Goal: Entertainment & Leisure: Browse casually

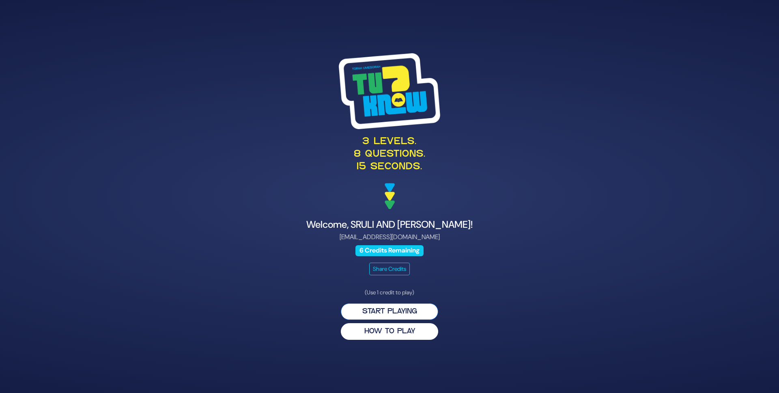
click at [384, 309] on button "Start Playing" at bounding box center [389, 311] width 97 height 17
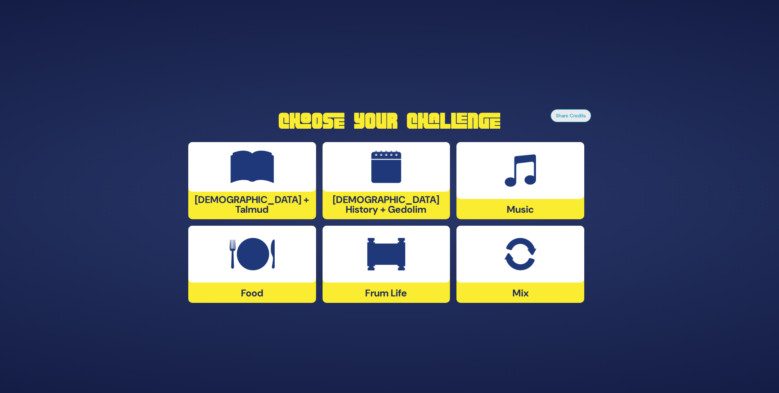
click at [240, 239] on img at bounding box center [252, 254] width 45 height 32
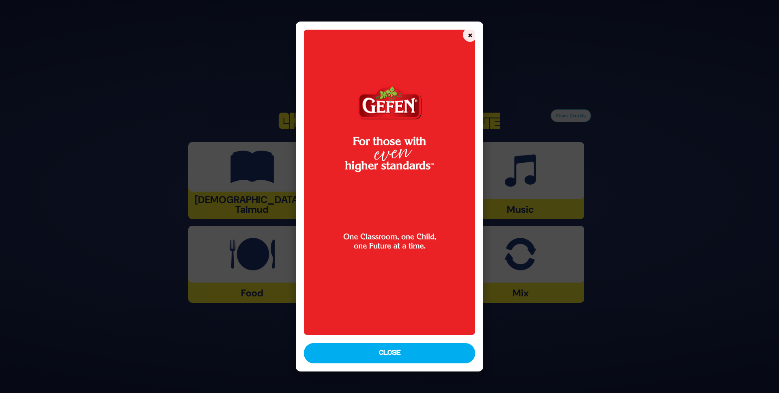
drag, startPoint x: 421, startPoint y: 356, endPoint x: 427, endPoint y: 352, distance: 7.0
click at [422, 356] on button "Close" at bounding box center [390, 353] width 172 height 20
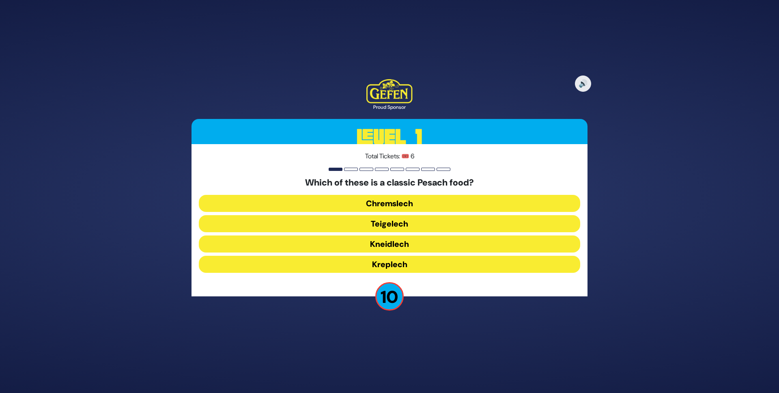
click at [410, 203] on button "Chremslech" at bounding box center [389, 203] width 381 height 17
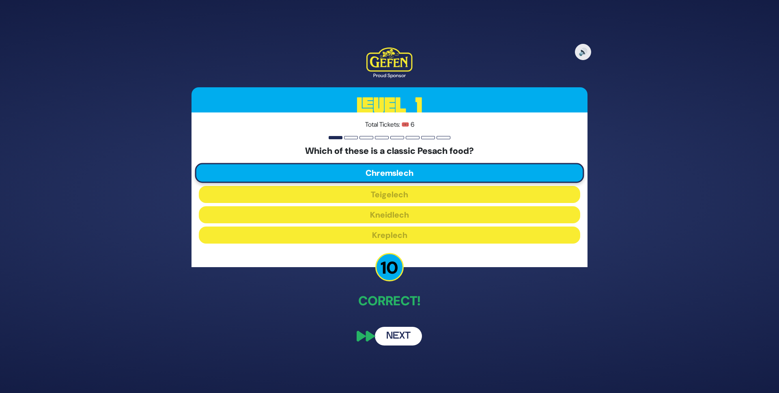
click at [398, 341] on button "Next" at bounding box center [398, 335] width 47 height 19
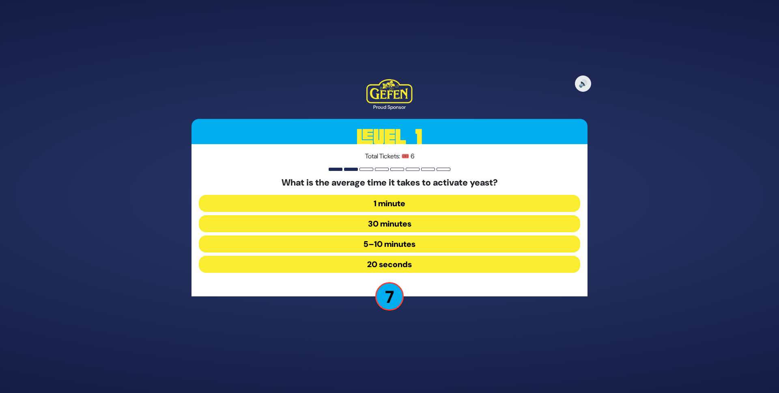
click at [402, 242] on button "5–10 minutes" at bounding box center [389, 243] width 381 height 17
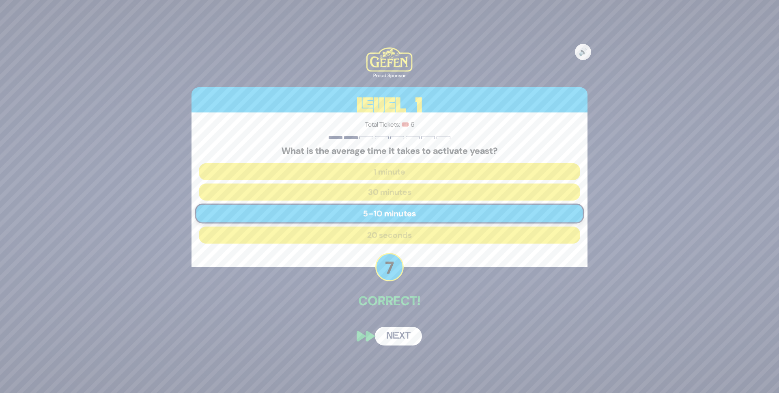
click at [393, 336] on button "Next" at bounding box center [398, 335] width 47 height 19
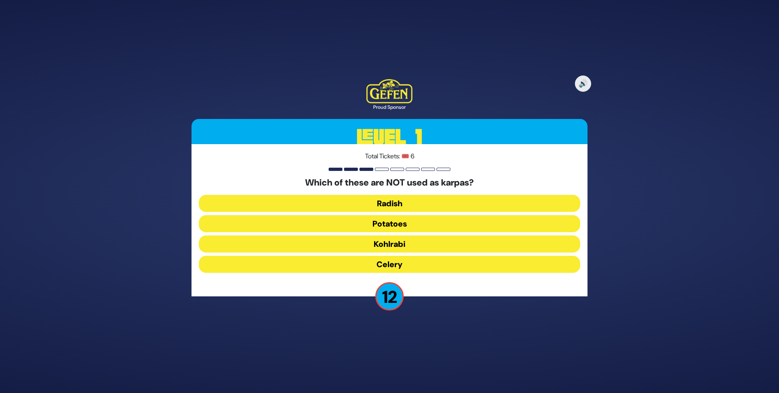
click at [398, 246] on button "Kohlrabi" at bounding box center [389, 243] width 381 height 17
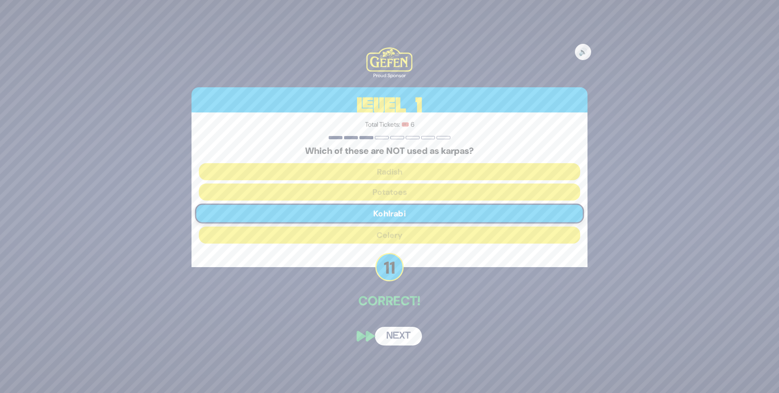
click at [394, 334] on button "Next" at bounding box center [398, 335] width 47 height 19
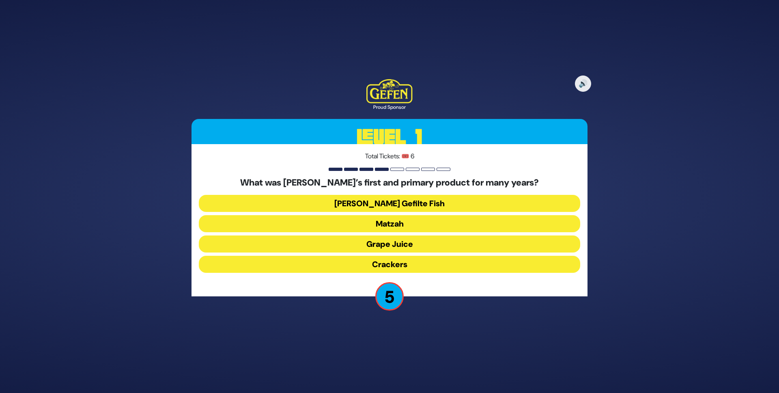
click at [401, 222] on button "Matzah" at bounding box center [389, 223] width 381 height 17
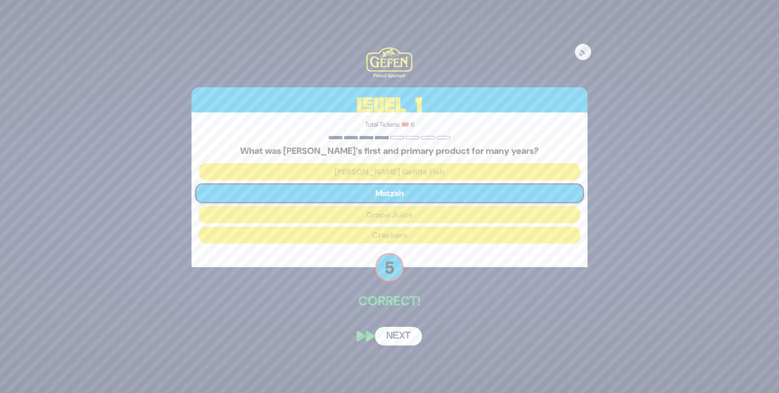
click at [400, 333] on button "Next" at bounding box center [398, 335] width 47 height 19
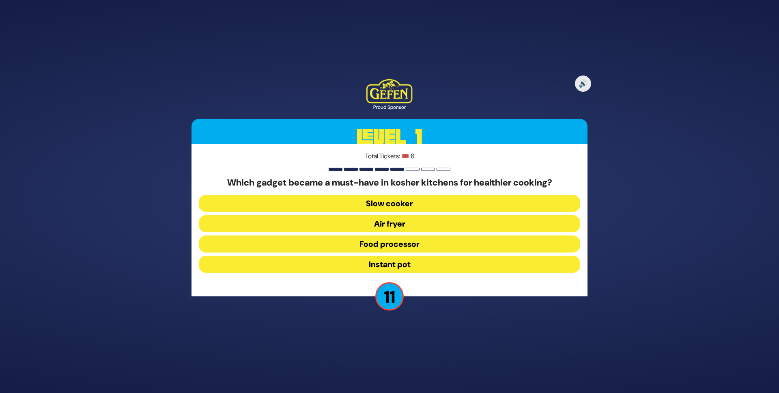
click at [394, 227] on button "Air fryer" at bounding box center [389, 223] width 381 height 17
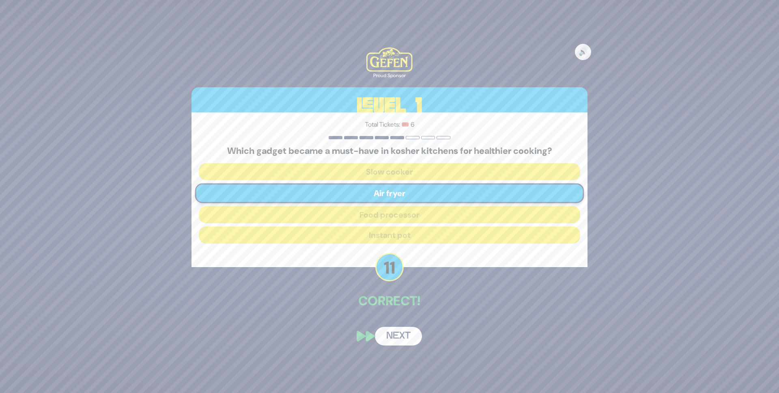
click at [407, 339] on button "Next" at bounding box center [398, 335] width 47 height 19
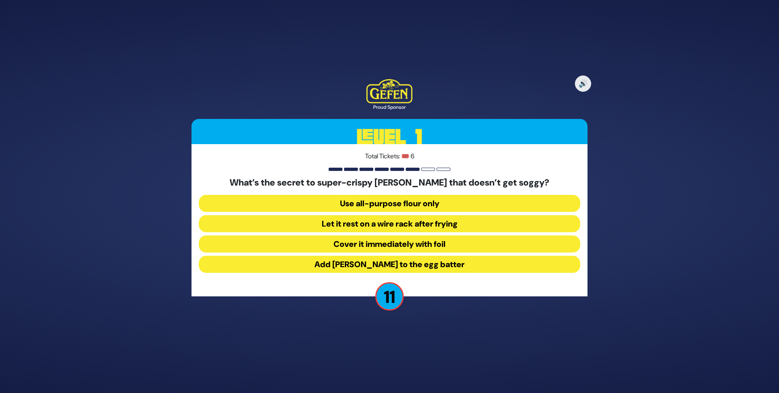
click at [425, 225] on button "Let it rest on a wire rack after frying" at bounding box center [389, 223] width 381 height 17
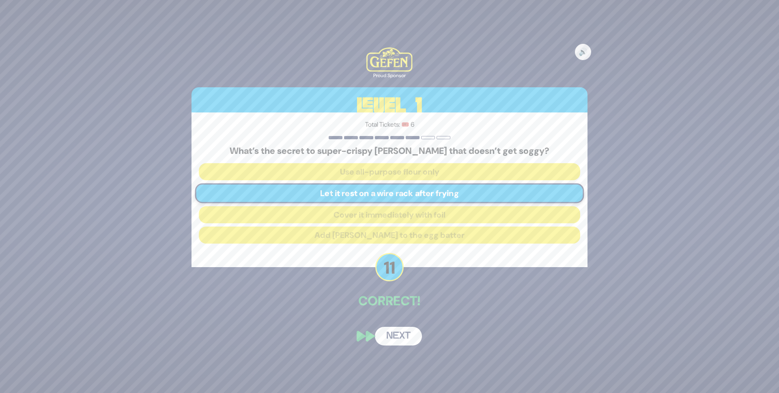
click at [411, 333] on button "Next" at bounding box center [398, 335] width 47 height 19
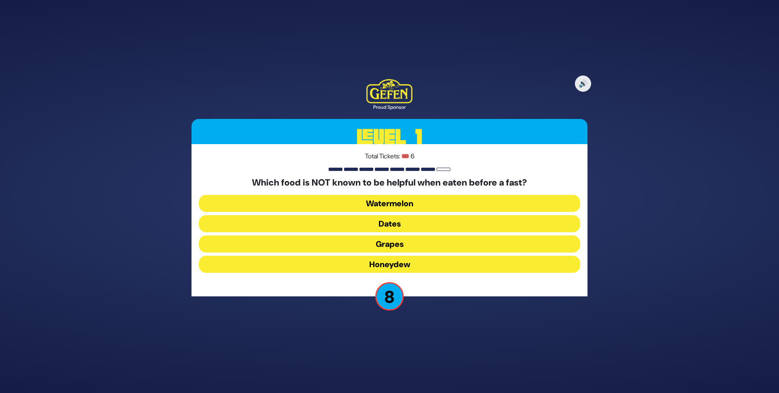
click at [403, 265] on button "Honeydew" at bounding box center [389, 263] width 381 height 17
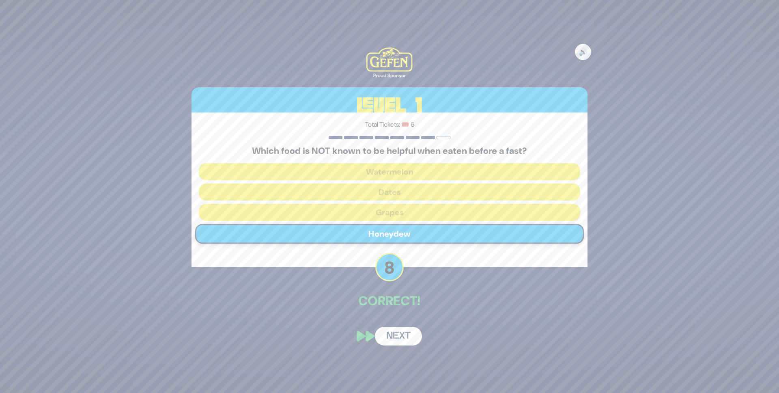
click at [403, 337] on button "Next" at bounding box center [398, 335] width 47 height 19
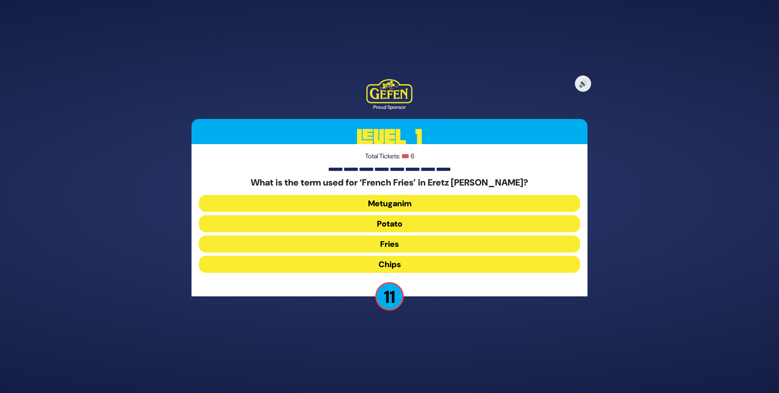
click at [407, 260] on button "Chips" at bounding box center [389, 263] width 381 height 17
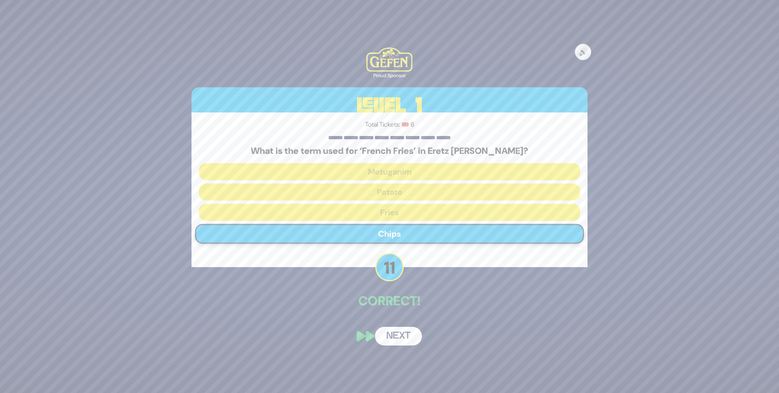
click at [393, 335] on button "Next" at bounding box center [398, 335] width 47 height 19
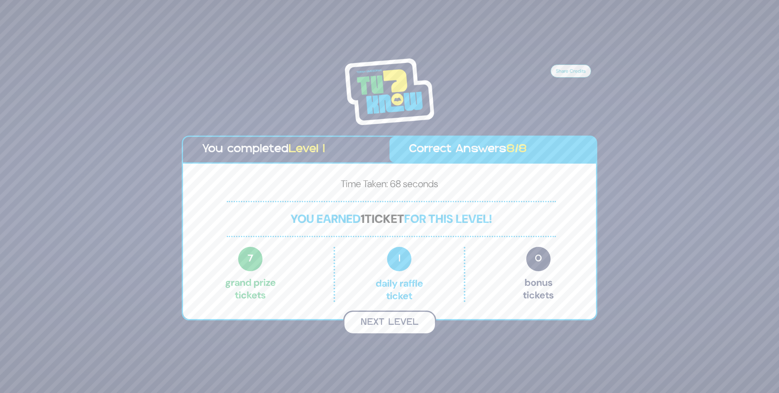
click at [378, 327] on button "Next Level" at bounding box center [389, 322] width 93 height 24
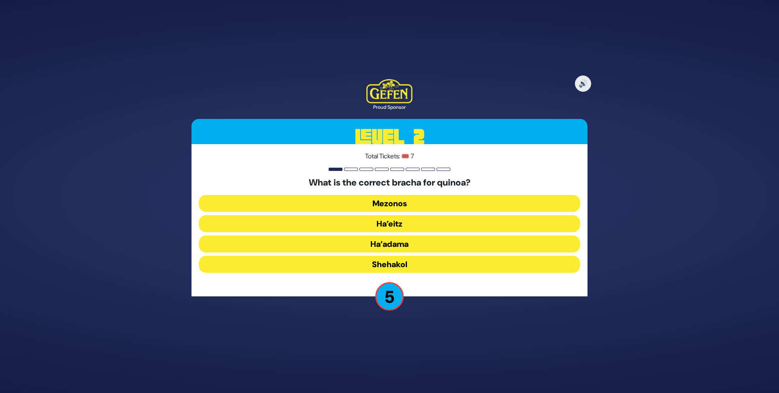
click at [398, 205] on button "Mezonos" at bounding box center [389, 203] width 381 height 17
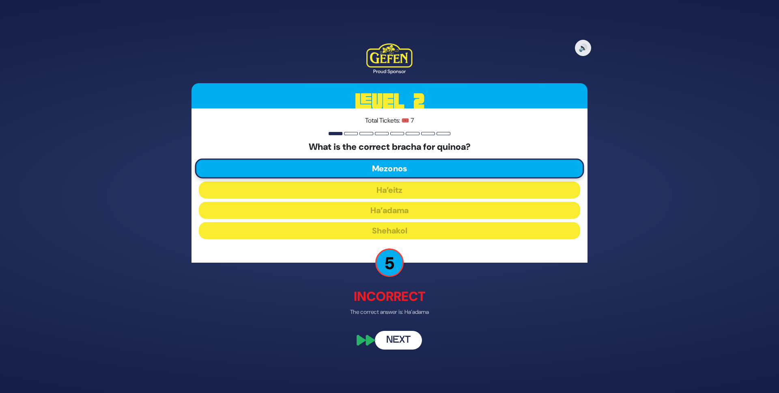
click at [413, 339] on button "Next" at bounding box center [398, 339] width 47 height 19
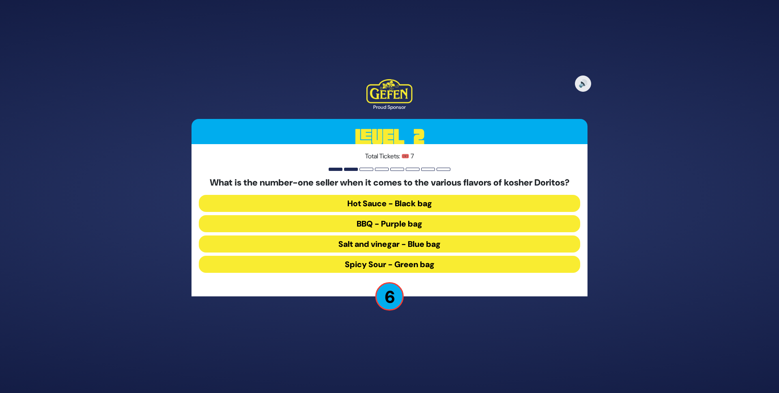
click at [405, 223] on button "BBQ - Purple bag" at bounding box center [389, 223] width 381 height 17
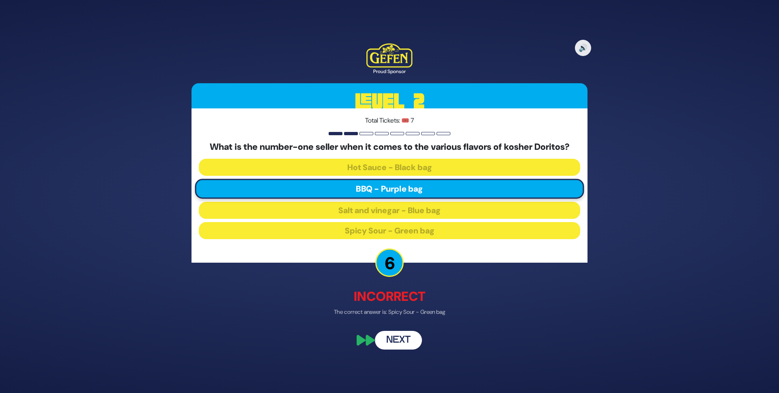
click at [401, 338] on button "Next" at bounding box center [398, 339] width 47 height 19
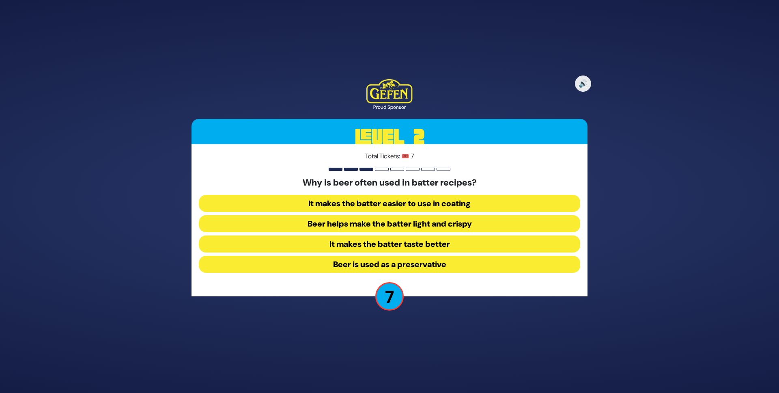
click at [415, 223] on button "Beer helps make the batter light and crispy" at bounding box center [389, 223] width 381 height 17
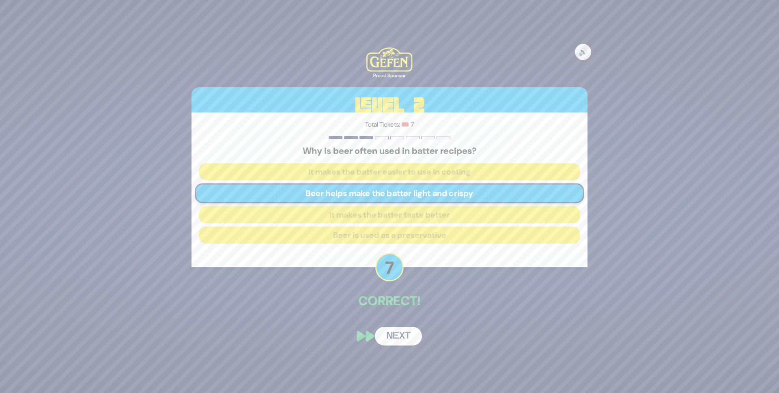
click at [399, 332] on button "Next" at bounding box center [398, 335] width 47 height 19
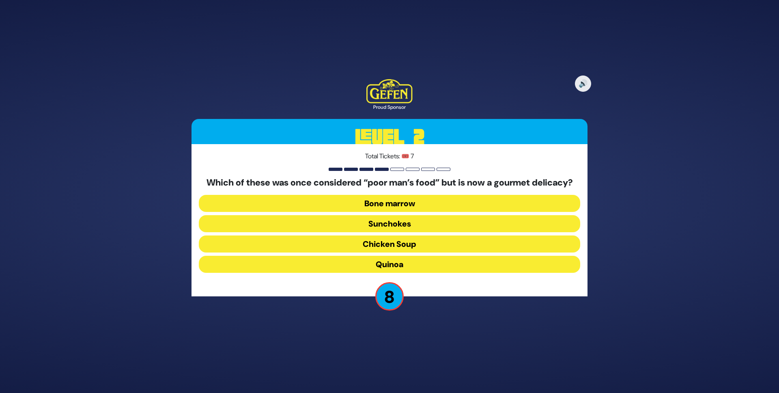
click at [391, 207] on button "Bone marrow" at bounding box center [389, 203] width 381 height 17
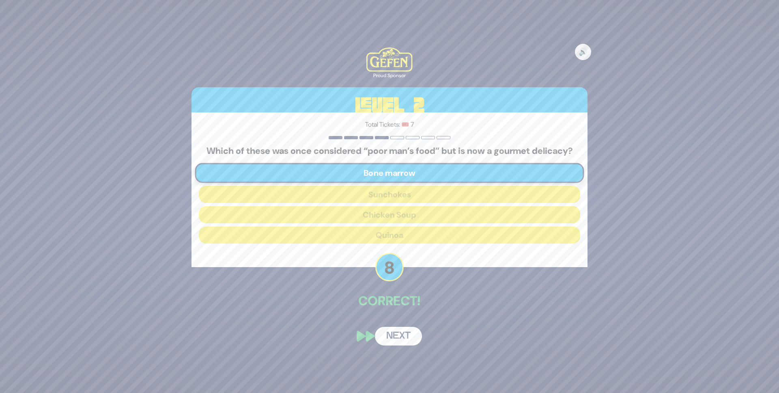
click at [396, 336] on button "Next" at bounding box center [398, 335] width 47 height 19
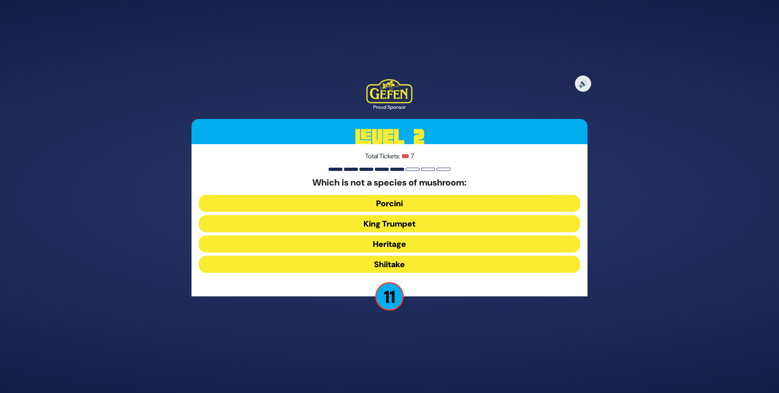
click at [376, 242] on button "Heritage" at bounding box center [389, 243] width 381 height 17
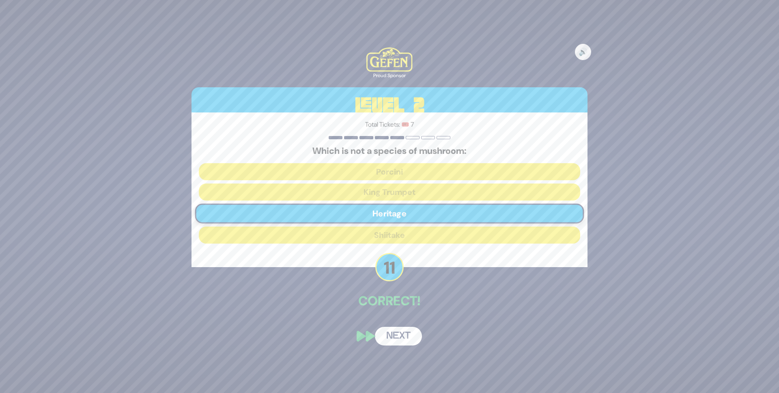
click at [387, 334] on button "Next" at bounding box center [398, 335] width 47 height 19
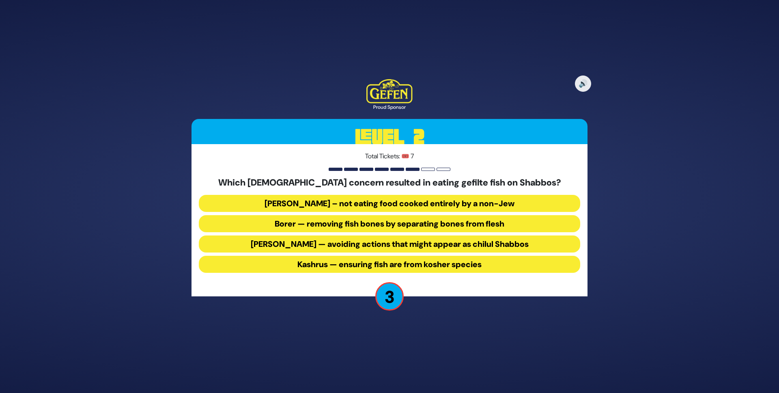
click at [380, 223] on button "Borer — removing fish bones by separating bones from flesh" at bounding box center [389, 223] width 381 height 17
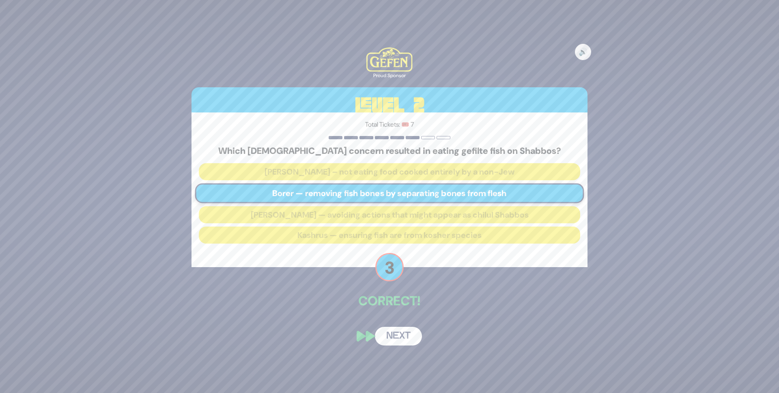
click at [406, 340] on button "Next" at bounding box center [398, 335] width 47 height 19
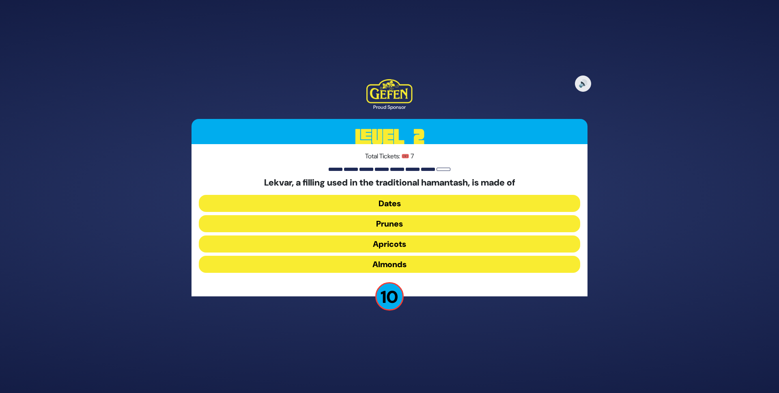
click at [391, 226] on button "Prunes" at bounding box center [389, 223] width 381 height 17
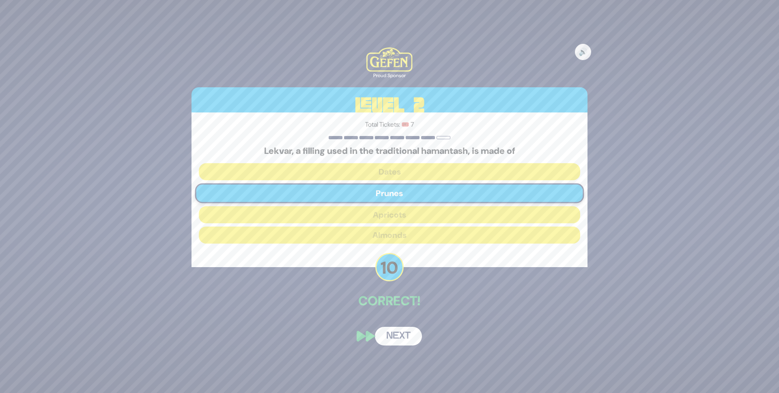
click at [386, 337] on button "Next" at bounding box center [398, 335] width 47 height 19
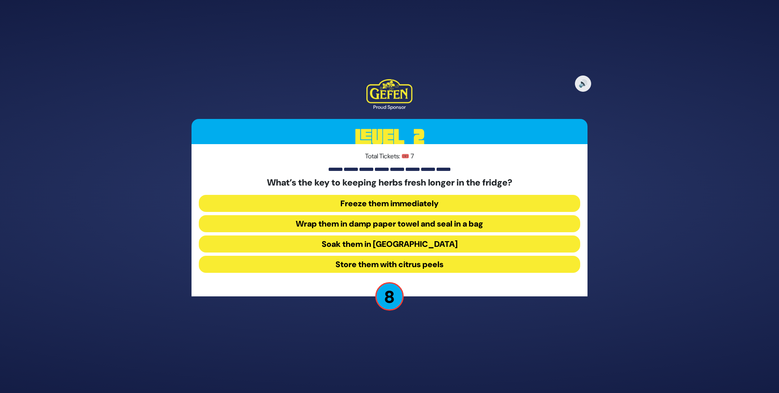
click at [378, 225] on button "Wrap them in damp paper towel and seal in a bag" at bounding box center [389, 223] width 381 height 17
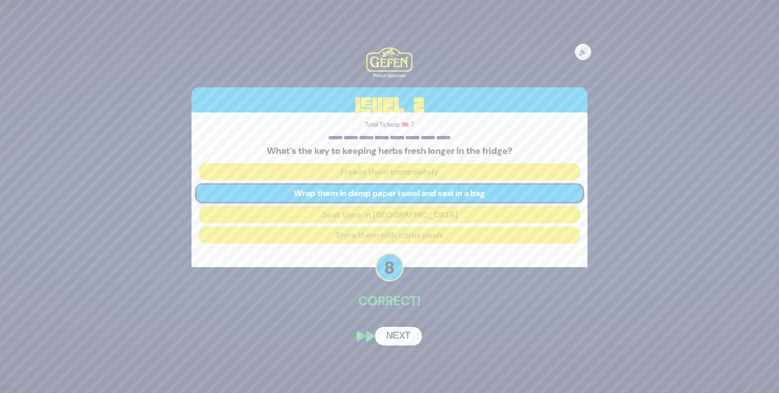
click at [397, 330] on button "Next" at bounding box center [398, 335] width 47 height 19
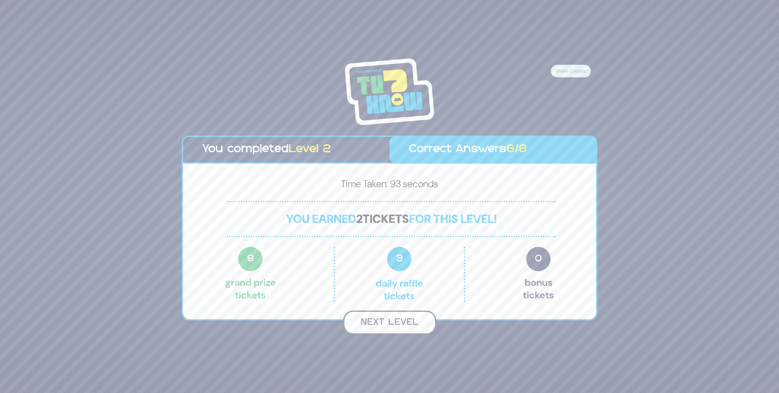
click at [387, 327] on button "Next Level" at bounding box center [389, 322] width 93 height 24
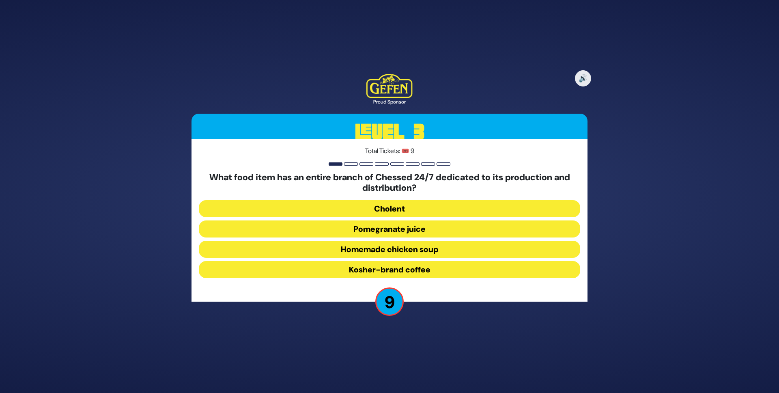
click at [400, 251] on button "Homemade chicken soup" at bounding box center [389, 248] width 381 height 17
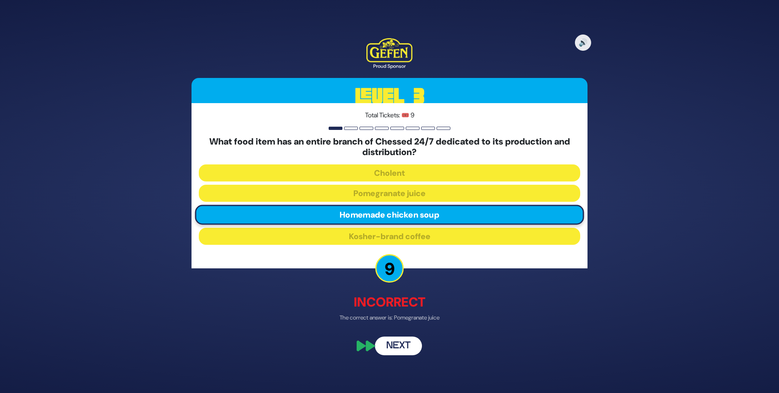
click at [405, 345] on button "Next" at bounding box center [398, 345] width 47 height 19
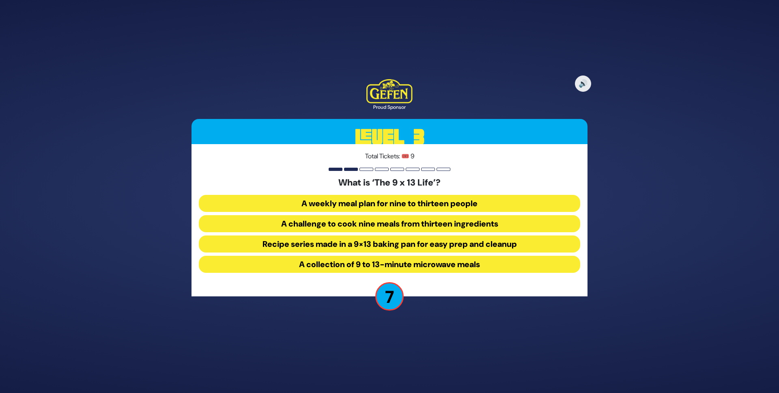
click at [432, 248] on button "Recipe series made in a 9×13 baking pan for easy prep and cleanup" at bounding box center [389, 243] width 381 height 17
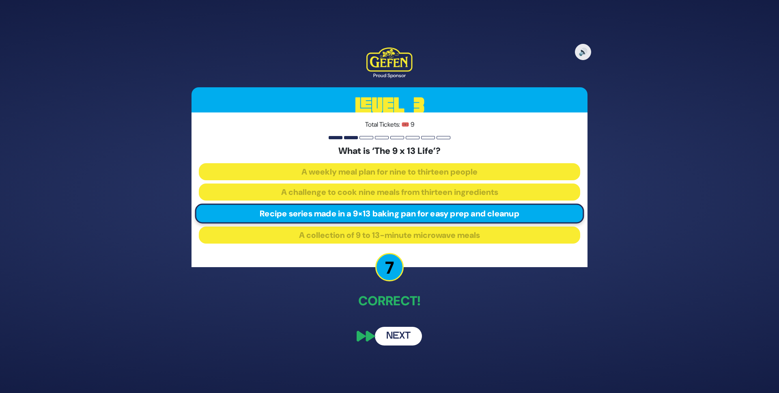
click at [403, 335] on button "Next" at bounding box center [398, 335] width 47 height 19
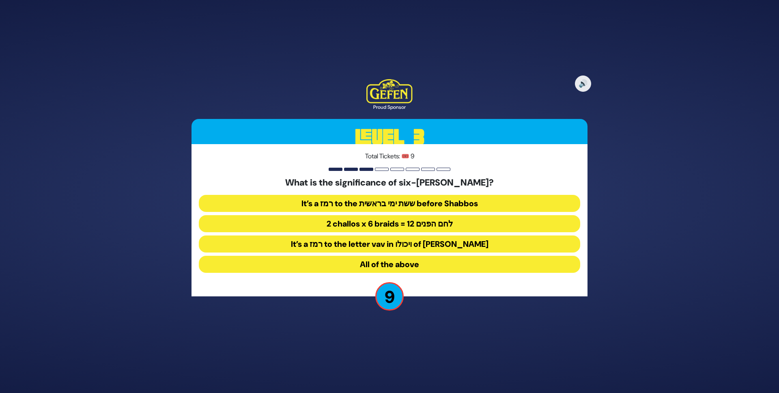
click at [395, 220] on button "2 challos x 6 braids = 12 לחם הפנים" at bounding box center [389, 223] width 381 height 17
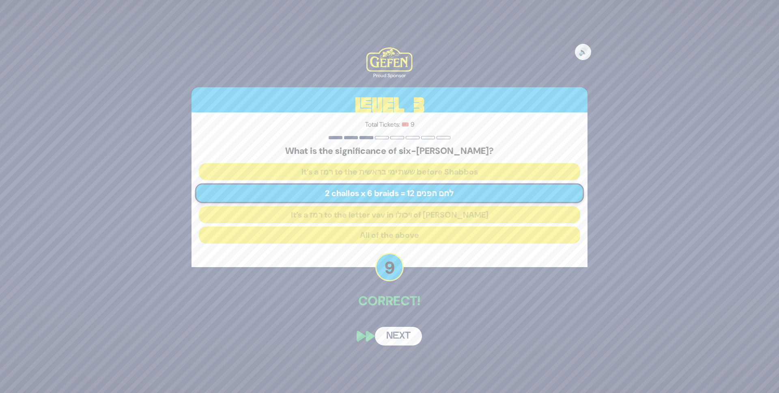
click at [403, 335] on button "Next" at bounding box center [398, 335] width 47 height 19
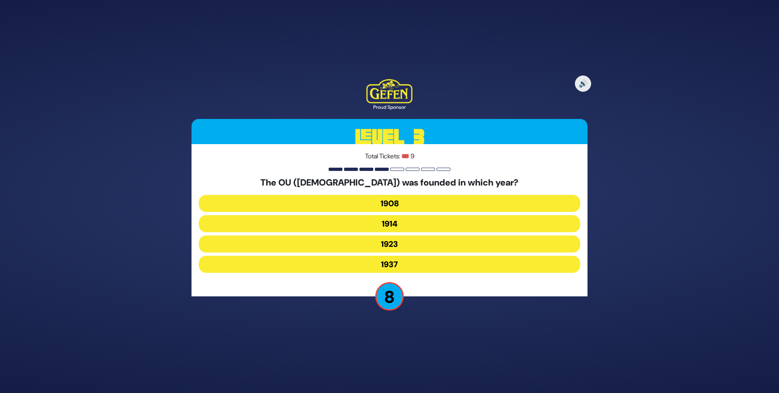
click at [395, 208] on button "1908" at bounding box center [389, 203] width 381 height 17
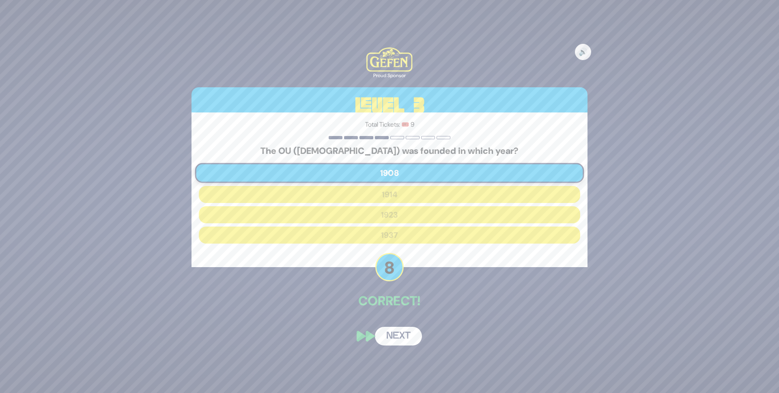
click at [397, 337] on button "Next" at bounding box center [398, 335] width 47 height 19
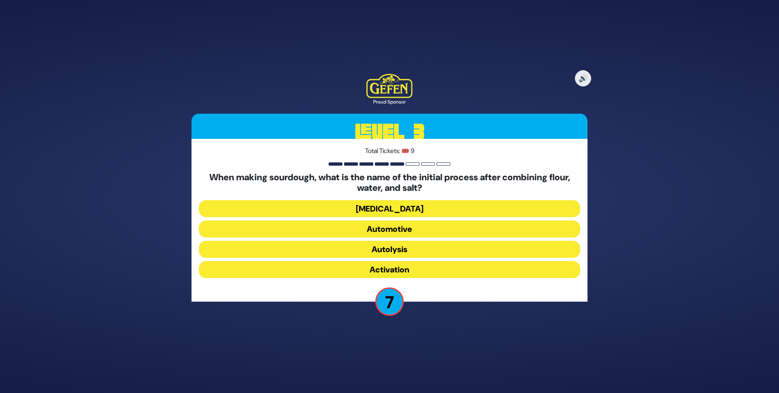
click at [399, 251] on button "Autolysis" at bounding box center [389, 248] width 381 height 17
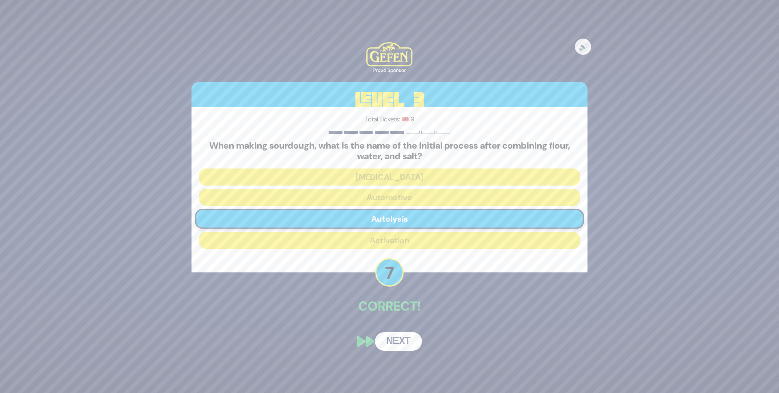
click at [401, 335] on button "Next" at bounding box center [398, 341] width 47 height 19
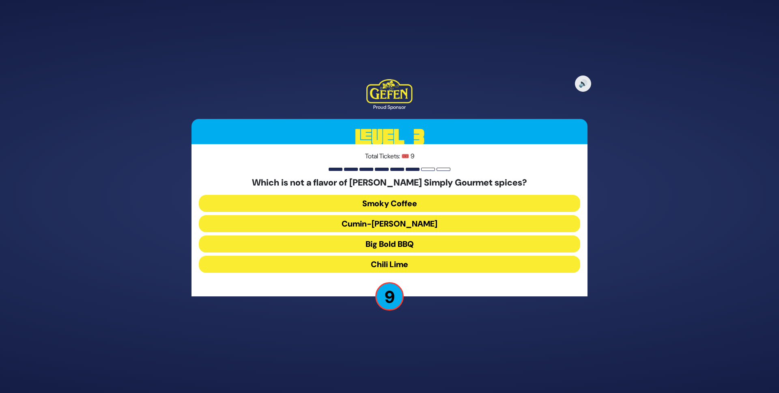
click at [395, 223] on button "Cumin-Curry" at bounding box center [389, 223] width 381 height 17
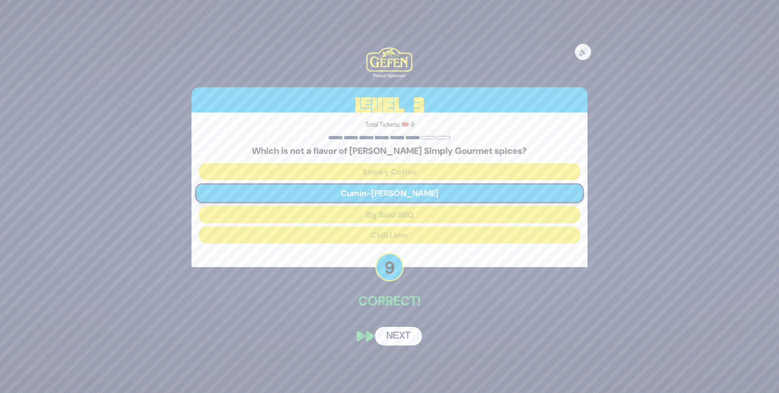
click at [397, 339] on button "Next" at bounding box center [398, 335] width 47 height 19
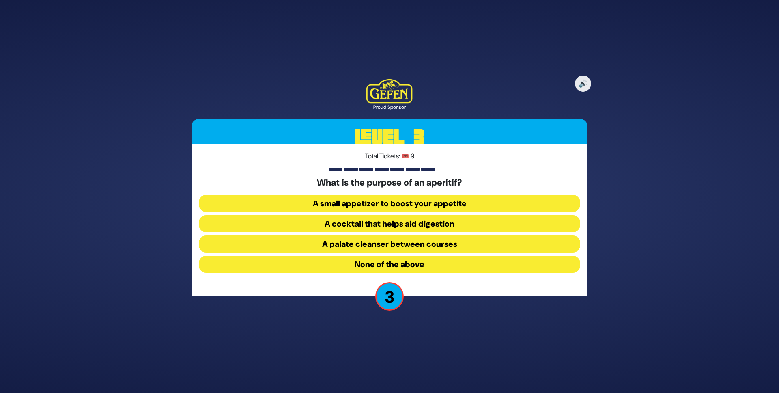
click at [425, 262] on button "None of the above" at bounding box center [389, 263] width 381 height 17
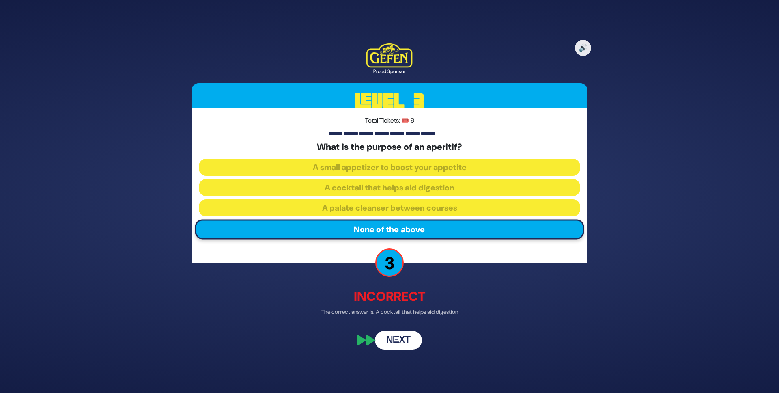
click at [401, 343] on button "Next" at bounding box center [398, 339] width 47 height 19
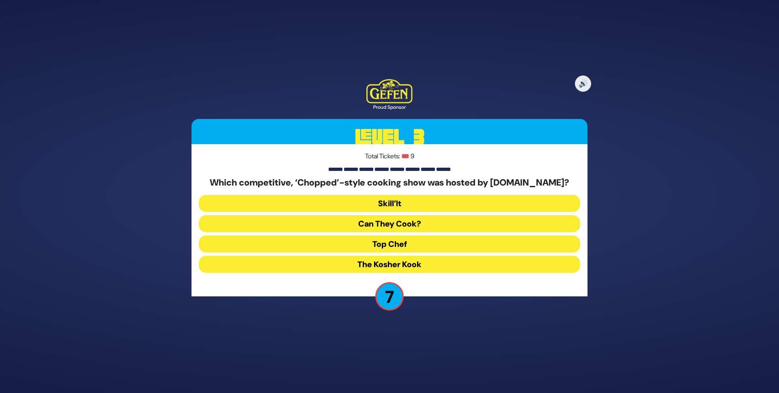
click at [393, 206] on button "Skill’It" at bounding box center [389, 203] width 381 height 17
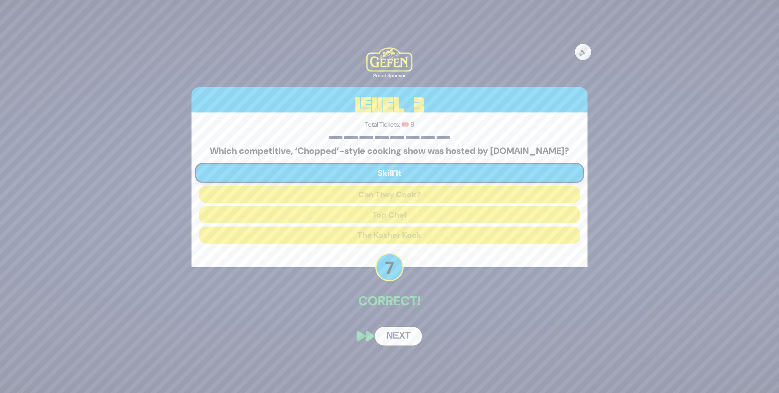
click at [397, 336] on button "Next" at bounding box center [398, 335] width 47 height 19
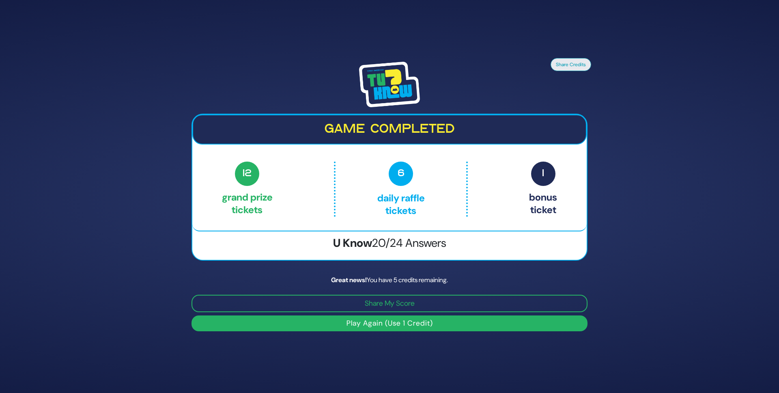
click at [395, 325] on button "Play Again (Use 1 Credit)" at bounding box center [389, 323] width 396 height 16
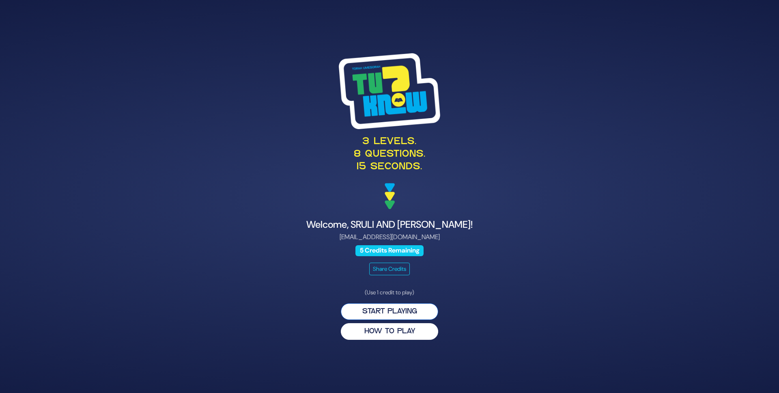
click at [412, 309] on button "Start Playing" at bounding box center [389, 311] width 97 height 17
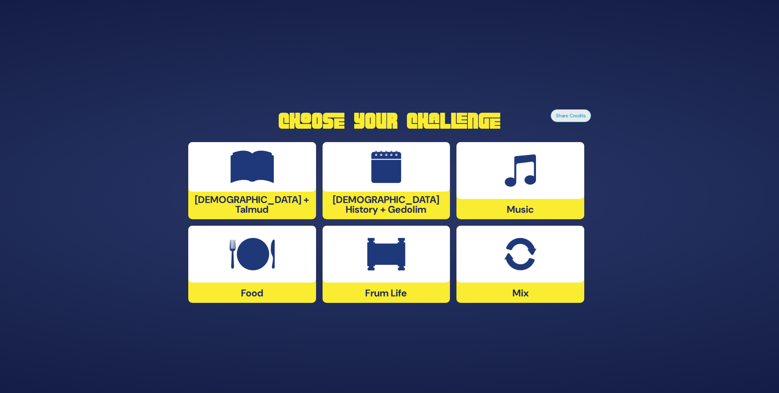
click at [512, 290] on div "Mix" at bounding box center [520, 263] width 128 height 77
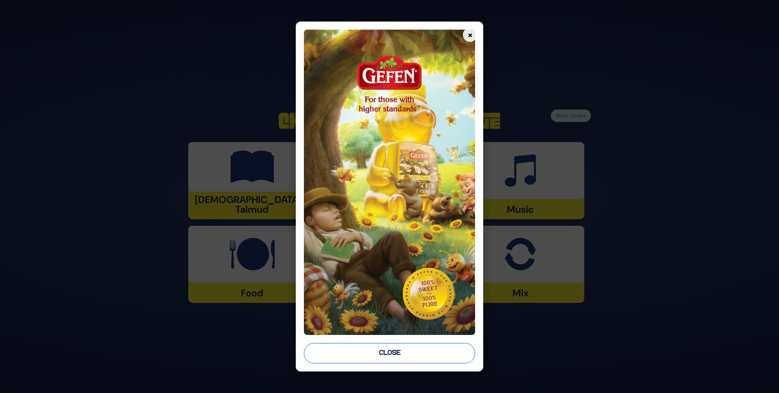
click at [426, 347] on button "Close" at bounding box center [390, 353] width 172 height 20
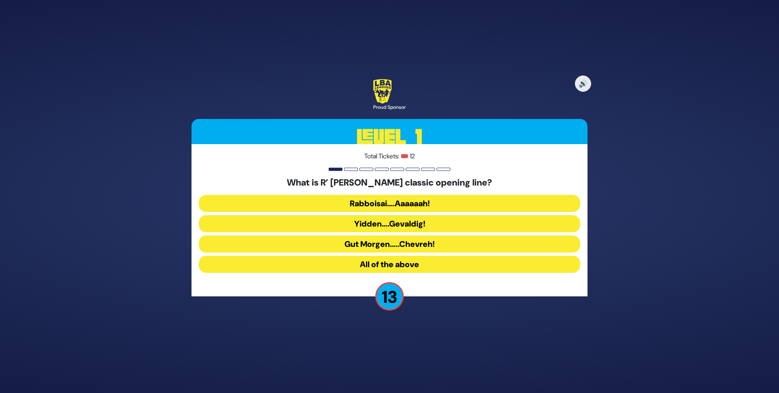
click at [402, 206] on button "Rabboisai….Aaaaaah!" at bounding box center [389, 203] width 381 height 17
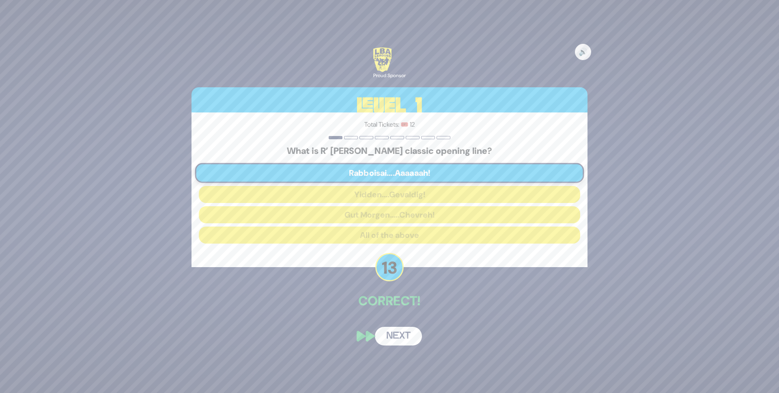
click at [404, 333] on button "Next" at bounding box center [398, 335] width 47 height 19
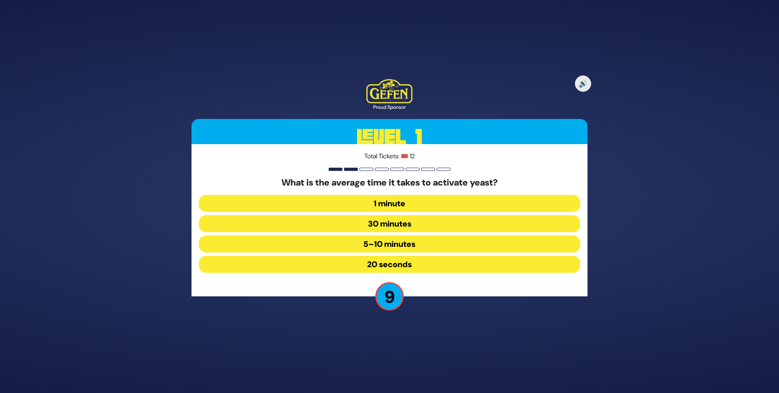
click at [422, 242] on button "5–10 minutes" at bounding box center [389, 243] width 381 height 17
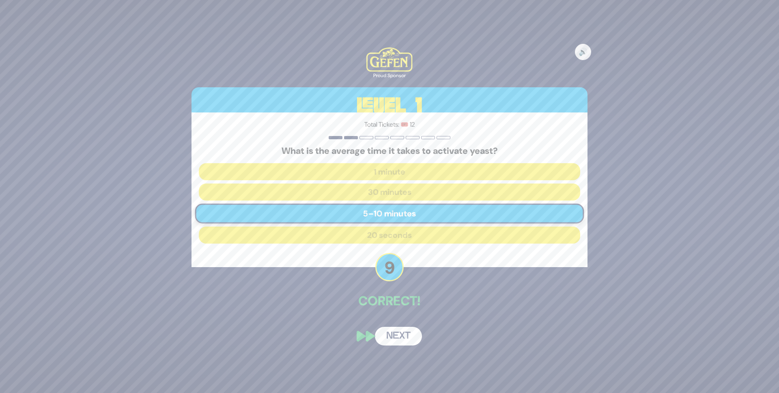
click at [395, 333] on button "Next" at bounding box center [398, 335] width 47 height 19
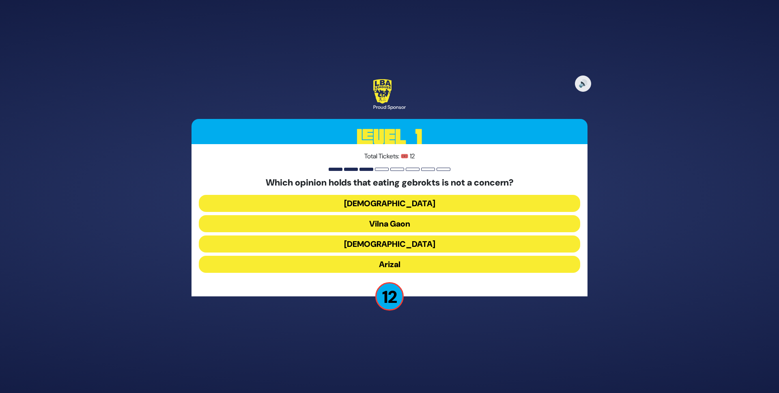
click at [406, 226] on button "Vilna Gaon" at bounding box center [389, 223] width 381 height 17
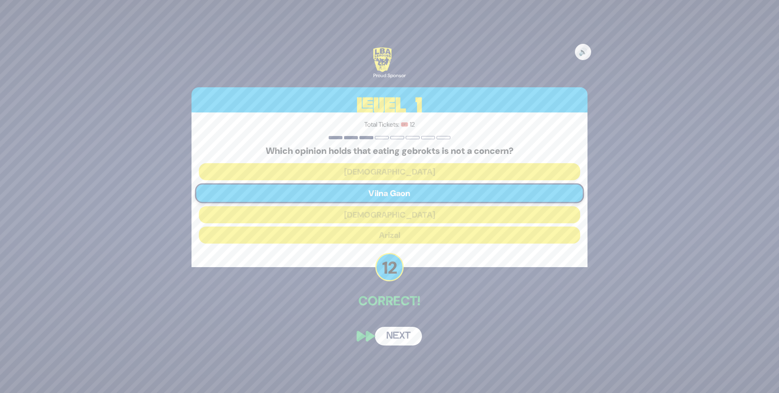
click at [400, 341] on button "Next" at bounding box center [398, 335] width 47 height 19
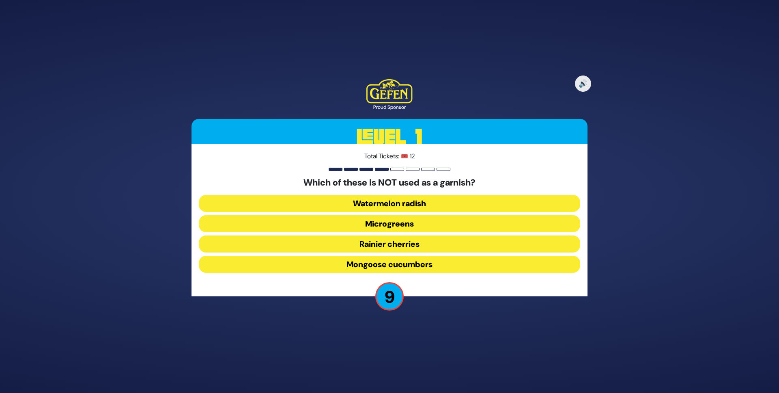
click at [399, 245] on button "Rainier cherries" at bounding box center [389, 243] width 381 height 17
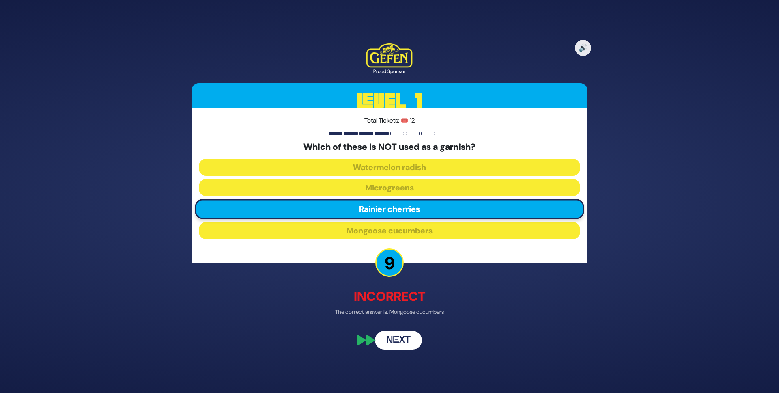
click at [402, 338] on button "Next" at bounding box center [398, 339] width 47 height 19
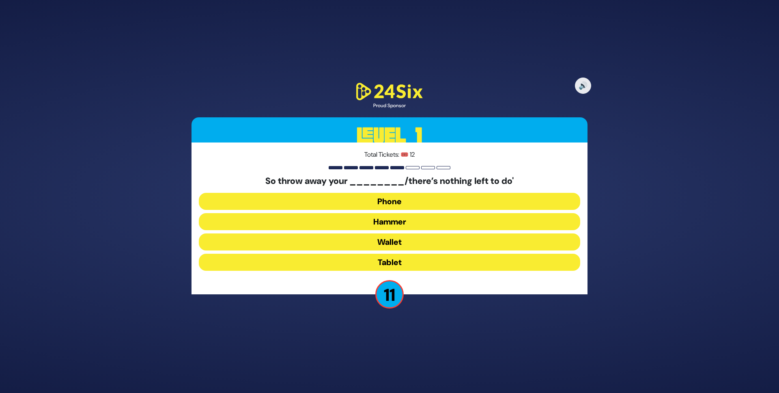
click at [394, 225] on button "Hammer" at bounding box center [389, 221] width 381 height 17
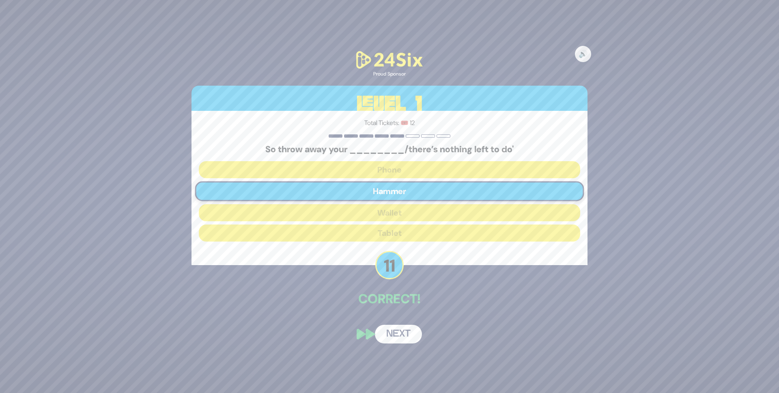
click at [395, 330] on button "Next" at bounding box center [398, 333] width 47 height 19
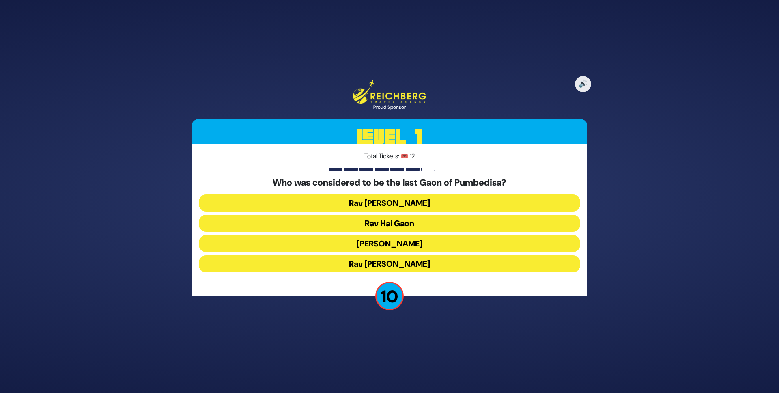
click at [406, 239] on button "Rav Saadia Gaon" at bounding box center [389, 243] width 381 height 17
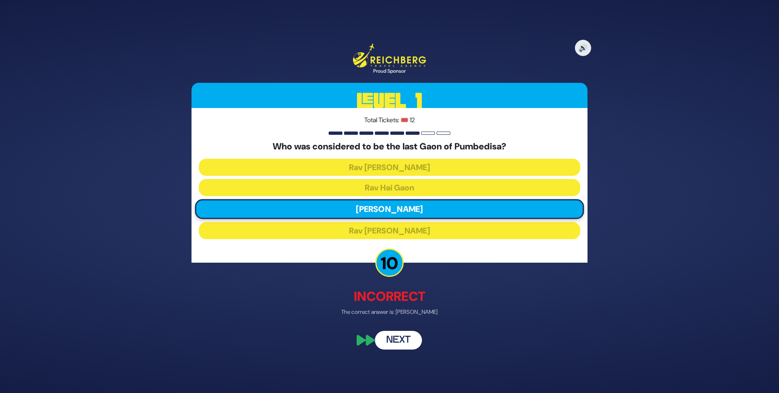
click at [396, 337] on button "Next" at bounding box center [398, 339] width 47 height 19
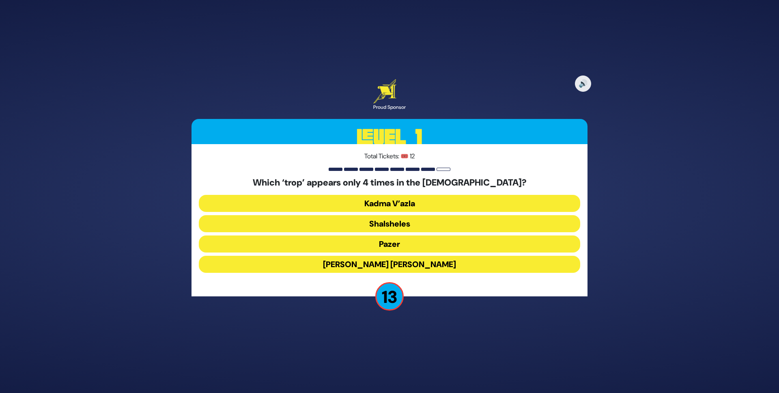
click at [415, 223] on button "Shalsheles" at bounding box center [389, 223] width 381 height 17
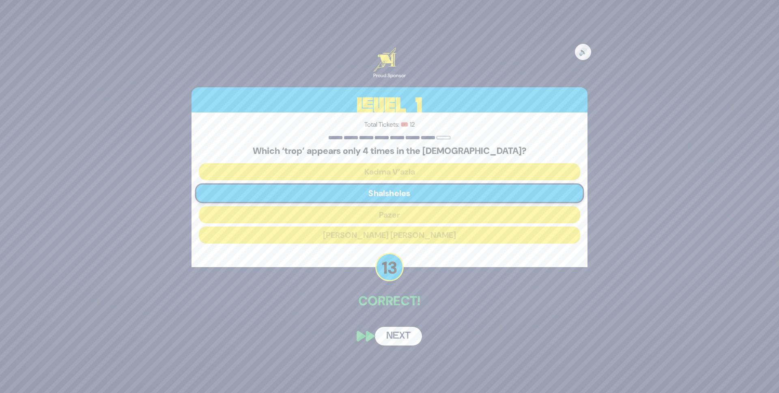
click at [410, 337] on button "Next" at bounding box center [398, 335] width 47 height 19
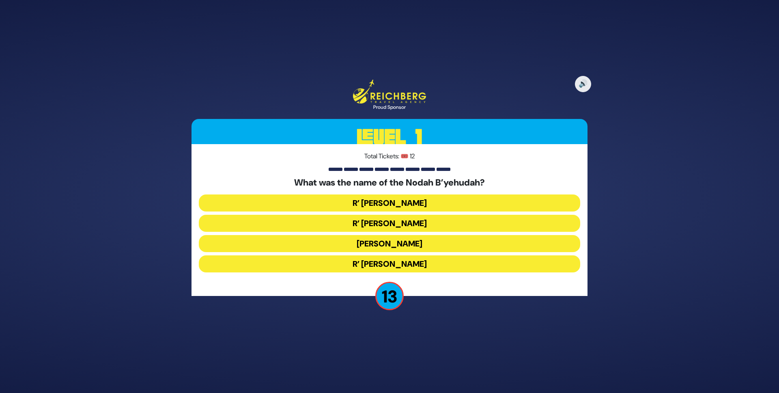
click at [414, 197] on button "R’ Yechezkel" at bounding box center [389, 202] width 381 height 17
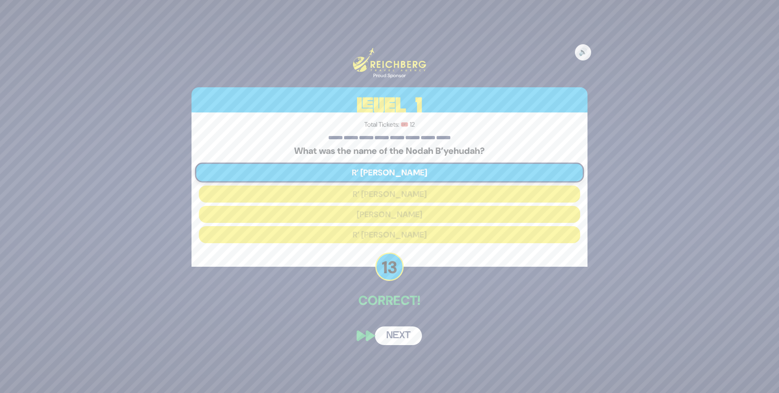
click at [403, 319] on div "🔊 Proud Sponsor Level 1 Total Tickets: 🎟️ 12 What was the name of the Nodah B’y…" at bounding box center [389, 196] width 415 height 317
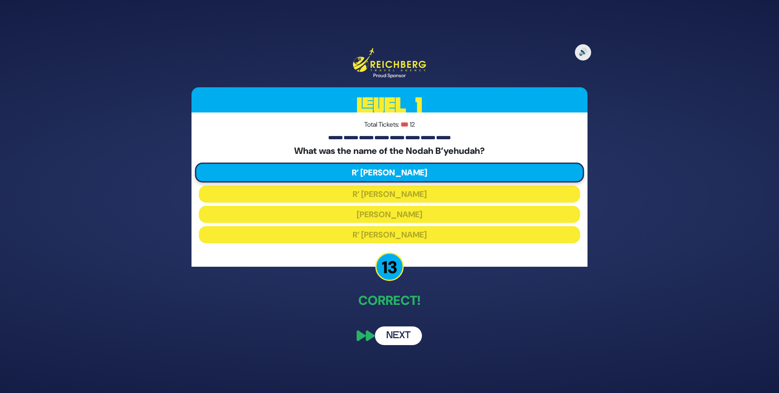
click at [411, 334] on button "Next" at bounding box center [398, 335] width 47 height 19
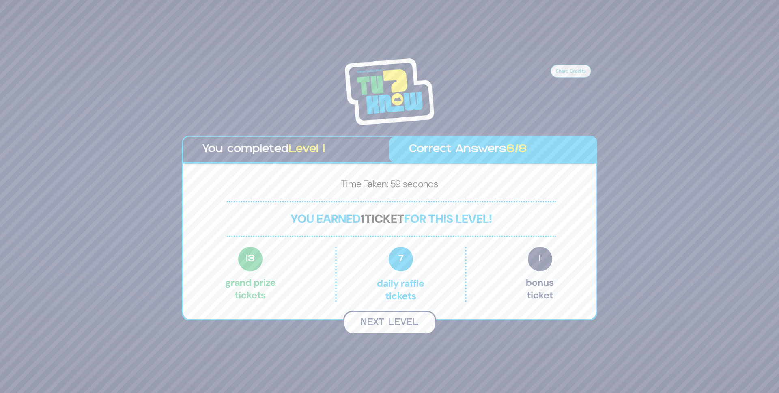
click at [406, 324] on button "Next Level" at bounding box center [389, 322] width 93 height 24
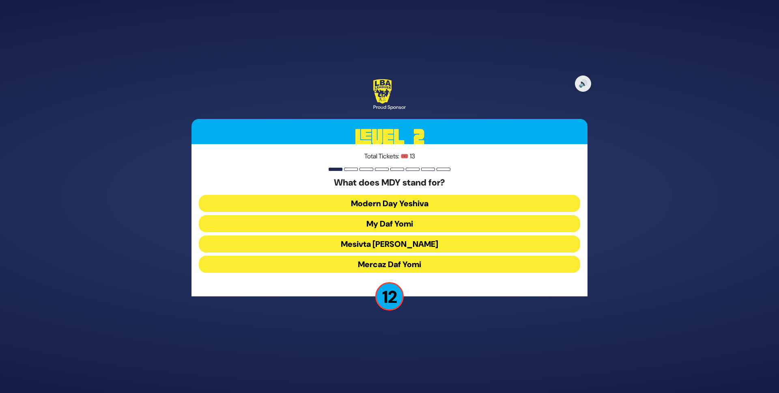
click at [415, 267] on button "Mercaz Daf Yomi" at bounding box center [389, 263] width 381 height 17
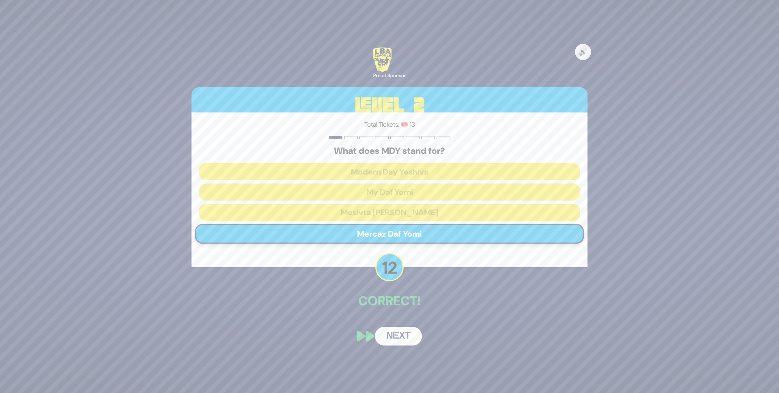
click at [406, 332] on button "Next" at bounding box center [398, 335] width 47 height 19
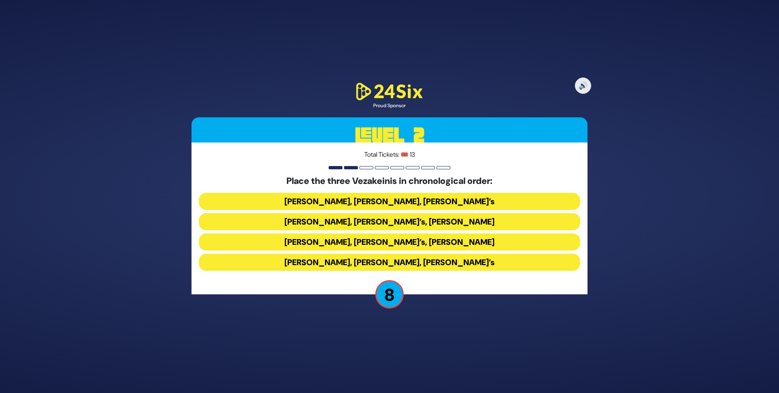
click at [412, 201] on button "Baruch Levine’s, Avraham Fried’s, Bonei Olam’s" at bounding box center [389, 201] width 381 height 17
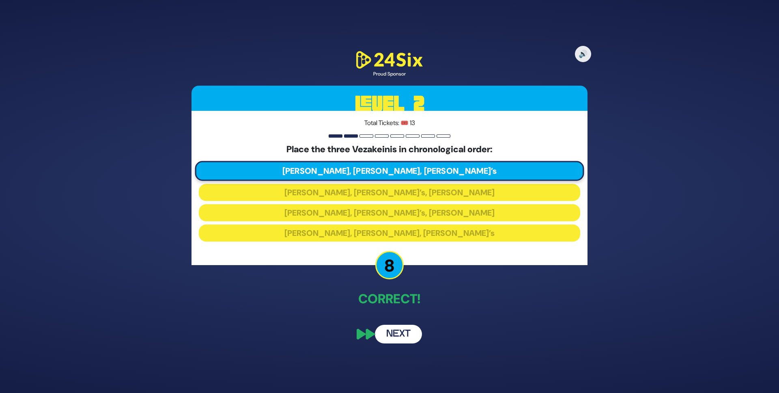
click at [412, 330] on button "Next" at bounding box center [398, 333] width 47 height 19
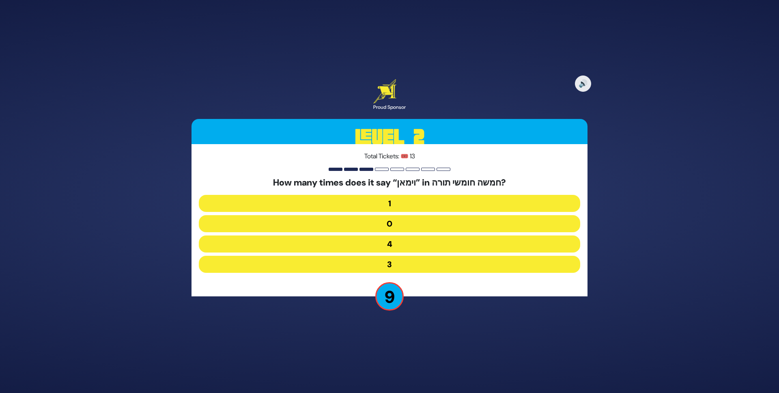
click at [391, 204] on button "1" at bounding box center [389, 203] width 381 height 17
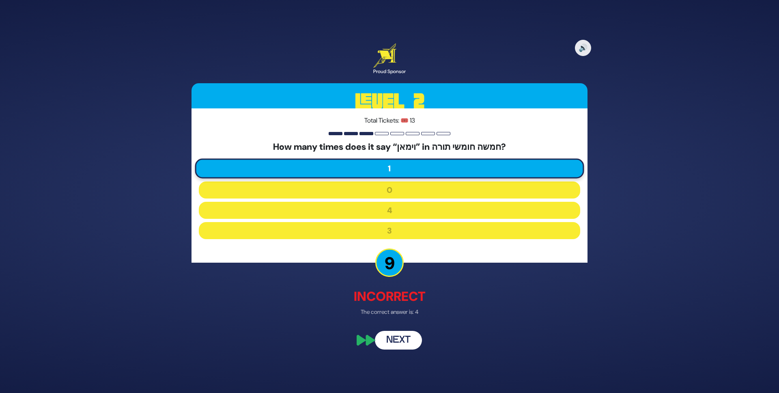
click at [402, 339] on button "Next" at bounding box center [398, 339] width 47 height 19
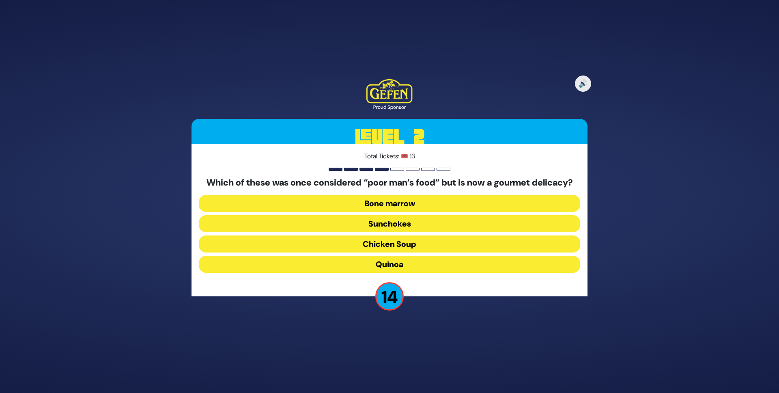
click at [412, 204] on button "Bone marrow" at bounding box center [389, 203] width 381 height 17
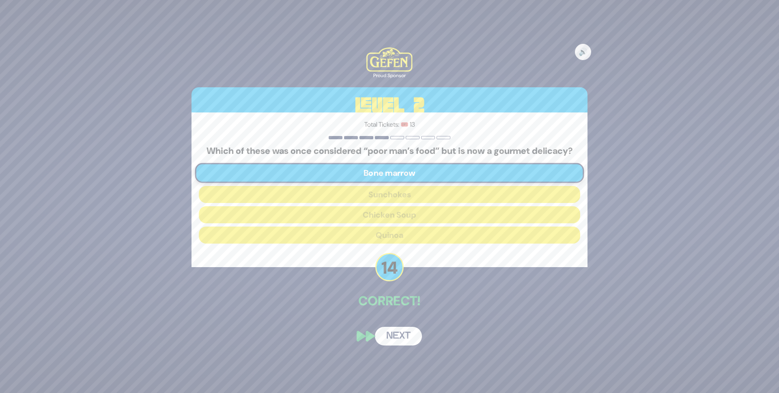
click at [397, 341] on button "Next" at bounding box center [398, 335] width 47 height 19
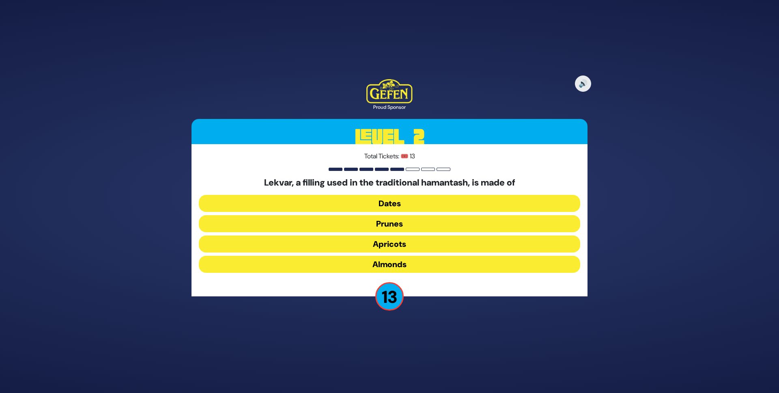
click at [406, 223] on button "Prunes" at bounding box center [389, 223] width 381 height 17
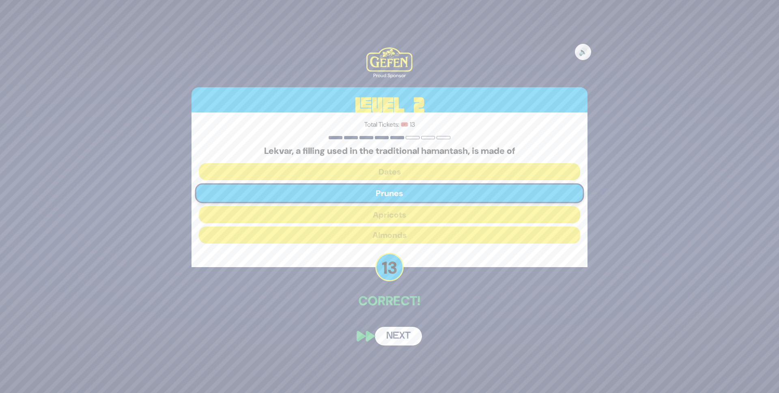
click at [398, 333] on button "Next" at bounding box center [398, 335] width 47 height 19
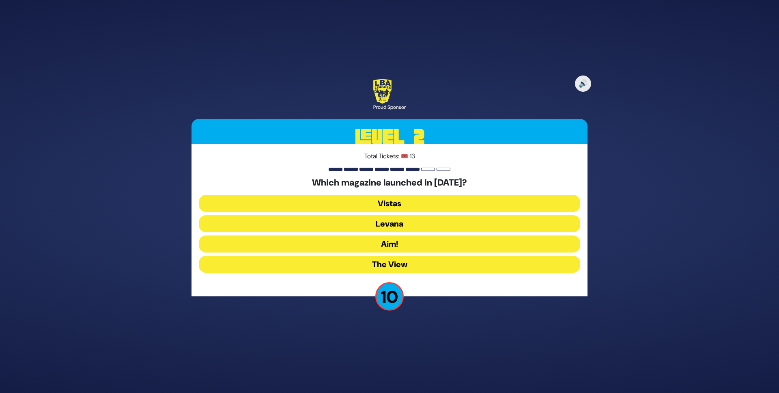
click at [399, 223] on button "Levana" at bounding box center [389, 223] width 381 height 17
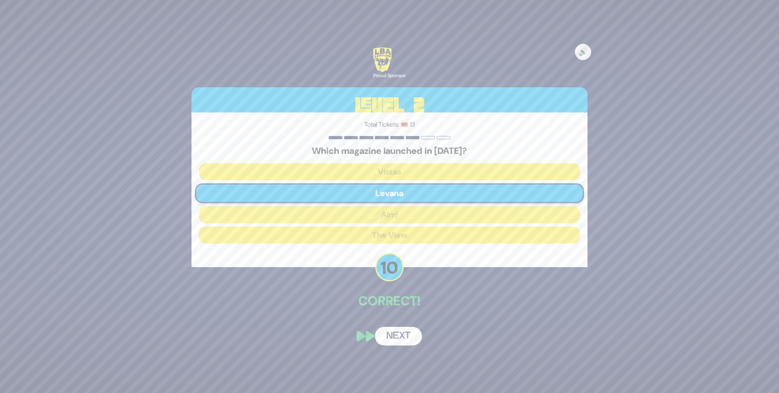
click at [402, 333] on button "Next" at bounding box center [398, 335] width 47 height 19
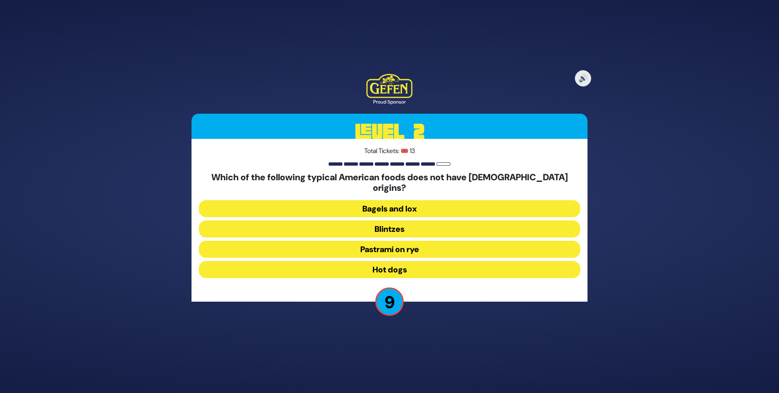
click at [395, 264] on button "Hot dogs" at bounding box center [389, 269] width 381 height 17
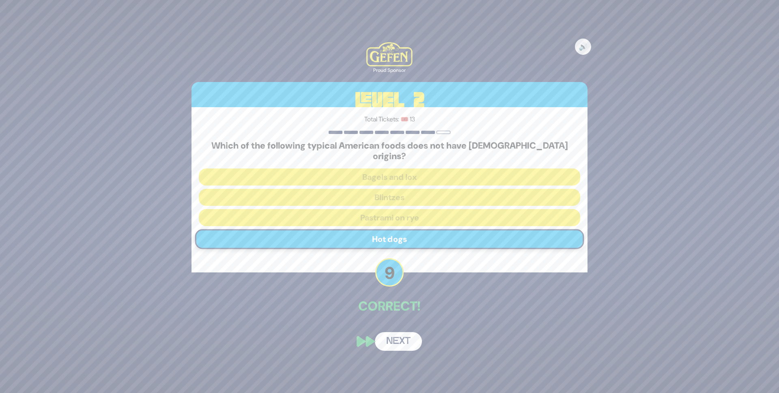
click at [403, 334] on button "Next" at bounding box center [398, 341] width 47 height 19
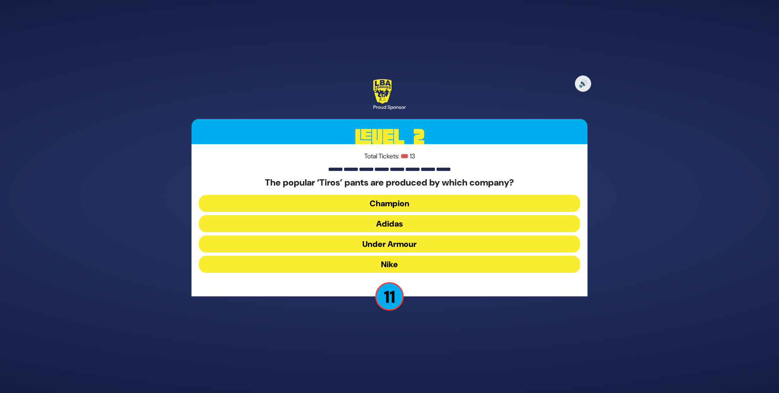
click at [402, 224] on button "Adidas" at bounding box center [389, 223] width 381 height 17
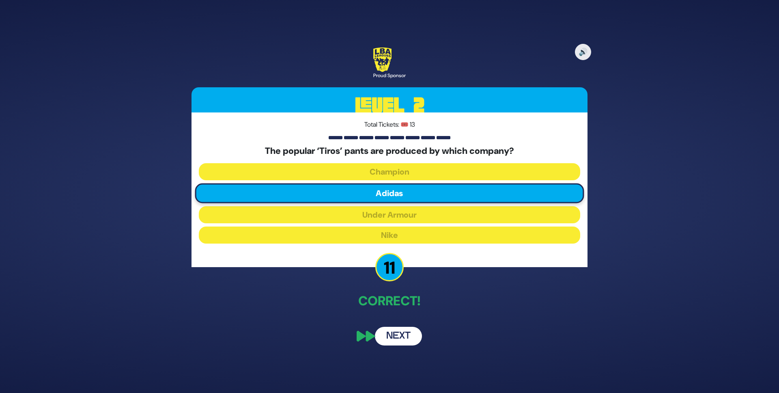
click at [393, 332] on button "Next" at bounding box center [398, 335] width 47 height 19
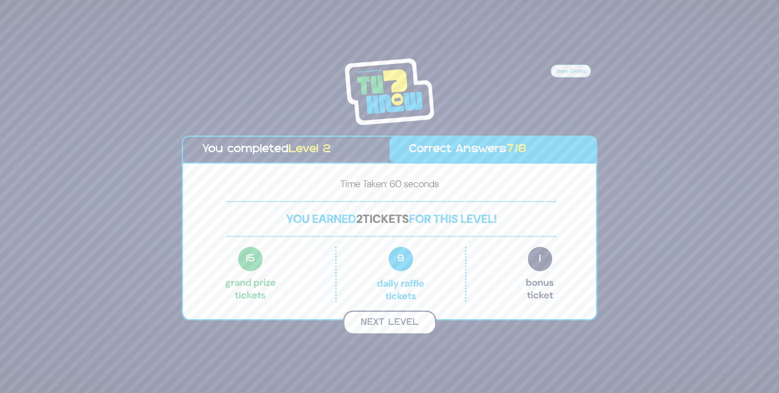
click at [393, 329] on button "Next Level" at bounding box center [389, 322] width 93 height 24
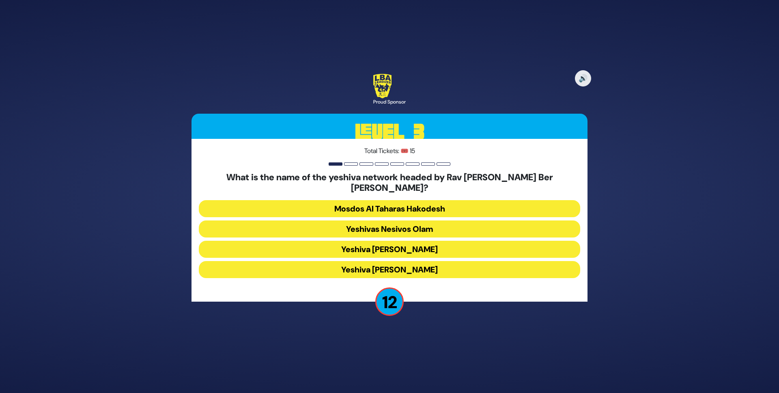
click at [445, 270] on button "Yeshiva Ateres Shlomo" at bounding box center [389, 269] width 381 height 17
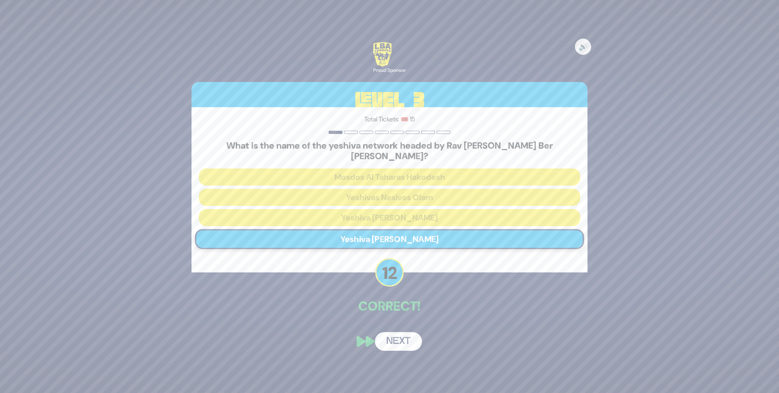
click at [415, 332] on button "Next" at bounding box center [398, 341] width 47 height 19
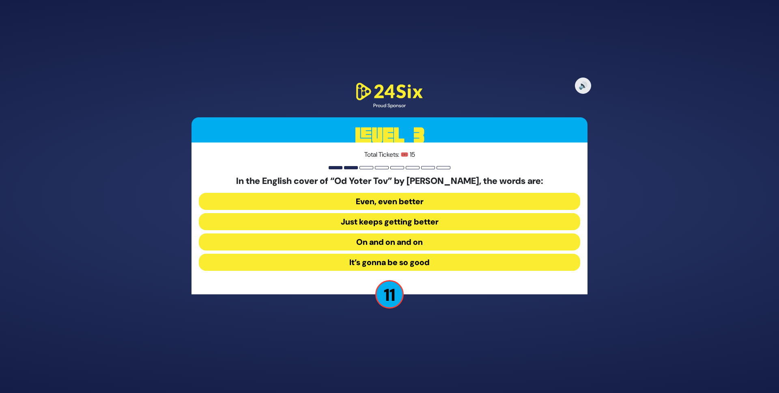
click at [403, 237] on button "On and on and on" at bounding box center [389, 241] width 381 height 17
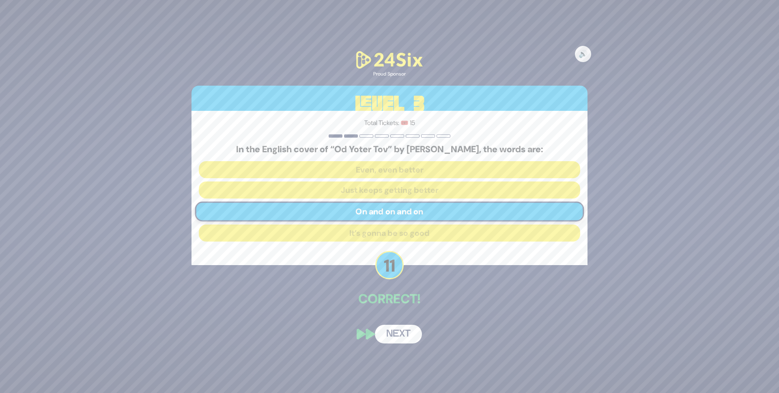
click at [412, 331] on button "Next" at bounding box center [398, 333] width 47 height 19
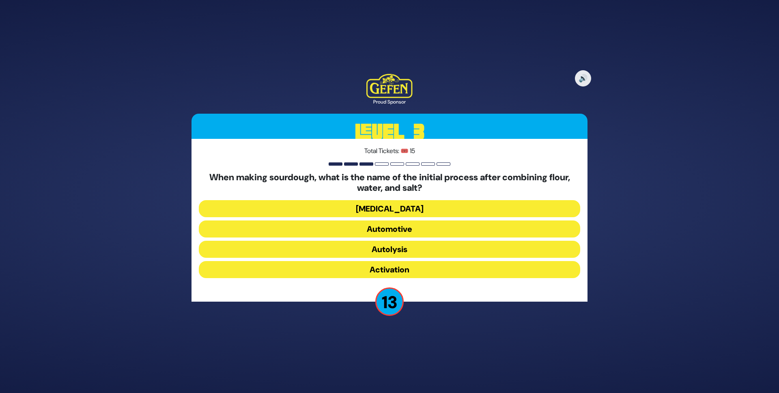
click at [409, 246] on button "Autolysis" at bounding box center [389, 248] width 381 height 17
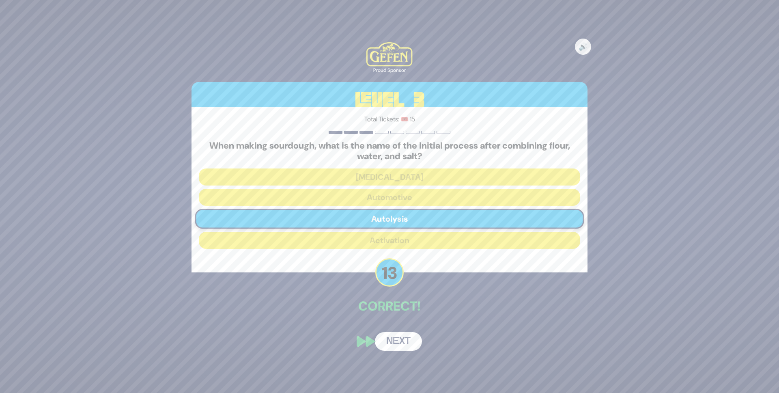
click at [414, 333] on button "Next" at bounding box center [398, 341] width 47 height 19
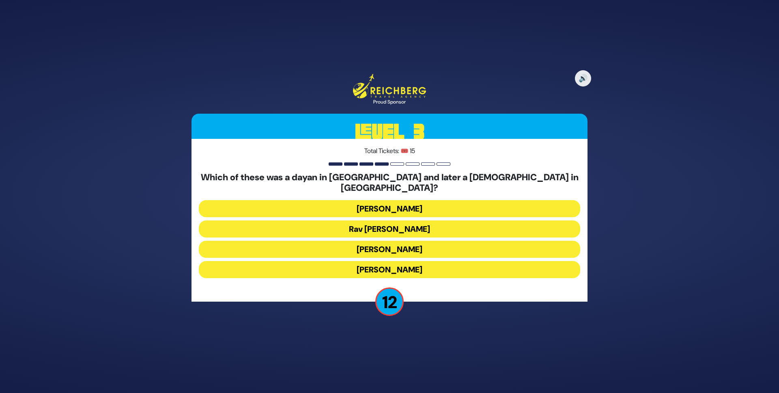
click at [397, 200] on button "Rav Yisroel Zev Gustman" at bounding box center [389, 208] width 381 height 17
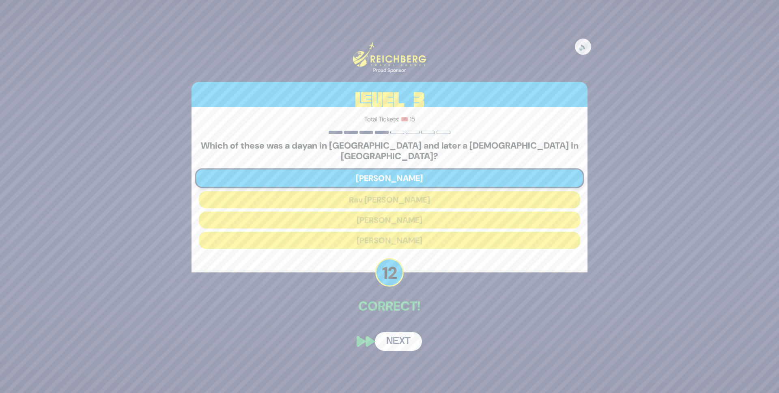
click at [408, 333] on button "Next" at bounding box center [398, 341] width 47 height 19
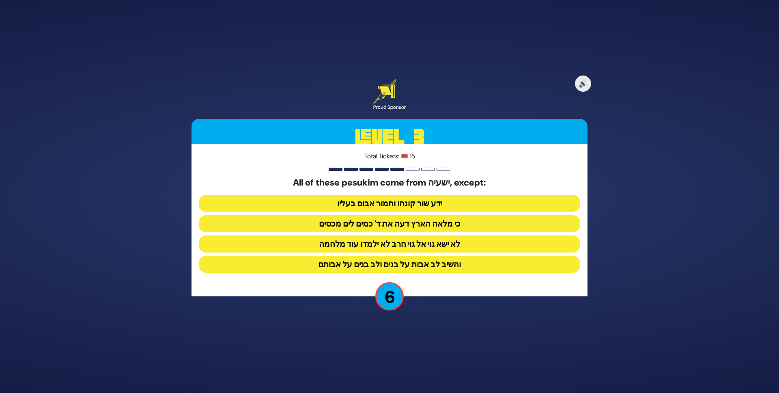
click at [429, 266] on button "והשיב לב אבות על בנים ולב בנים על אבותם" at bounding box center [389, 263] width 381 height 17
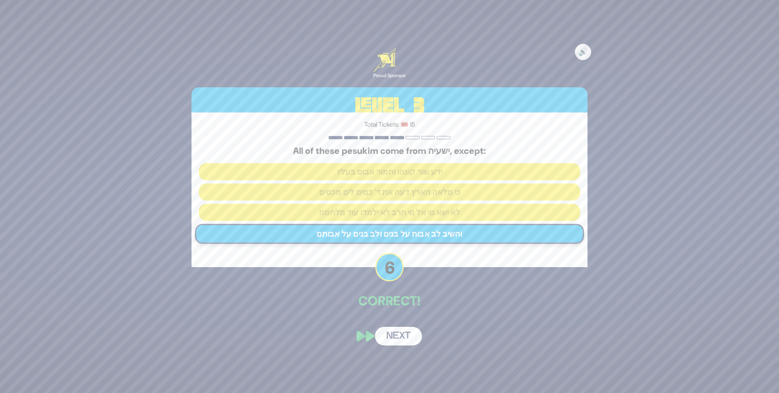
click at [409, 333] on button "Next" at bounding box center [398, 335] width 47 height 19
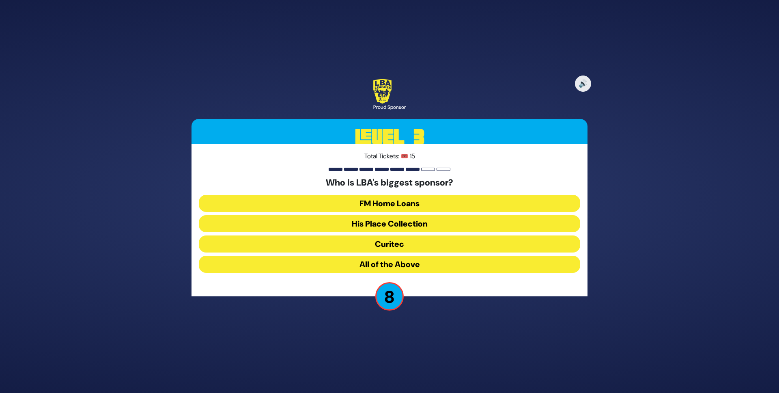
click at [407, 199] on button "FM Home Loans" at bounding box center [389, 203] width 381 height 17
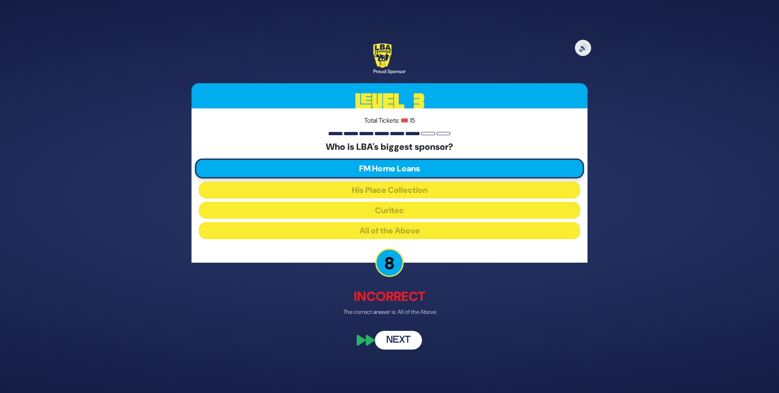
click at [417, 340] on button "Next" at bounding box center [398, 339] width 47 height 19
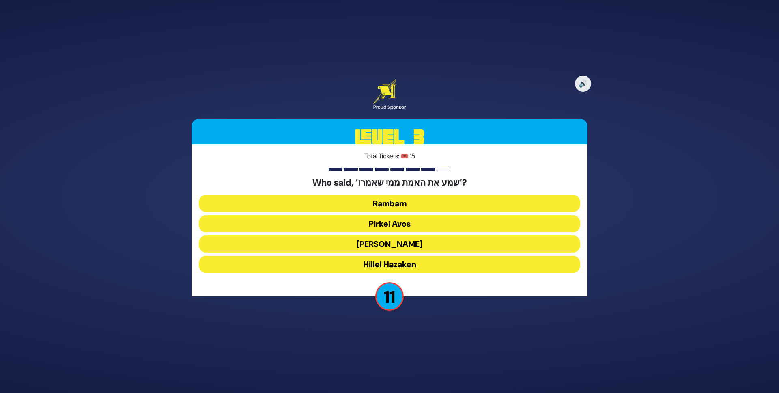
click at [404, 206] on button "Rambam" at bounding box center [389, 203] width 381 height 17
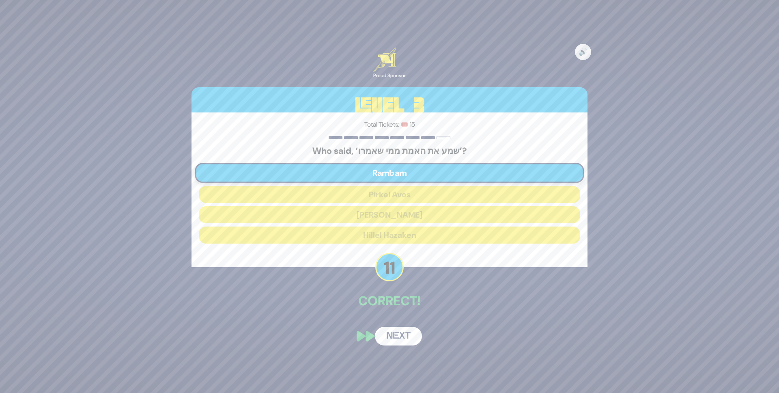
click at [410, 335] on button "Next" at bounding box center [398, 335] width 47 height 19
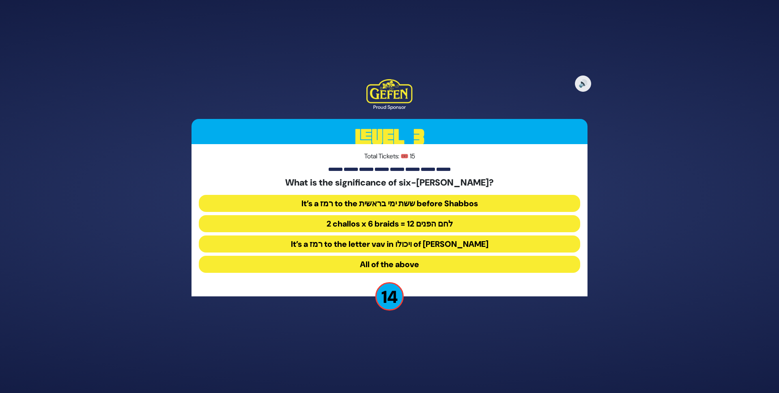
click at [418, 222] on button "2 challos x 6 braids = 12 לחם הפנים" at bounding box center [389, 223] width 381 height 17
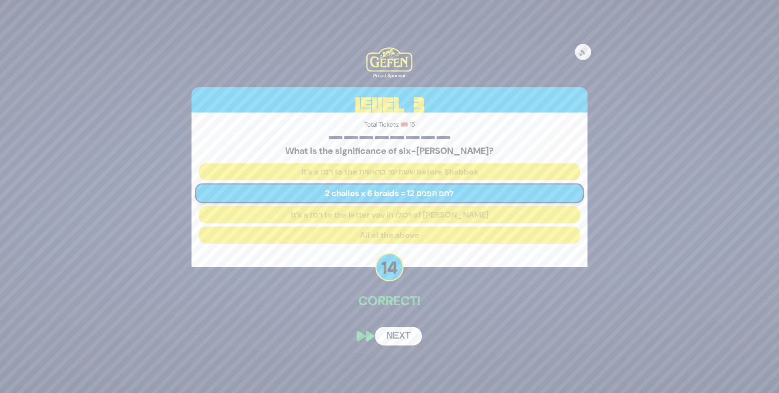
click at [404, 323] on div "🔊 Proud Sponsor Level 3 Total Tickets: 🎟️ 15 What is the significance of six-br…" at bounding box center [389, 196] width 415 height 317
click at [407, 335] on button "Next" at bounding box center [398, 335] width 47 height 19
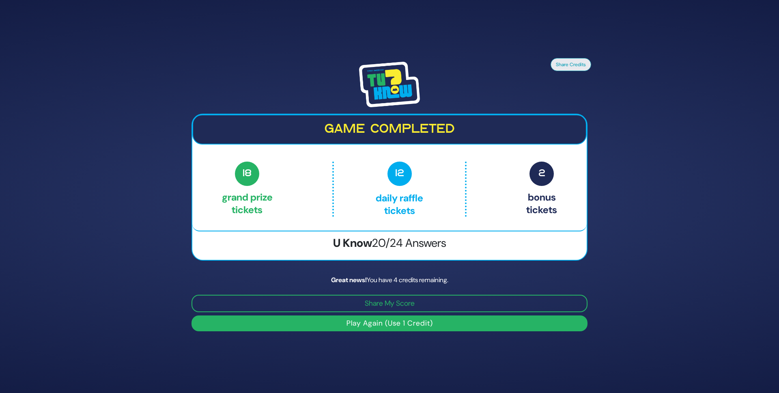
click at [410, 326] on button "Play Again (Use 1 Credit)" at bounding box center [389, 323] width 396 height 16
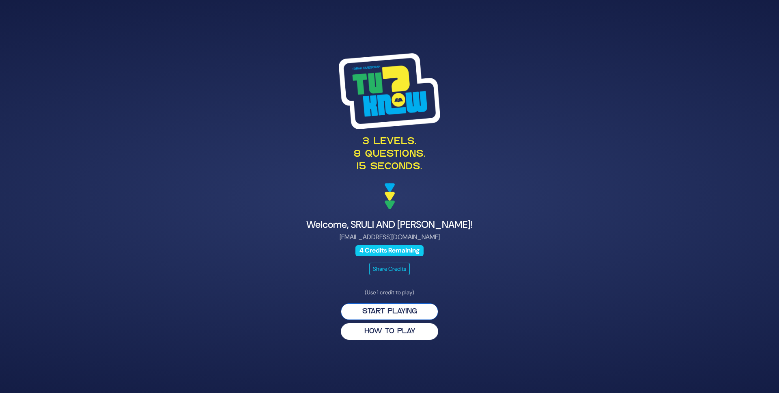
click at [403, 308] on button "Start Playing" at bounding box center [389, 311] width 97 height 17
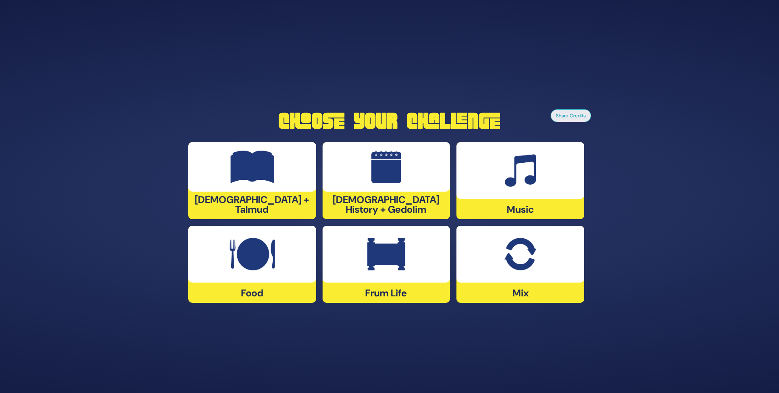
click at [377, 246] on img at bounding box center [386, 254] width 38 height 32
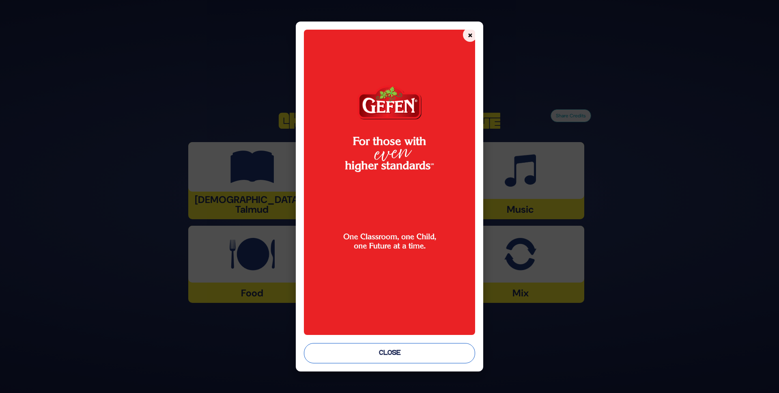
click at [378, 357] on button "Close" at bounding box center [390, 353] width 172 height 20
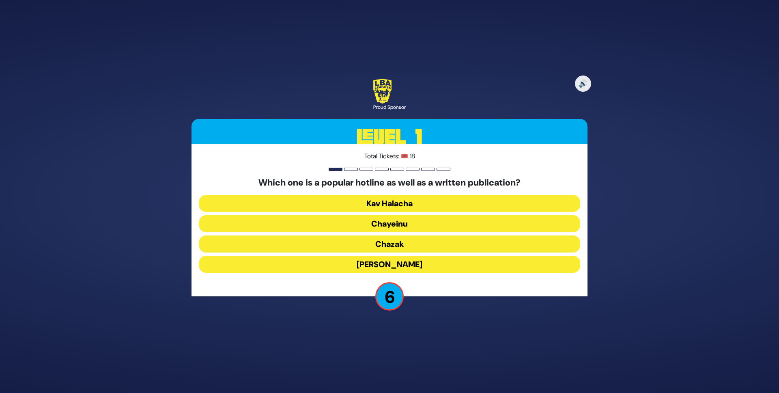
click at [386, 223] on button "Chayeinu" at bounding box center [389, 223] width 381 height 17
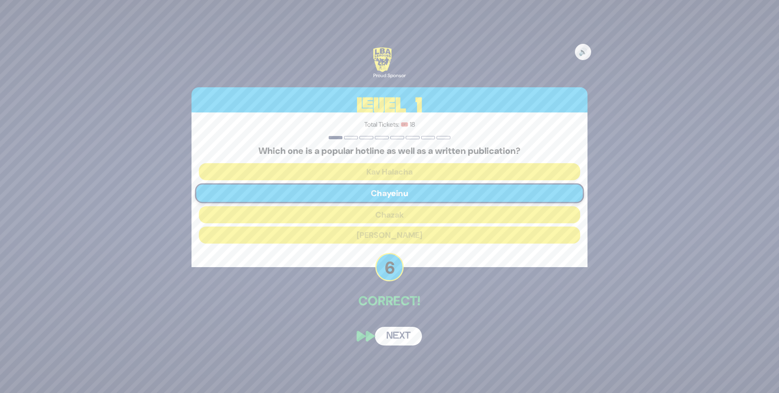
click at [395, 332] on button "Next" at bounding box center [398, 335] width 47 height 19
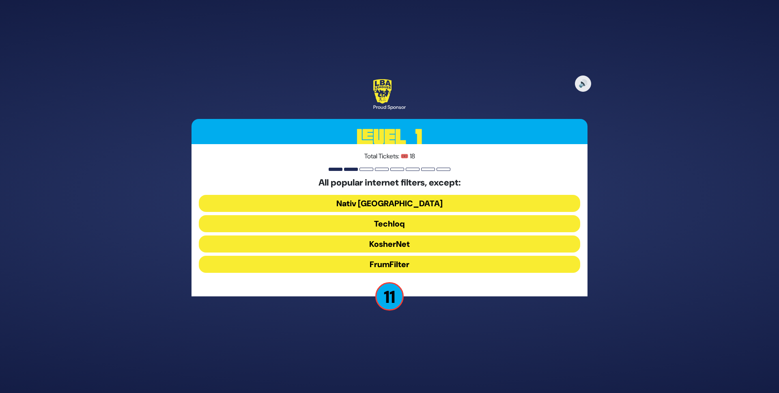
click at [376, 264] on button "FrumFilter" at bounding box center [389, 263] width 381 height 17
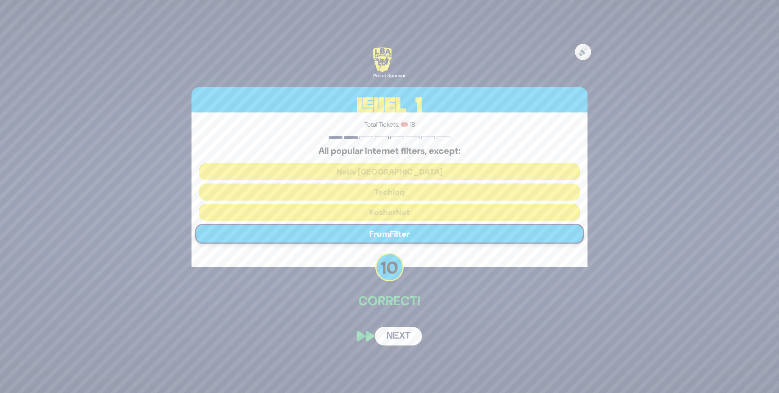
click at [390, 341] on button "Next" at bounding box center [398, 335] width 47 height 19
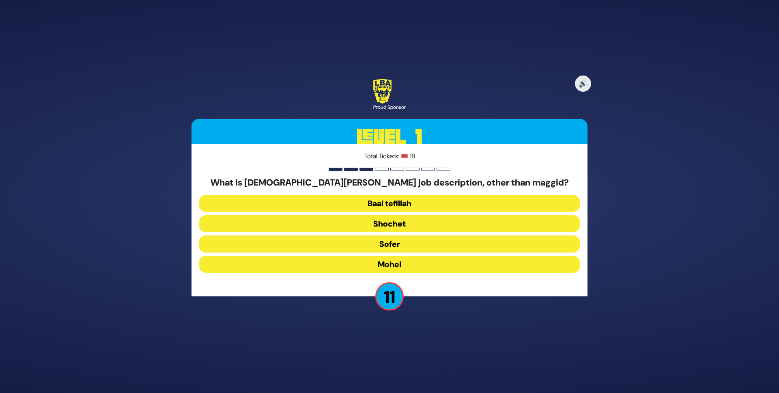
click at [421, 263] on button "Mohel" at bounding box center [389, 263] width 381 height 17
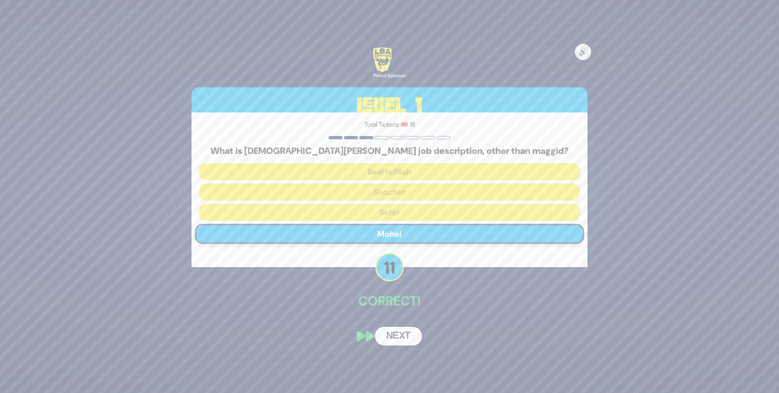
click at [400, 342] on button "Next" at bounding box center [398, 335] width 47 height 19
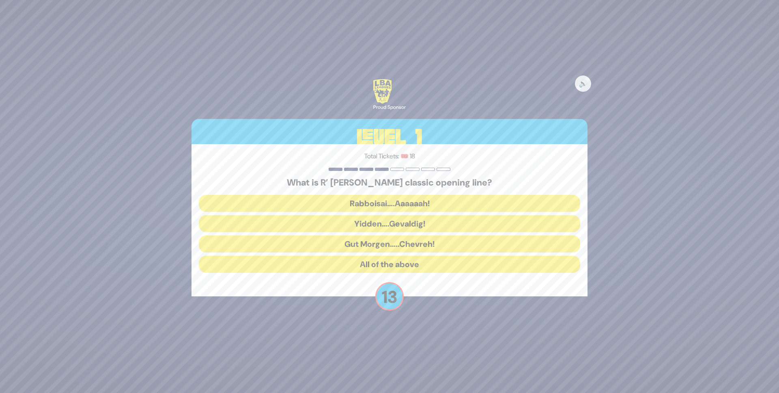
click at [408, 201] on button "Rabboisai….Aaaaaah!" at bounding box center [389, 203] width 381 height 17
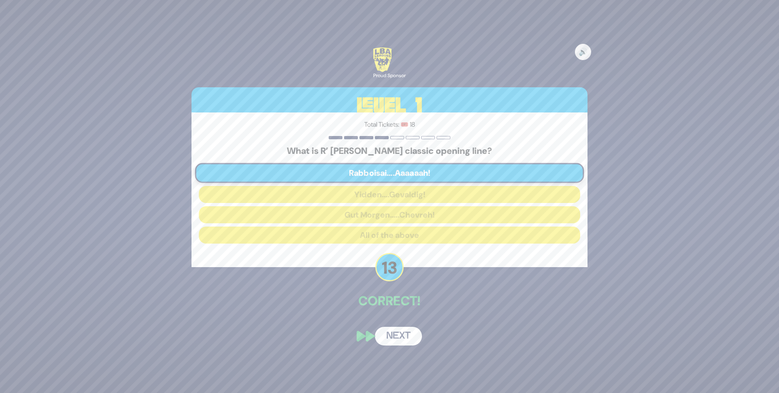
click at [393, 342] on button "Next" at bounding box center [398, 335] width 47 height 19
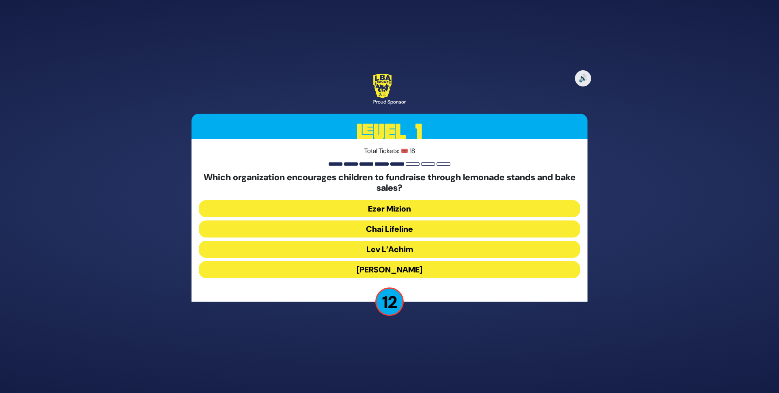
click at [435, 233] on button "Chai Lifeline" at bounding box center [389, 228] width 381 height 17
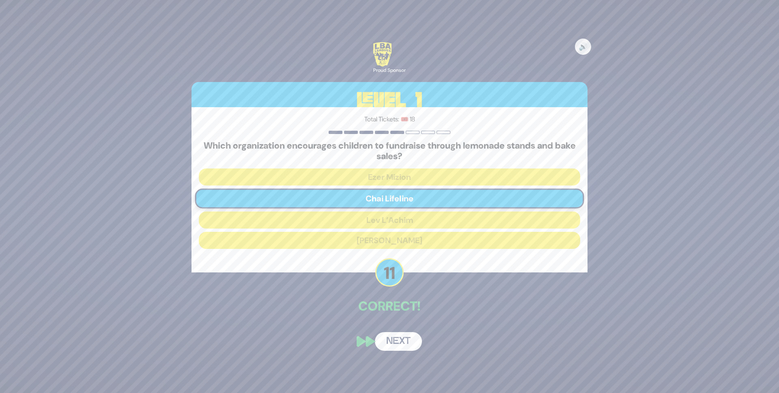
click at [395, 337] on button "Next" at bounding box center [398, 341] width 47 height 19
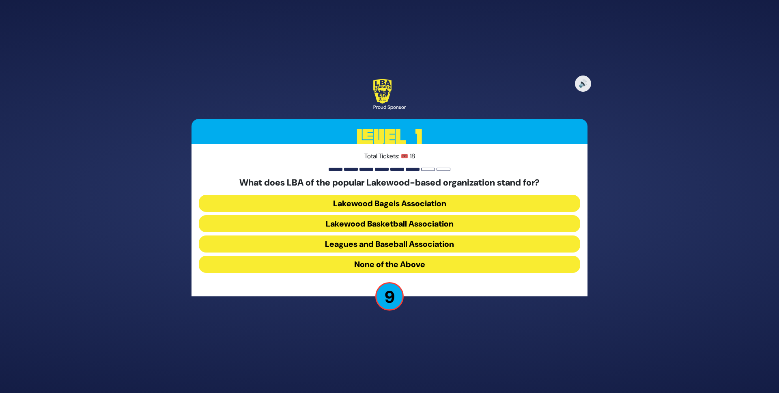
click at [408, 225] on button "Lakewood Basketball Association" at bounding box center [389, 223] width 381 height 17
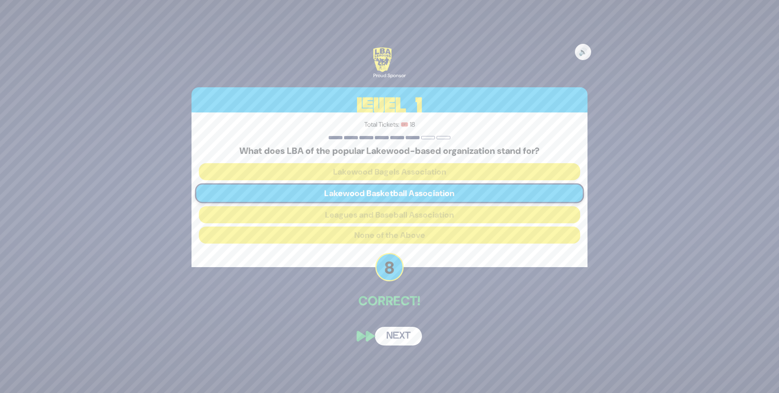
click at [392, 335] on button "Next" at bounding box center [398, 335] width 47 height 19
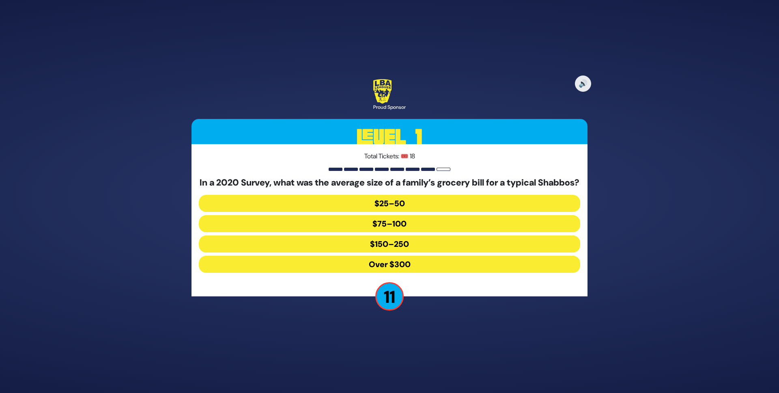
click at [392, 247] on button "$150–250" at bounding box center [389, 243] width 381 height 17
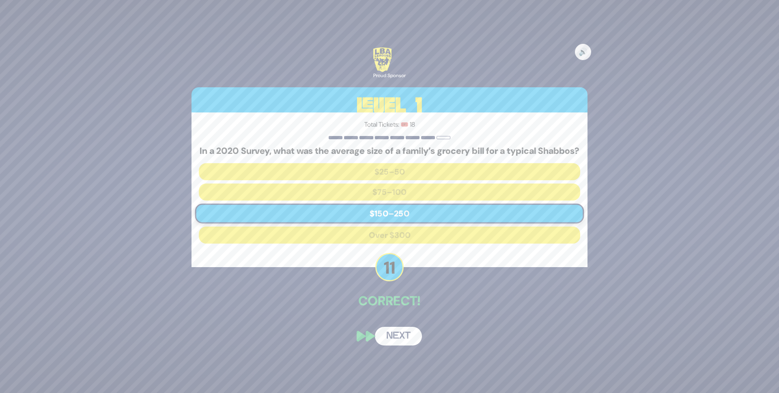
click at [406, 343] on button "Next" at bounding box center [398, 335] width 47 height 19
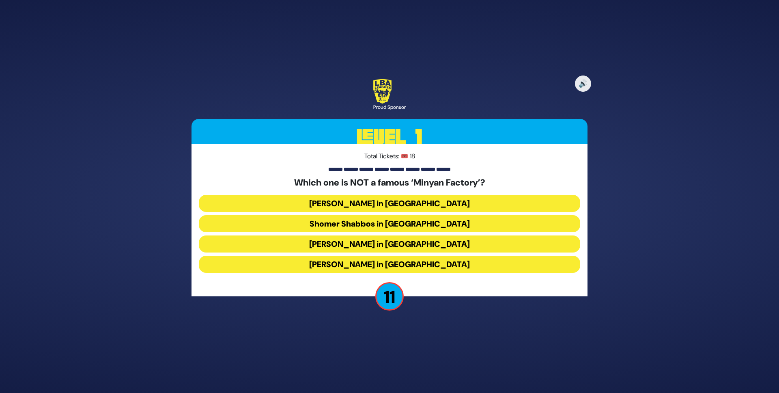
click at [420, 262] on button "Bais Dovid in Lakewood" at bounding box center [389, 263] width 381 height 17
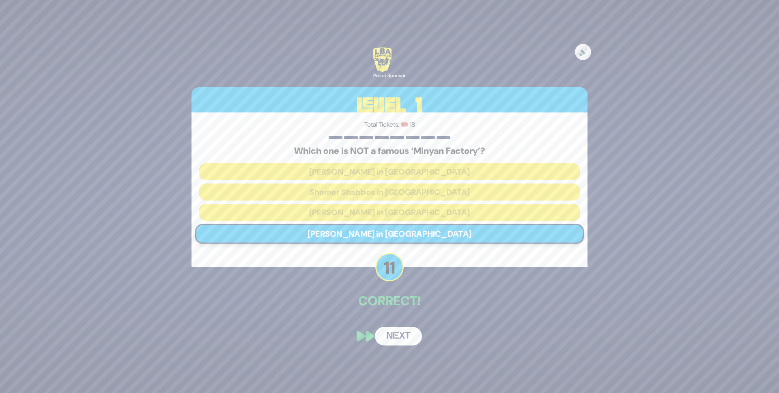
click at [399, 330] on button "Next" at bounding box center [398, 335] width 47 height 19
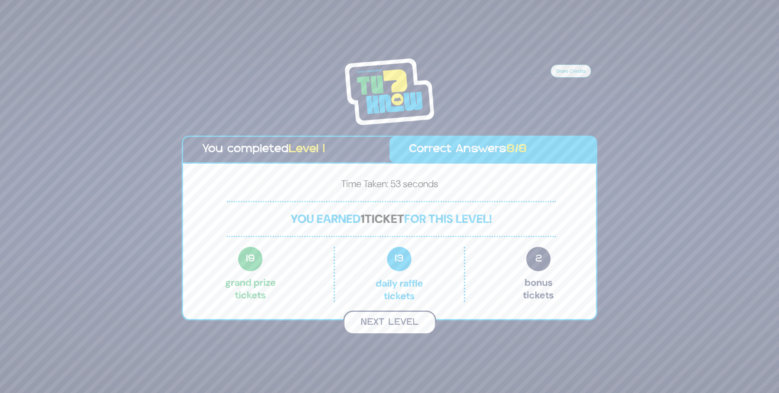
click at [401, 322] on button "Next Level" at bounding box center [389, 322] width 93 height 24
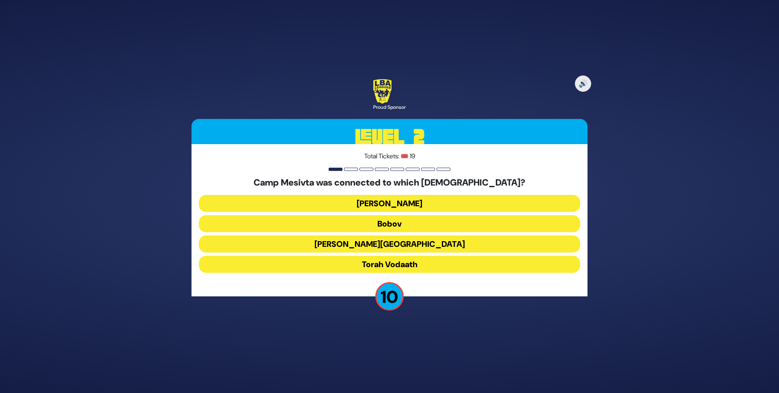
click at [418, 267] on button "Torah Vodaath" at bounding box center [389, 263] width 381 height 17
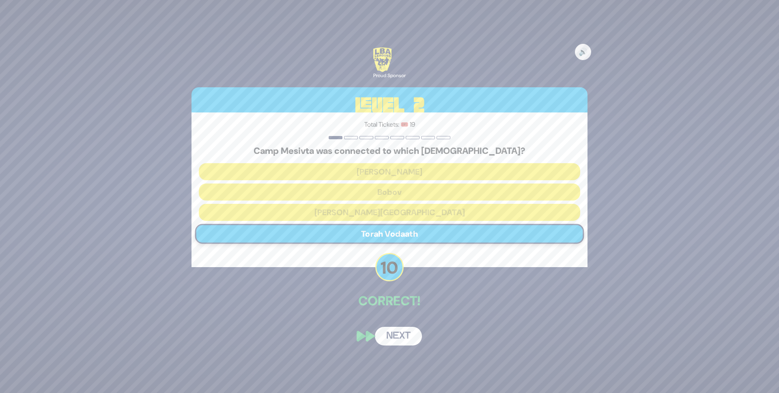
click at [405, 335] on button "Next" at bounding box center [398, 335] width 47 height 19
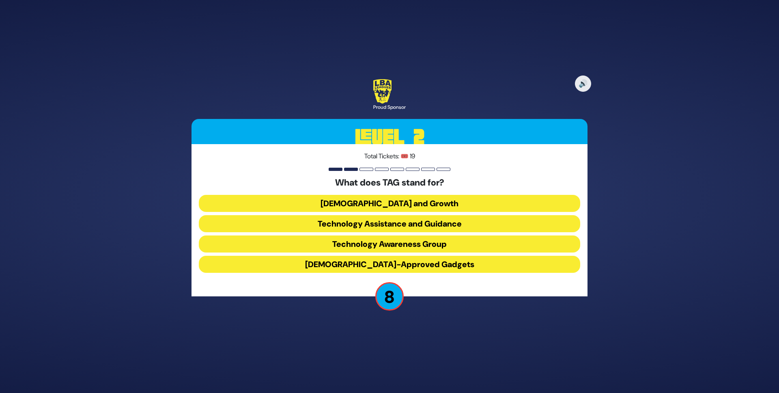
click at [428, 244] on button "Technology Awareness Group" at bounding box center [389, 243] width 381 height 17
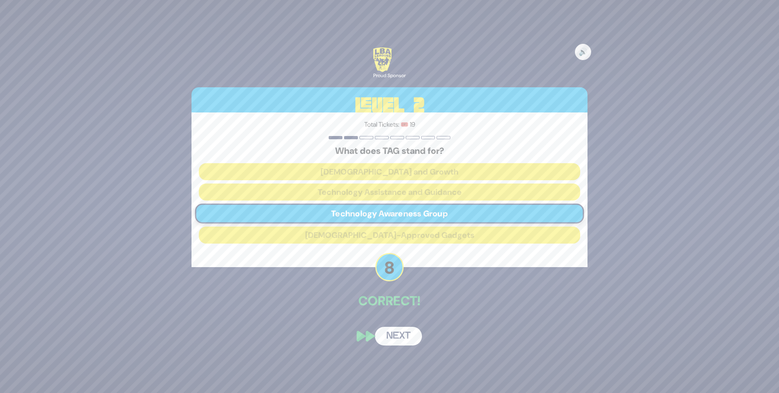
click at [407, 334] on button "Next" at bounding box center [398, 335] width 47 height 19
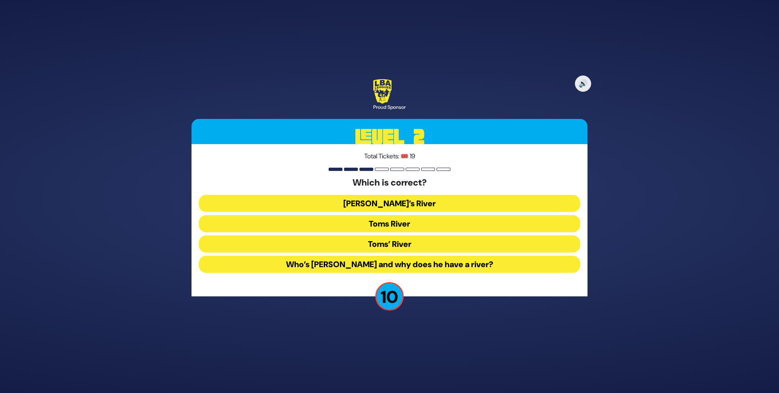
click at [393, 202] on button "Tom’s River" at bounding box center [389, 203] width 381 height 17
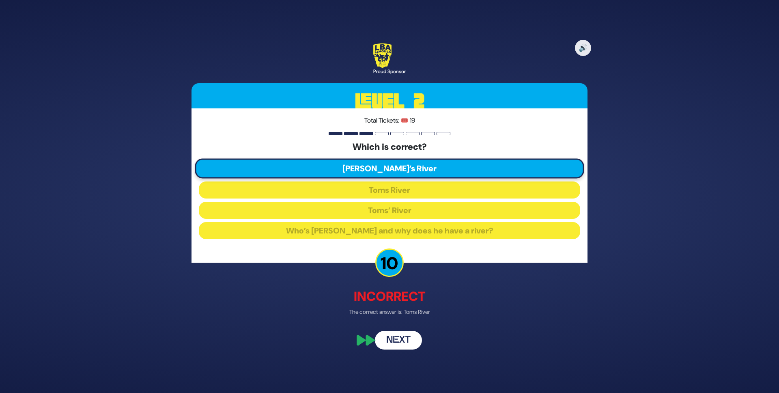
click at [403, 335] on button "Next" at bounding box center [398, 339] width 47 height 19
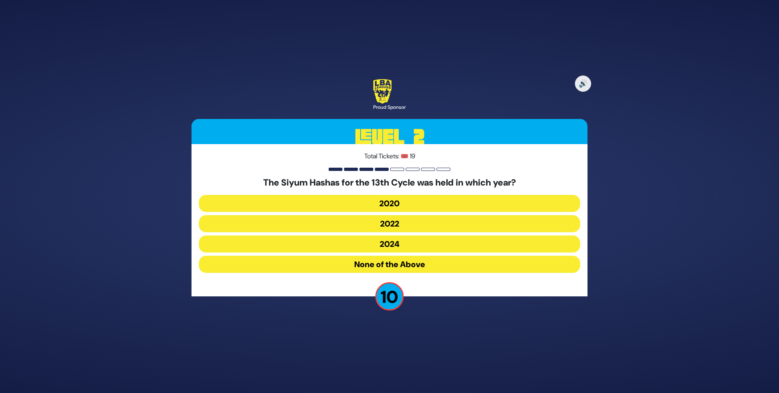
click at [391, 202] on button "2020" at bounding box center [389, 203] width 381 height 17
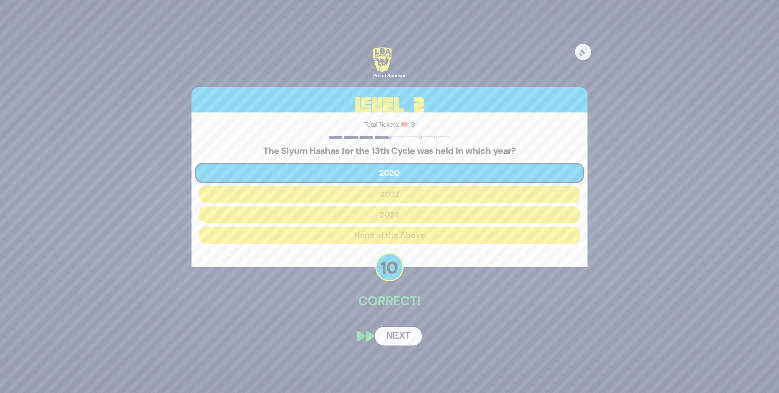
click at [404, 333] on button "Next" at bounding box center [398, 335] width 47 height 19
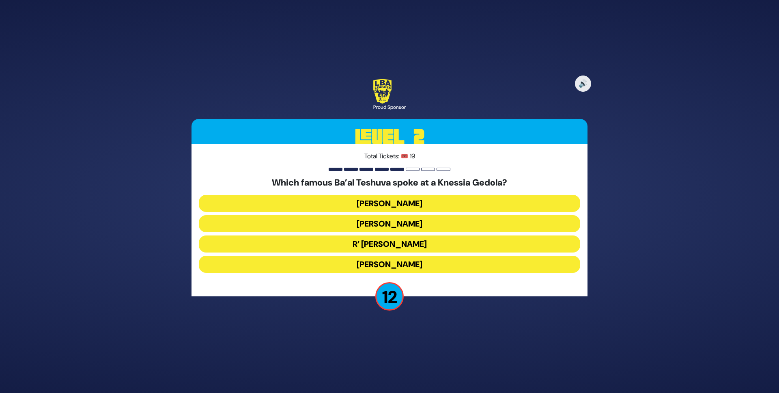
click at [424, 262] on button "Nathan Birnbaum" at bounding box center [389, 263] width 381 height 17
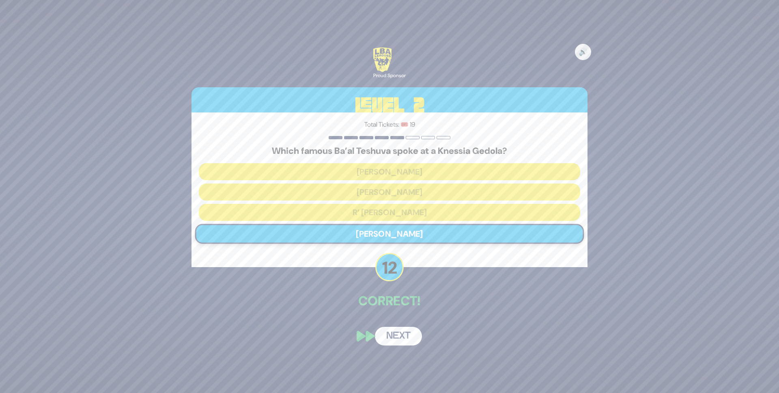
click at [397, 339] on button "Next" at bounding box center [398, 335] width 47 height 19
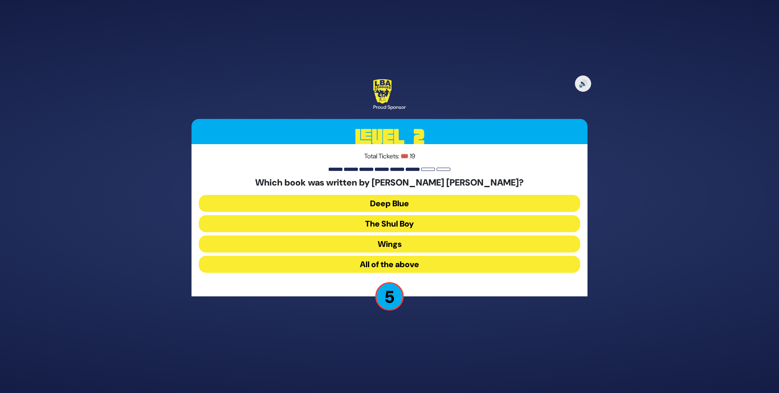
click at [409, 221] on button "The Shul Boy" at bounding box center [389, 223] width 381 height 17
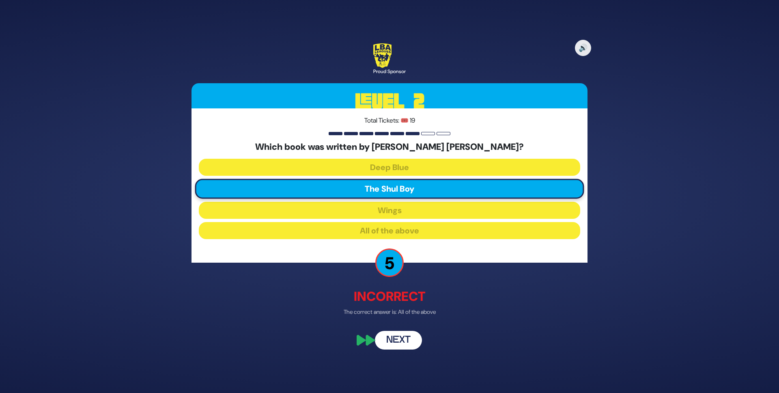
click at [403, 340] on button "Next" at bounding box center [398, 339] width 47 height 19
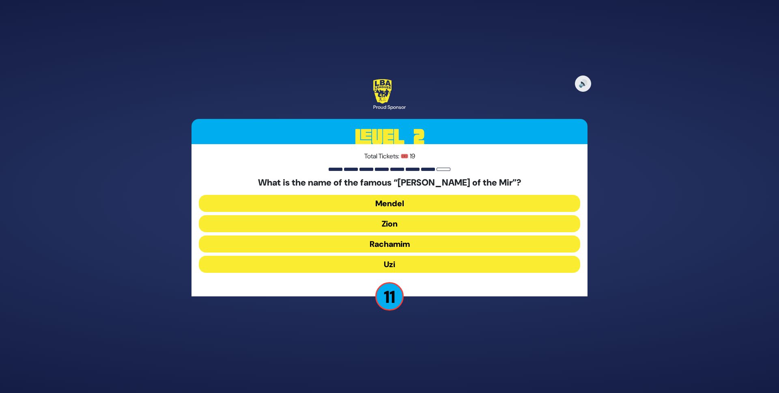
click at [387, 224] on button "Zion" at bounding box center [389, 223] width 381 height 17
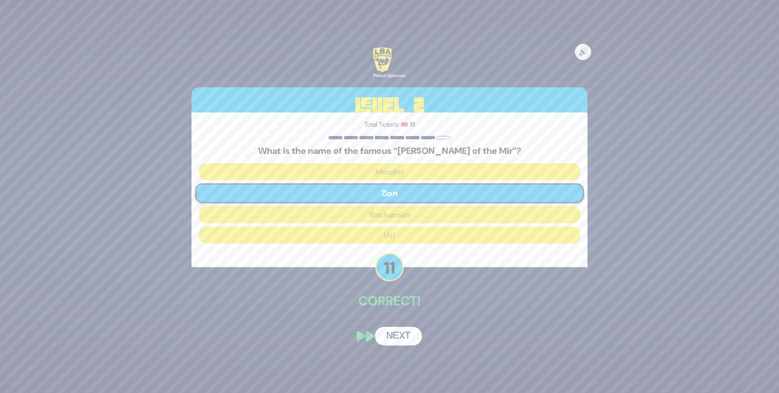
click at [403, 337] on button "Next" at bounding box center [398, 335] width 47 height 19
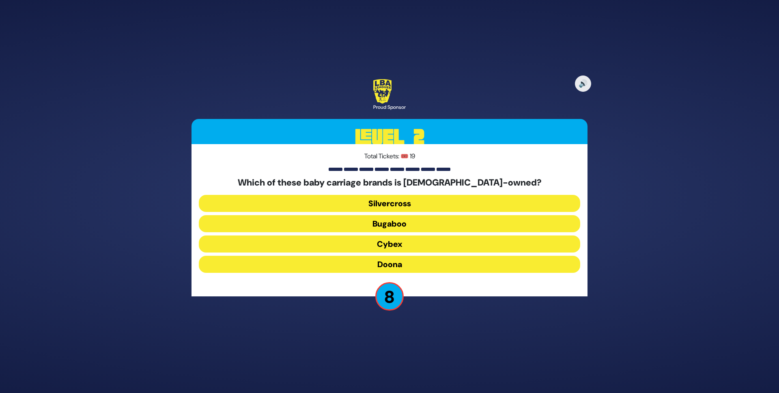
click at [401, 266] on button "Doona" at bounding box center [389, 263] width 381 height 17
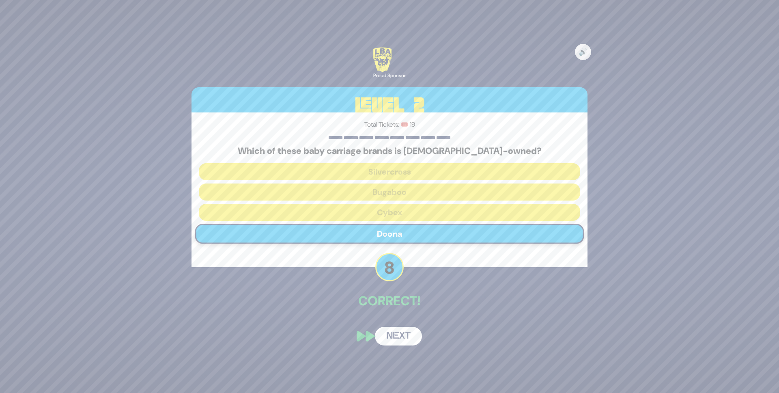
click at [405, 335] on button "Next" at bounding box center [398, 335] width 47 height 19
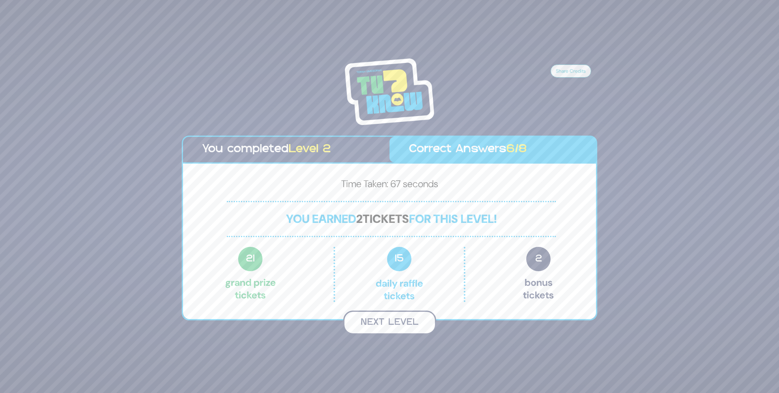
click at [402, 328] on button "Next Level" at bounding box center [389, 322] width 93 height 24
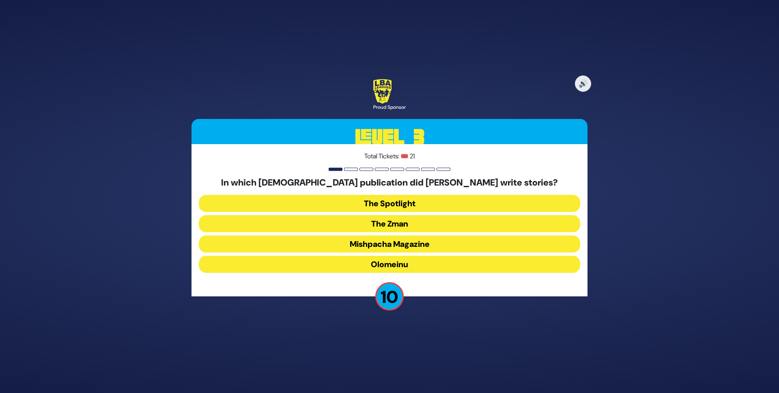
click at [411, 266] on button "Olomeinu" at bounding box center [389, 263] width 381 height 17
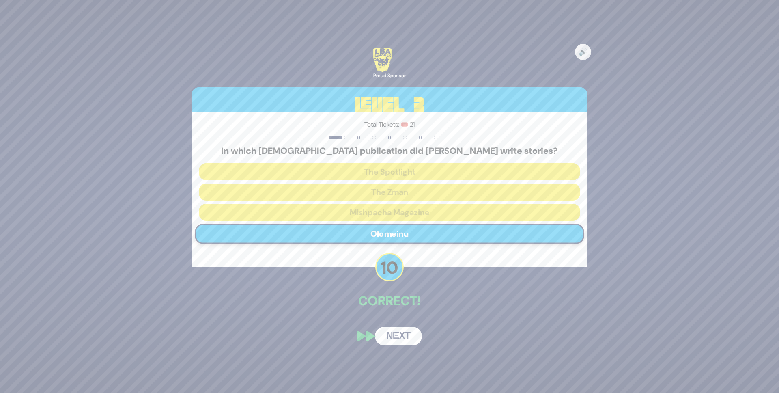
click at [406, 330] on button "Next" at bounding box center [398, 335] width 47 height 19
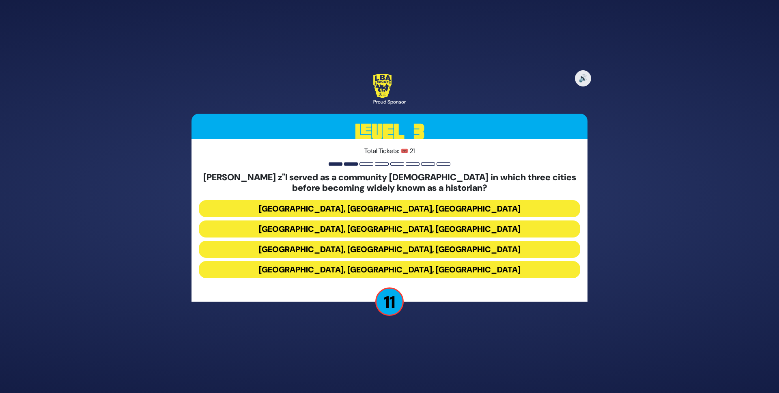
click at [397, 204] on button "Miami, Chicago, Monsey" at bounding box center [389, 208] width 381 height 17
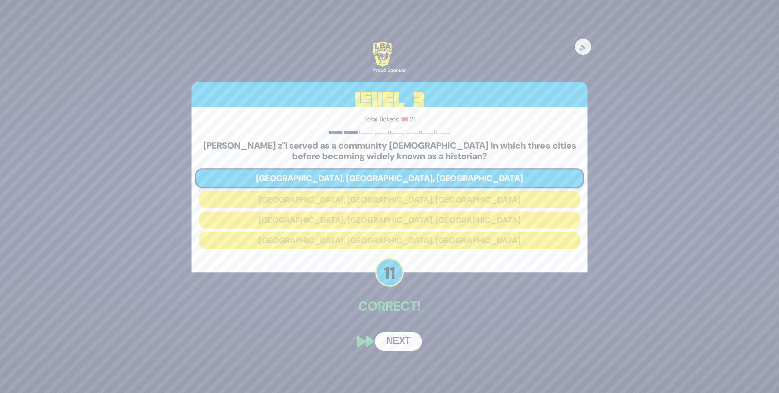
click at [397, 343] on button "Next" at bounding box center [398, 341] width 47 height 19
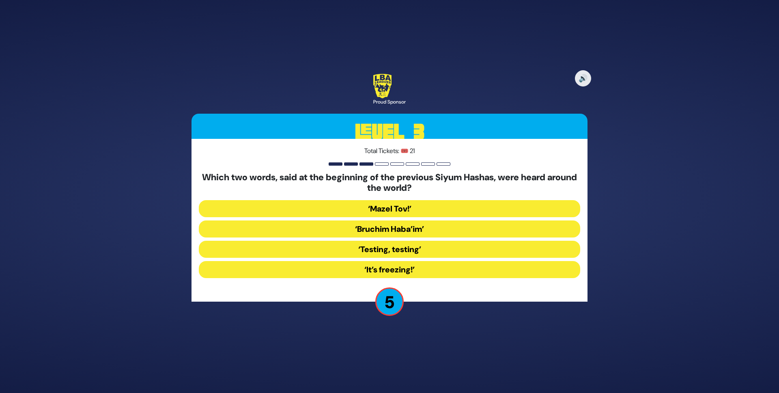
drag, startPoint x: 383, startPoint y: 300, endPoint x: 386, endPoint y: 291, distance: 9.9
click at [383, 300] on p "5" at bounding box center [389, 301] width 28 height 28
click at [389, 272] on button "‘It’s freezing!’" at bounding box center [389, 269] width 381 height 17
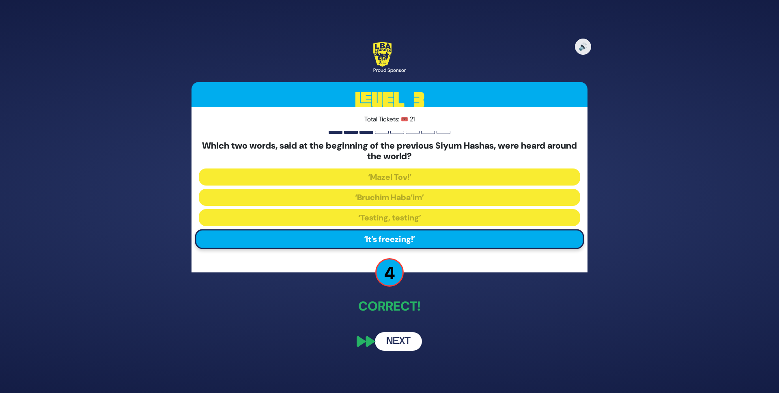
click at [404, 341] on button "Next" at bounding box center [398, 341] width 47 height 19
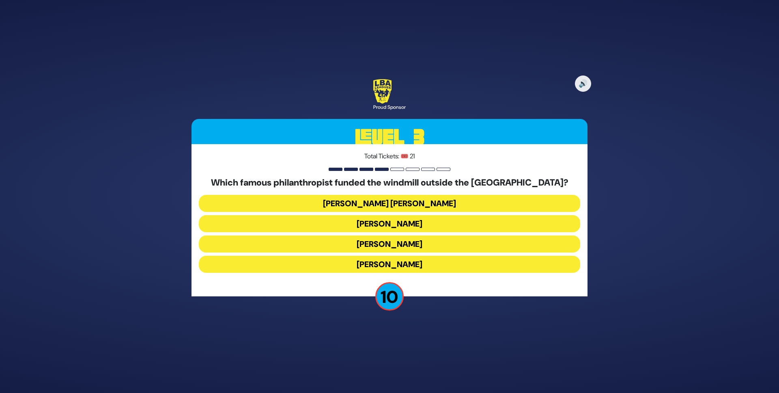
click at [399, 264] on button "Moses Montefiore" at bounding box center [389, 263] width 381 height 17
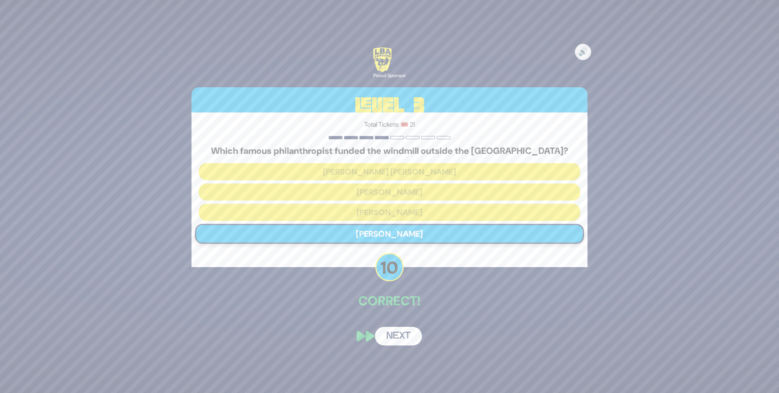
click at [386, 329] on button "Next" at bounding box center [398, 335] width 47 height 19
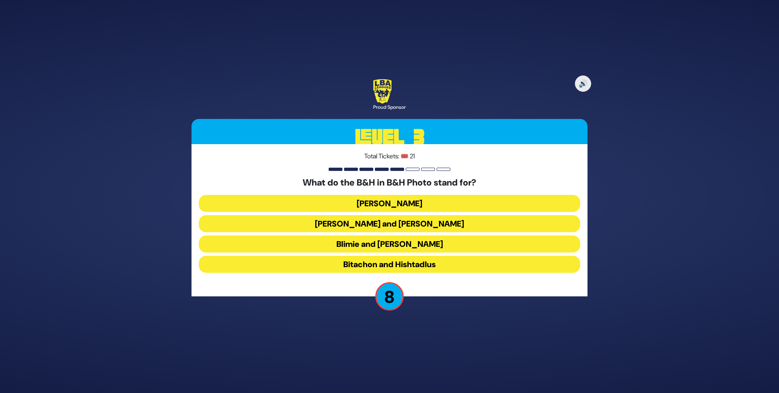
click at [373, 204] on button "Baruch Hashem" at bounding box center [389, 203] width 381 height 17
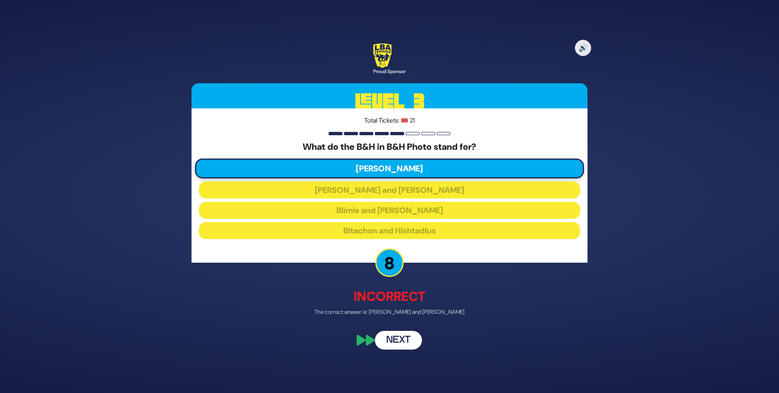
click at [401, 341] on button "Next" at bounding box center [398, 339] width 47 height 19
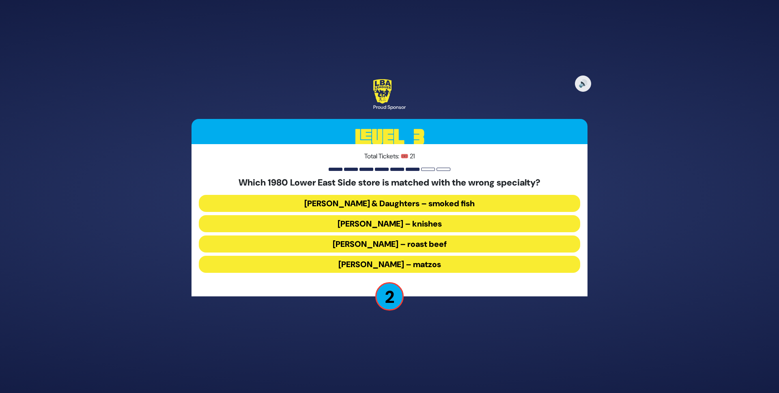
click at [426, 243] on button "Ratner’s – roast beef" at bounding box center [389, 243] width 381 height 17
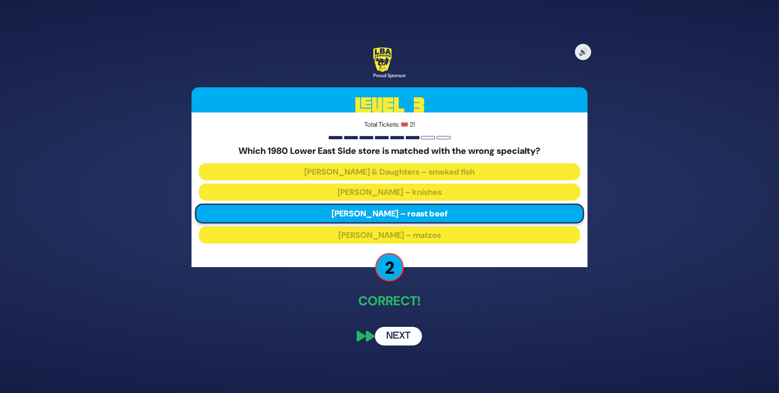
click at [401, 341] on button "Next" at bounding box center [398, 335] width 47 height 19
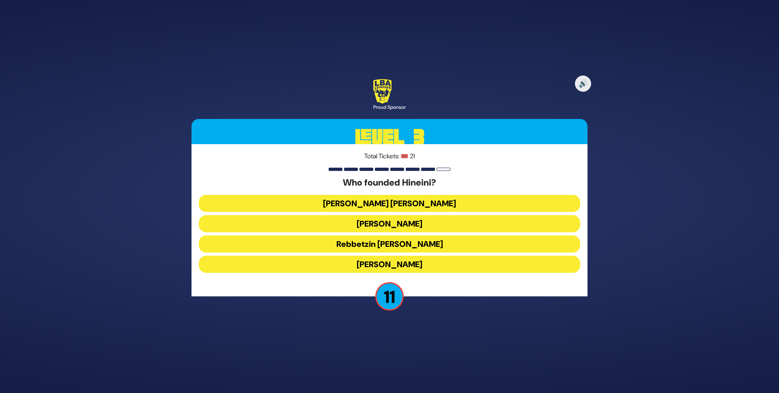
click at [407, 225] on button "Rebbetzin Esther Jungreis" at bounding box center [389, 223] width 381 height 17
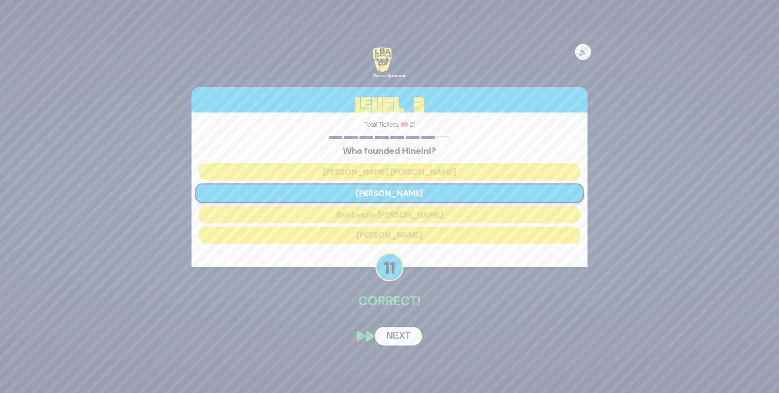
click at [397, 332] on button "Next" at bounding box center [398, 335] width 47 height 19
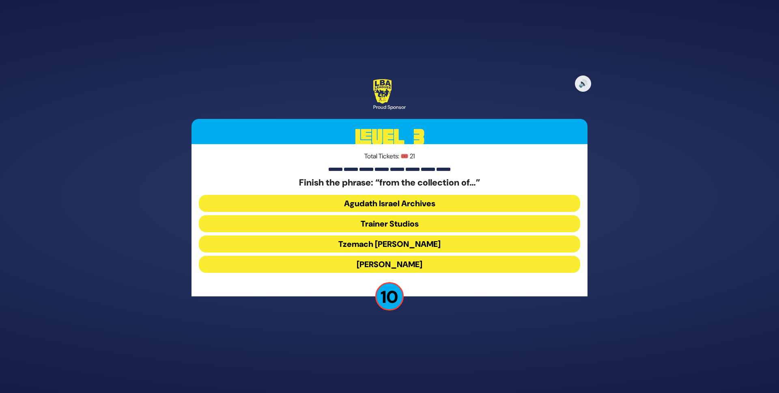
click at [414, 261] on button "Moshe D. Yarmish" at bounding box center [389, 263] width 381 height 17
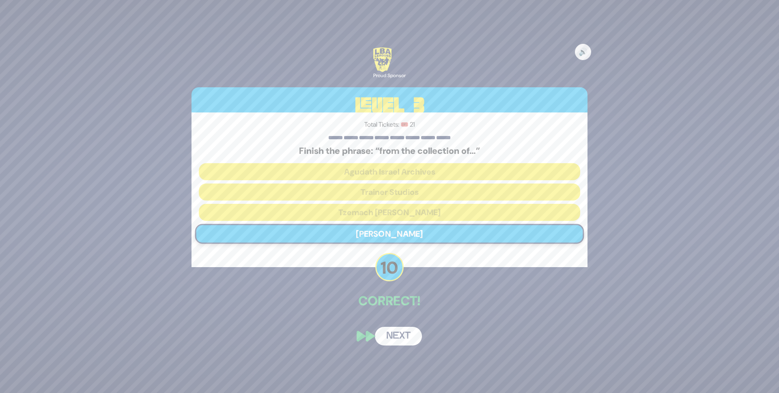
click at [404, 338] on button "Next" at bounding box center [398, 335] width 47 height 19
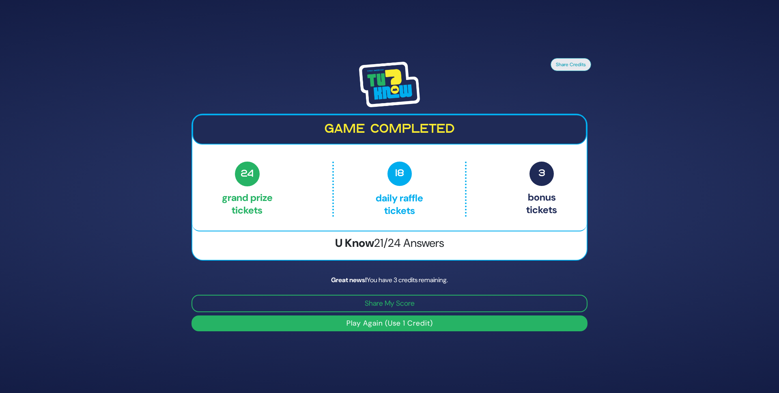
click at [404, 325] on button "Play Again (Use 1 Credit)" at bounding box center [389, 323] width 396 height 16
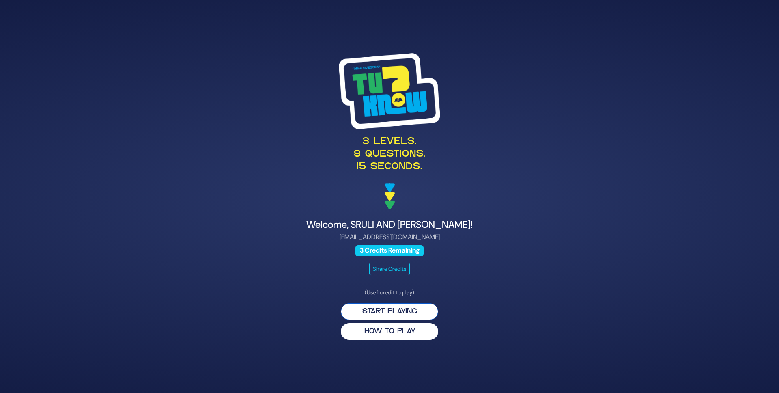
click at [403, 315] on button "Start Playing" at bounding box center [389, 311] width 97 height 17
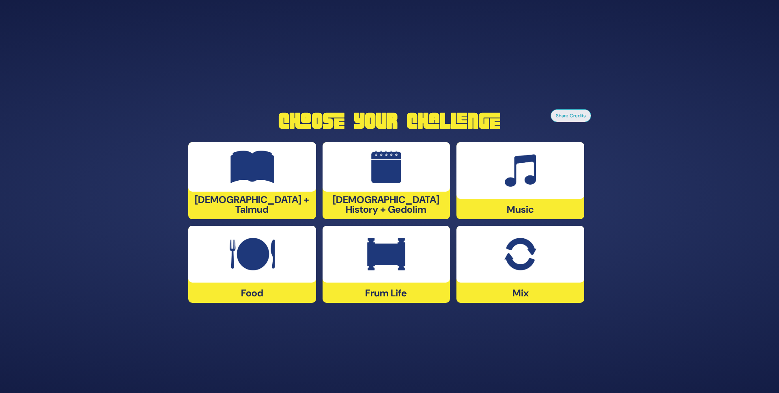
click at [539, 186] on div at bounding box center [520, 170] width 128 height 57
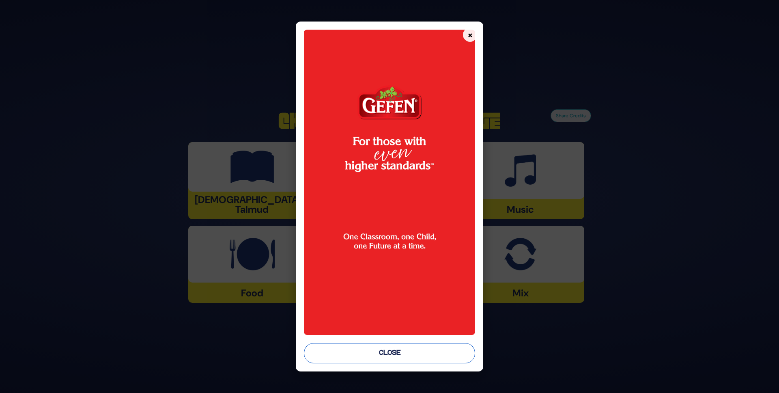
click at [379, 360] on button "Close" at bounding box center [390, 353] width 172 height 20
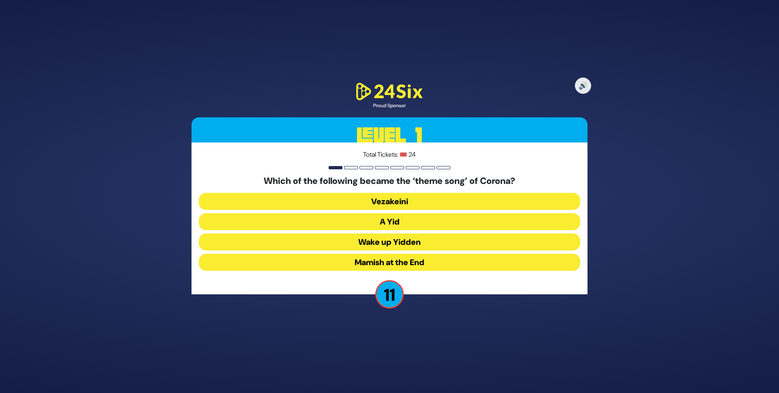
click at [401, 222] on button "A Yid" at bounding box center [389, 221] width 381 height 17
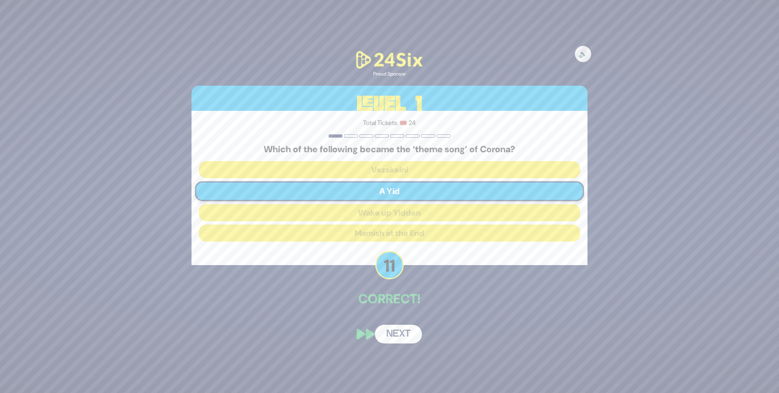
click at [395, 330] on button "Next" at bounding box center [398, 333] width 47 height 19
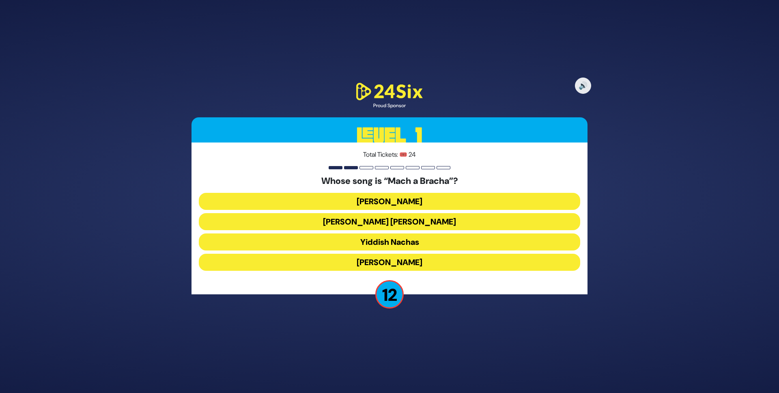
click at [374, 225] on button "[PERSON_NAME] [PERSON_NAME]" at bounding box center [389, 221] width 381 height 17
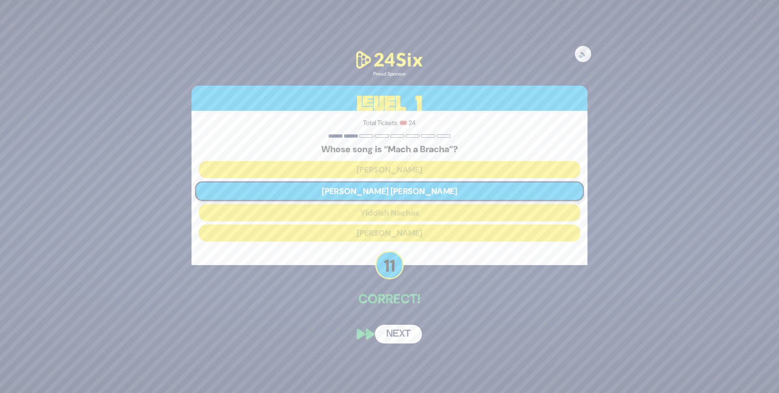
click at [381, 333] on button "Next" at bounding box center [398, 333] width 47 height 19
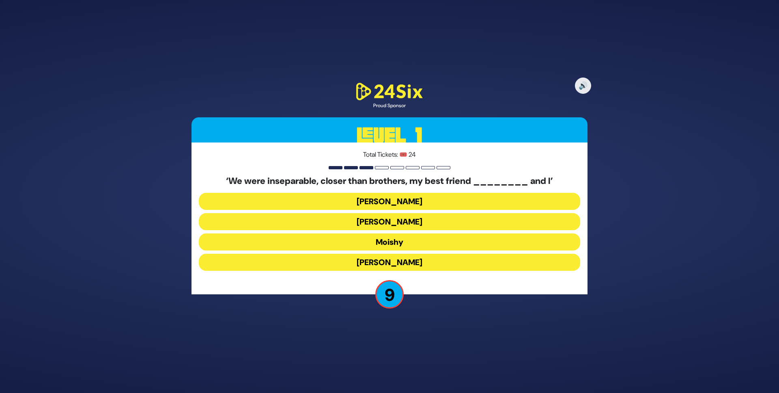
click at [397, 261] on button "Sammy" at bounding box center [389, 261] width 381 height 17
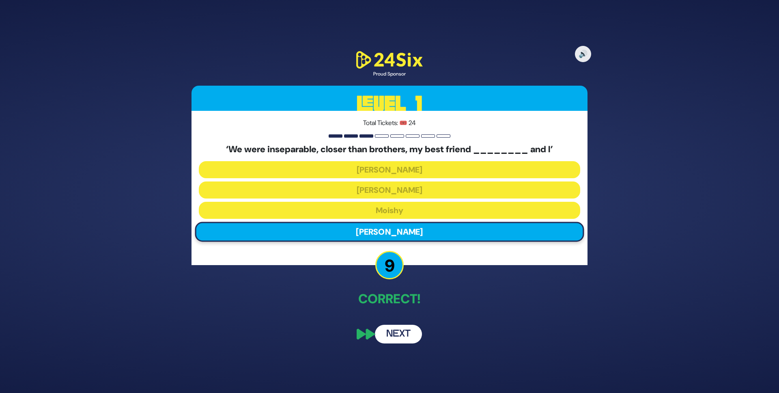
click at [397, 331] on button "Next" at bounding box center [398, 333] width 47 height 19
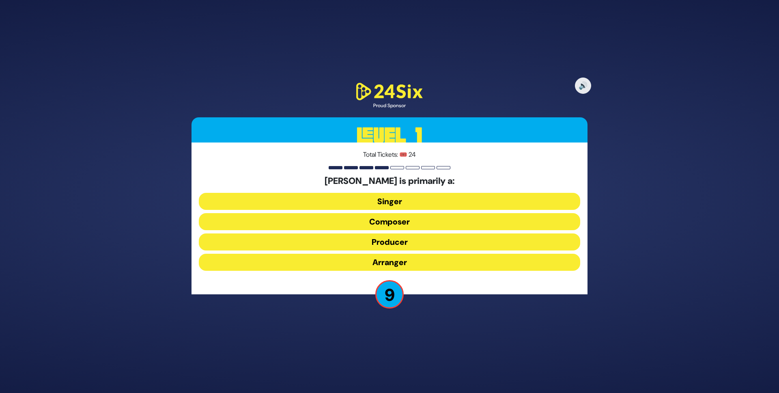
click at [378, 223] on button "Composer" at bounding box center [389, 221] width 381 height 17
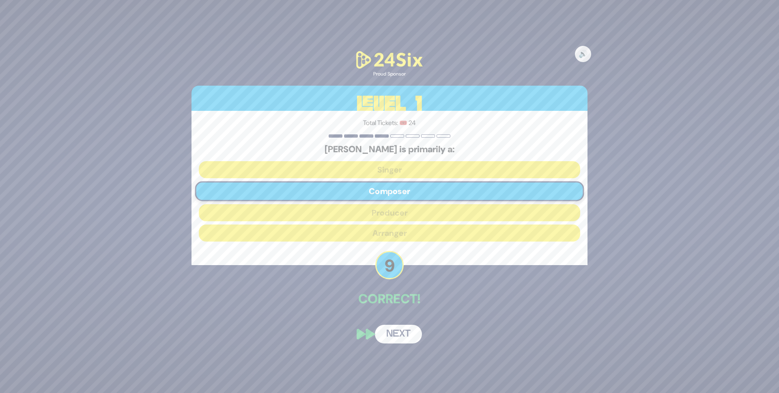
click at [393, 330] on button "Next" at bounding box center [398, 333] width 47 height 19
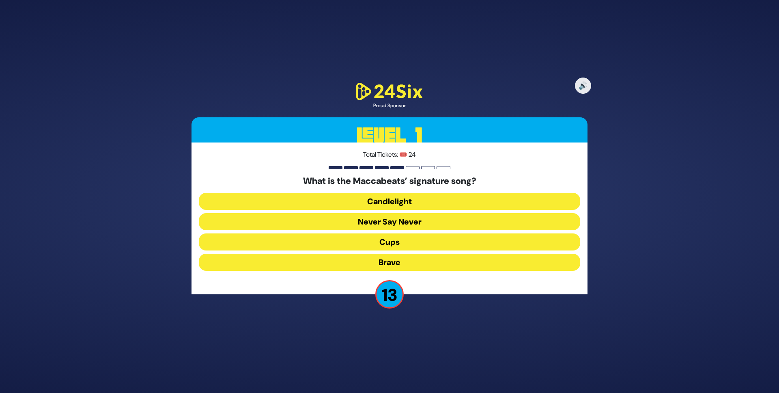
click at [392, 195] on button "Candlelight" at bounding box center [389, 201] width 381 height 17
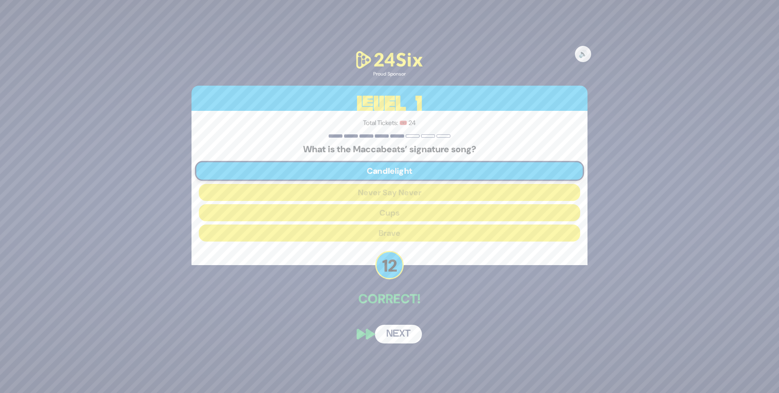
click at [391, 335] on button "Next" at bounding box center [398, 333] width 47 height 19
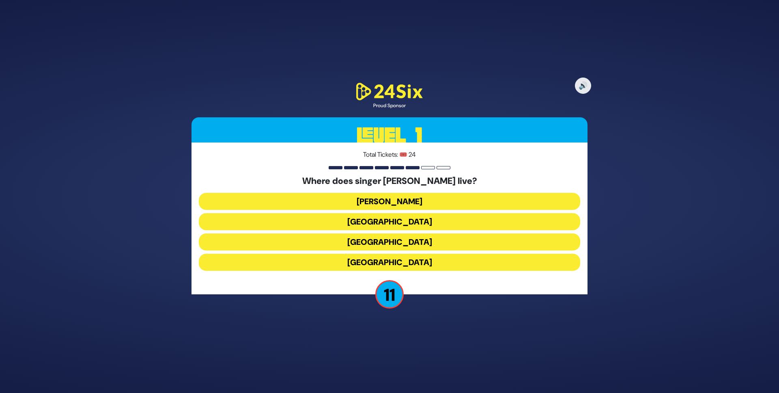
click at [391, 264] on button "England" at bounding box center [389, 261] width 381 height 17
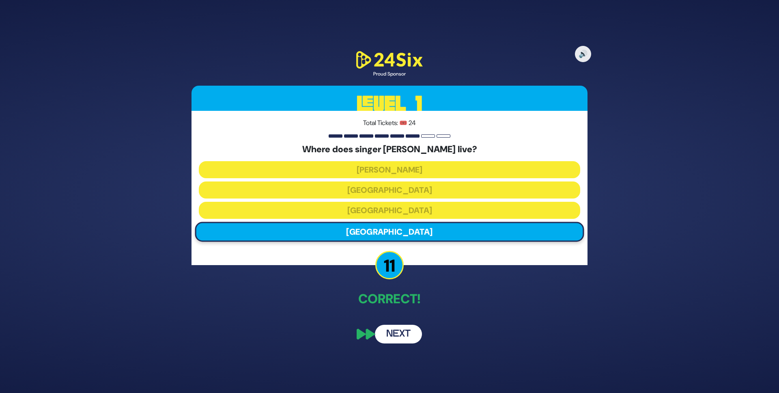
click at [388, 335] on button "Next" at bounding box center [398, 333] width 47 height 19
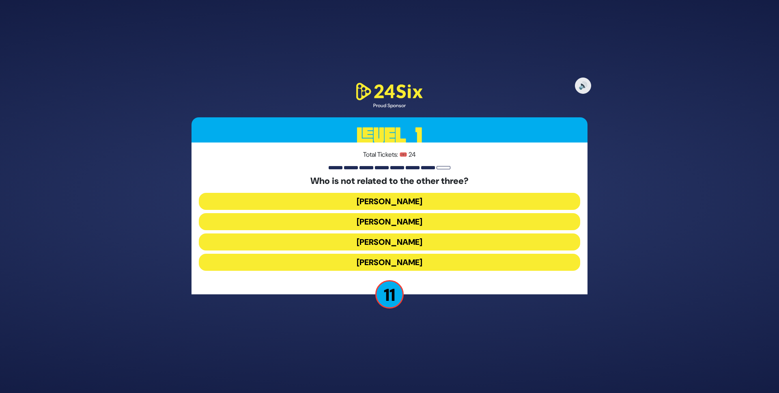
click at [401, 266] on button "Shie Fried" at bounding box center [389, 261] width 381 height 17
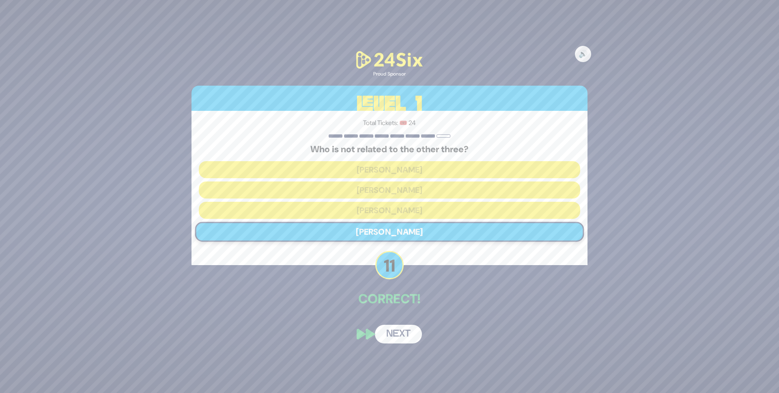
click at [392, 335] on button "Next" at bounding box center [398, 333] width 47 height 19
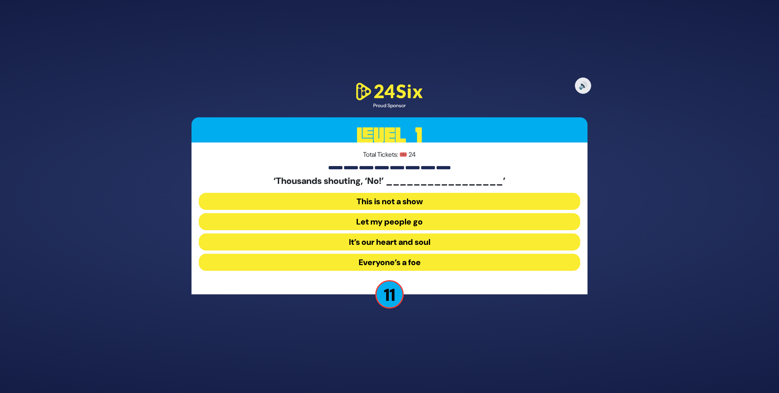
click at [418, 215] on button "Let my people go" at bounding box center [389, 221] width 381 height 17
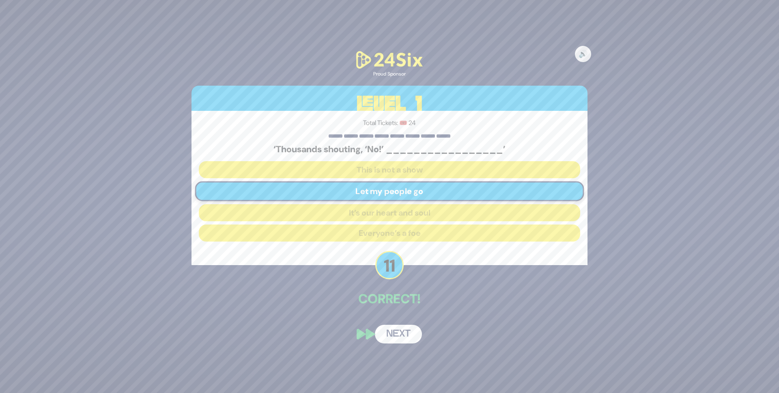
click at [395, 331] on button "Next" at bounding box center [398, 333] width 47 height 19
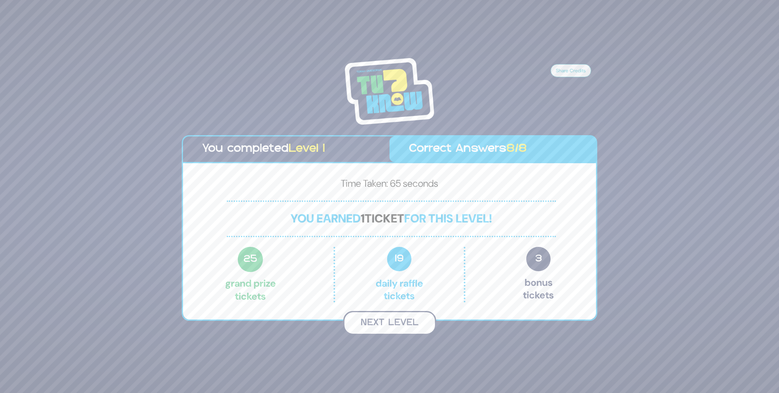
click at [395, 331] on button "Next Level" at bounding box center [389, 323] width 93 height 24
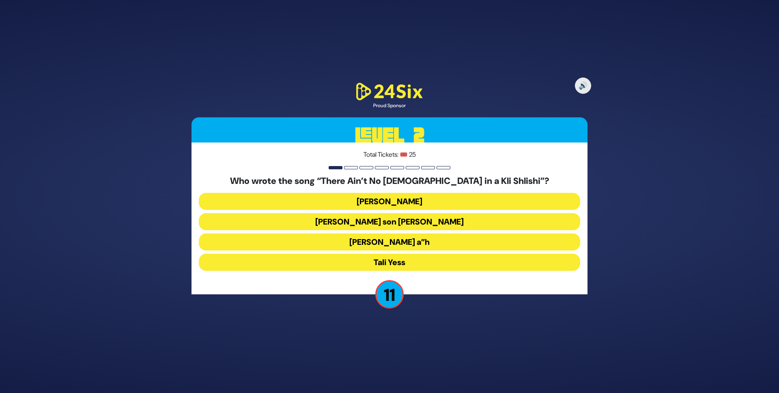
click at [410, 241] on button "Moshe Yess a”h" at bounding box center [389, 241] width 381 height 17
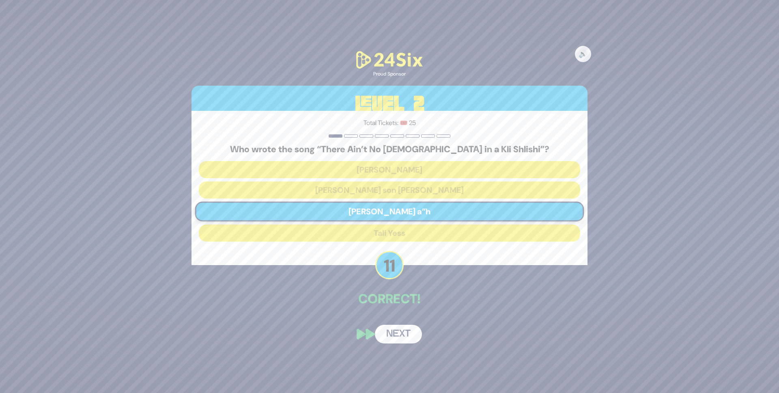
click at [397, 335] on button "Next" at bounding box center [398, 333] width 47 height 19
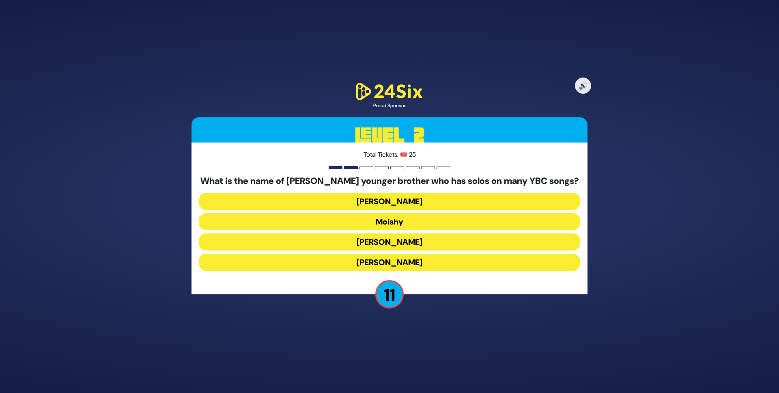
click at [409, 262] on button "Yaakov Mordechai" at bounding box center [389, 261] width 381 height 17
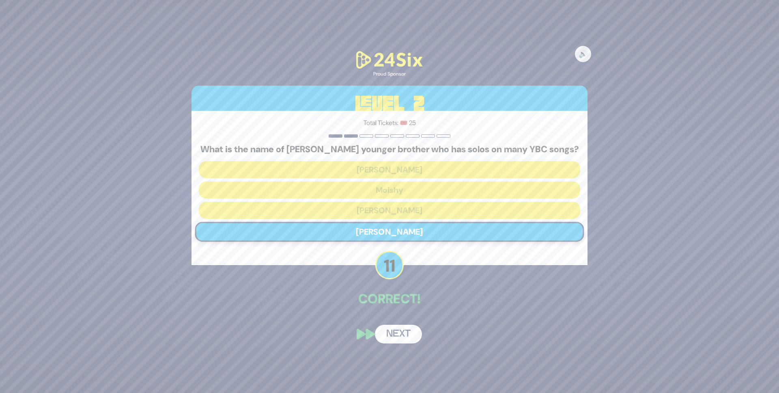
click at [393, 333] on button "Next" at bounding box center [398, 333] width 47 height 19
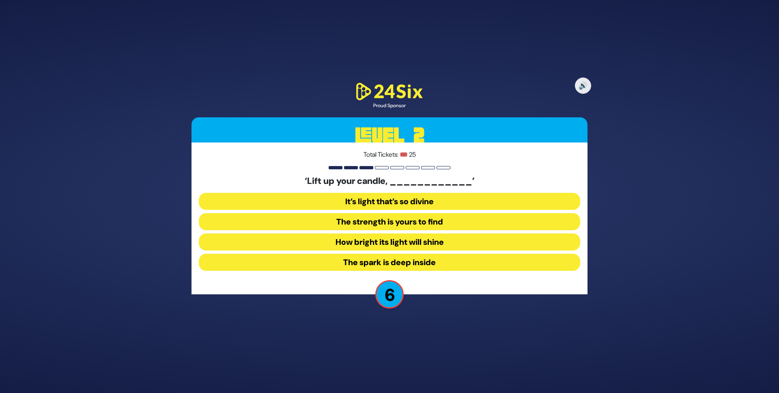
click at [420, 202] on button "It’s light that’s so divine" at bounding box center [389, 201] width 381 height 17
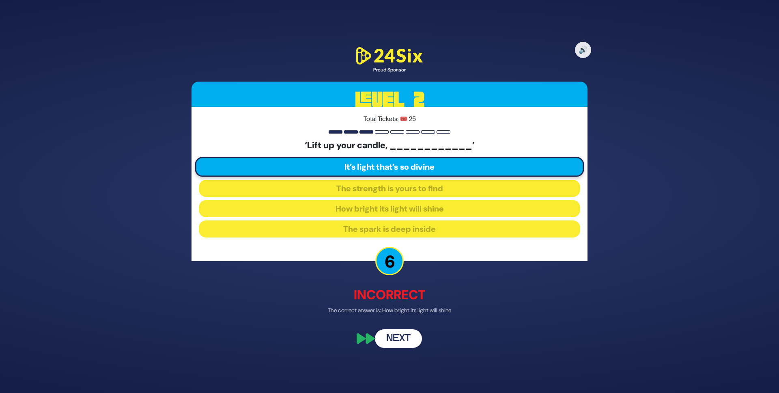
click at [392, 345] on button "Next" at bounding box center [398, 337] width 47 height 19
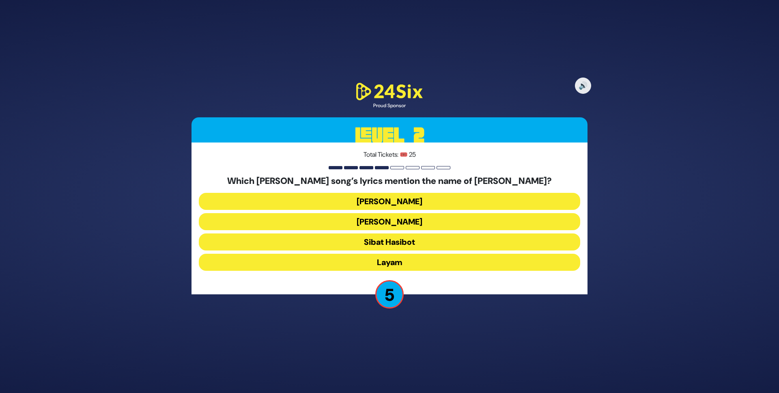
click at [396, 202] on button "Halev Sheli" at bounding box center [389, 201] width 381 height 17
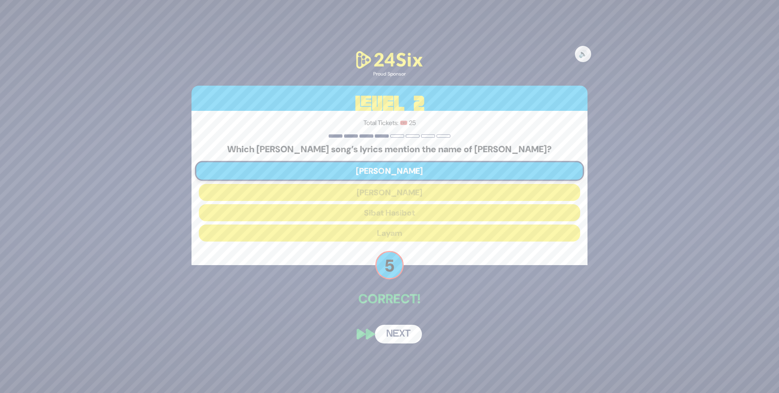
click at [393, 340] on button "Next" at bounding box center [398, 333] width 47 height 19
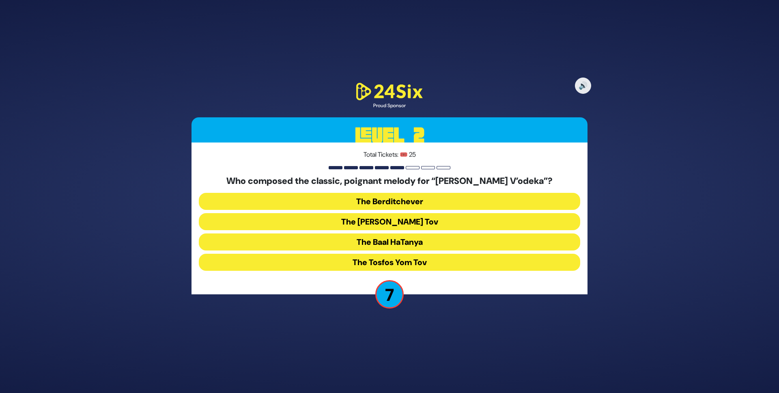
click at [394, 241] on button "The Baal HaTanya" at bounding box center [389, 241] width 381 height 17
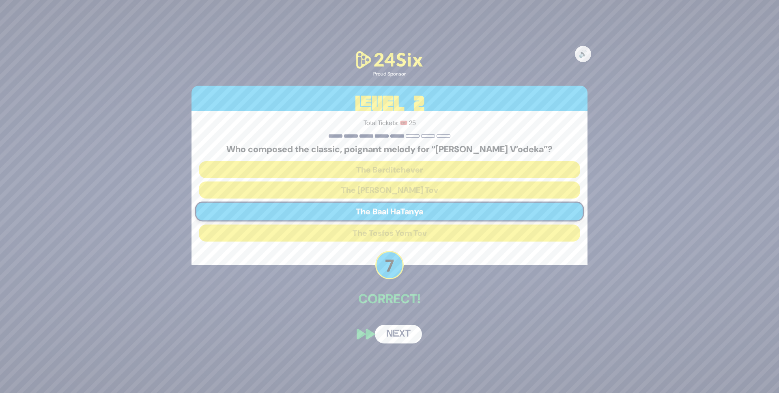
click at [391, 337] on button "Next" at bounding box center [398, 333] width 47 height 19
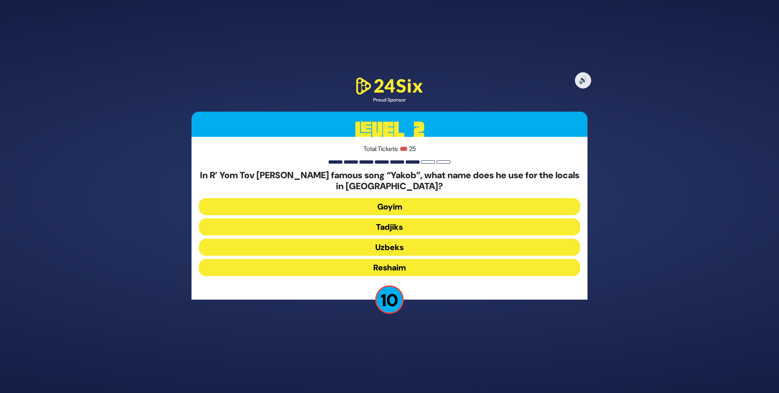
click at [392, 230] on button "Tadjiks" at bounding box center [389, 226] width 381 height 17
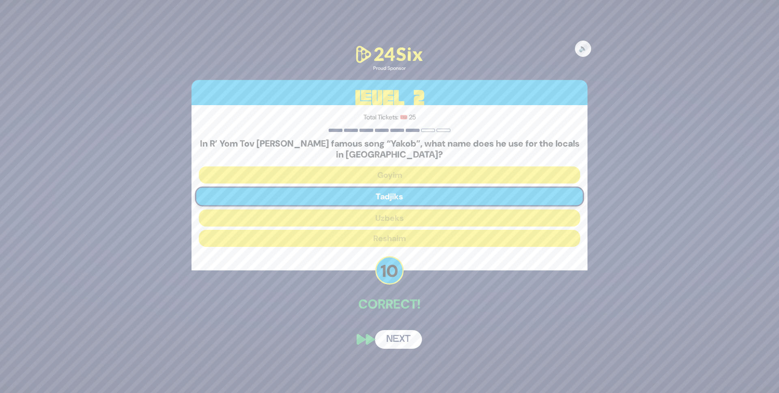
click at [393, 339] on button "Next" at bounding box center [398, 339] width 47 height 19
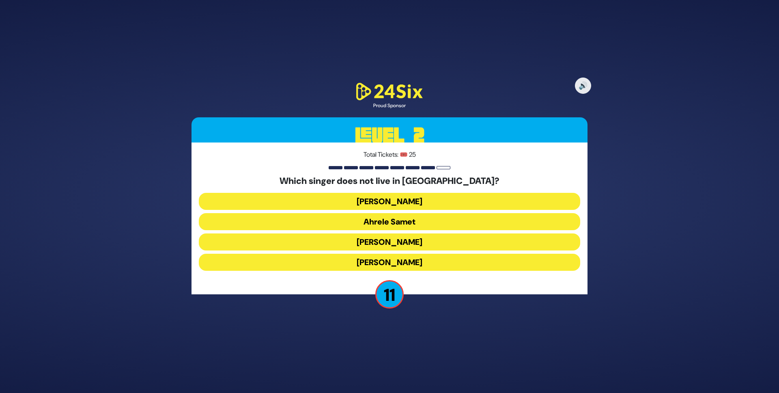
click at [410, 261] on button "Eitan Katz" at bounding box center [389, 261] width 381 height 17
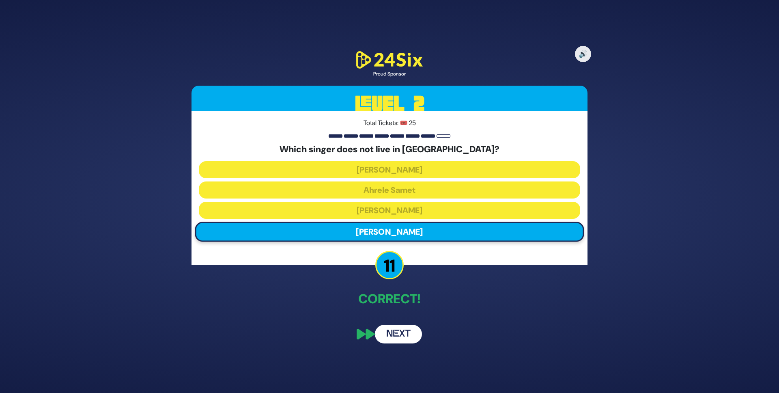
click at [390, 333] on button "Next" at bounding box center [398, 333] width 47 height 19
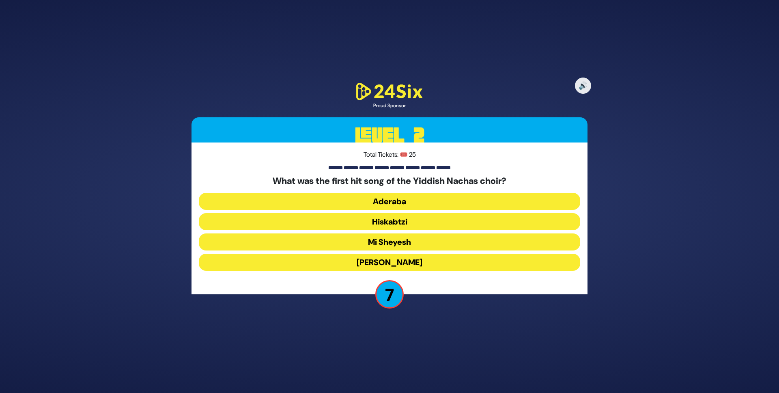
click at [395, 221] on button "Hiskabtzi" at bounding box center [389, 221] width 381 height 17
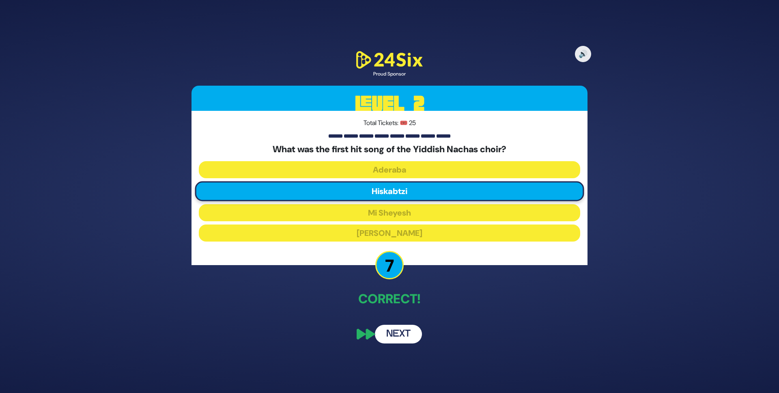
click at [393, 331] on button "Next" at bounding box center [398, 333] width 47 height 19
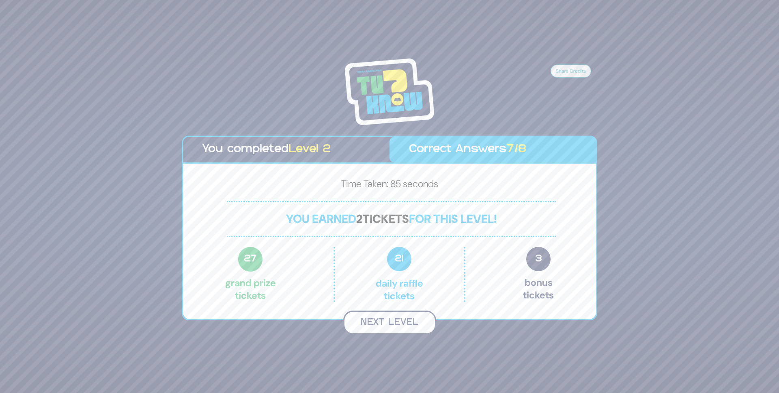
click at [393, 331] on button "Next Level" at bounding box center [389, 322] width 93 height 24
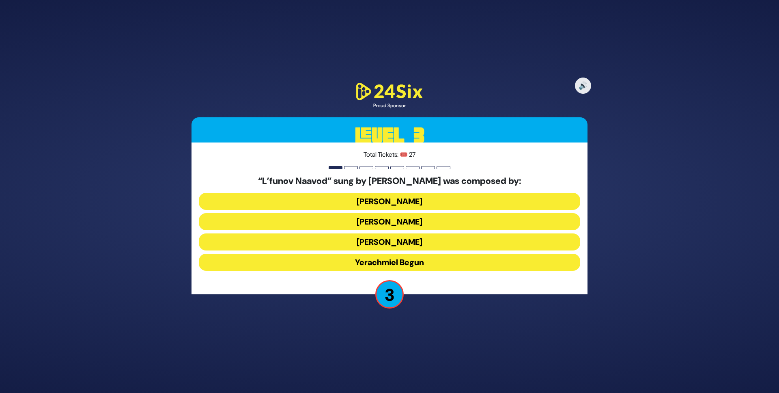
click at [411, 199] on button "Hershy Weinberger" at bounding box center [389, 201] width 381 height 17
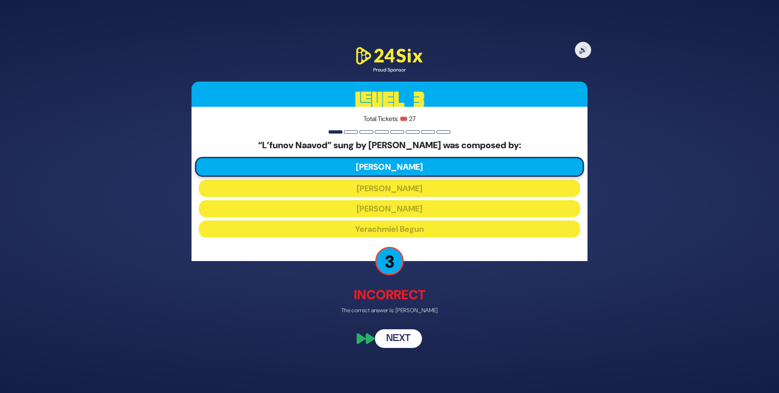
click at [388, 336] on button "Next" at bounding box center [398, 337] width 47 height 19
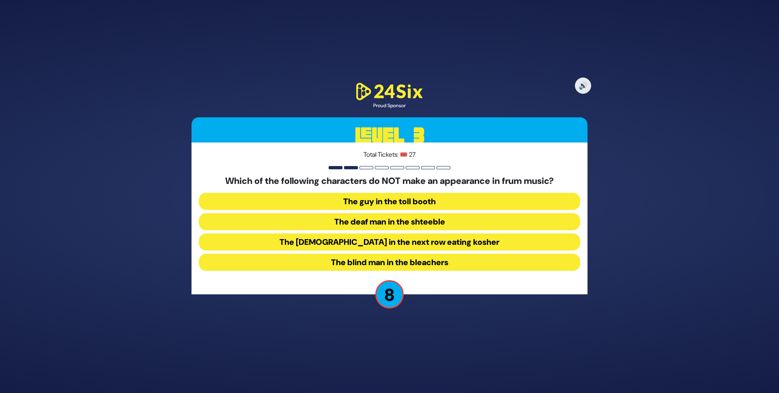
click at [384, 261] on button "The blind man in the bleachers" at bounding box center [389, 261] width 381 height 17
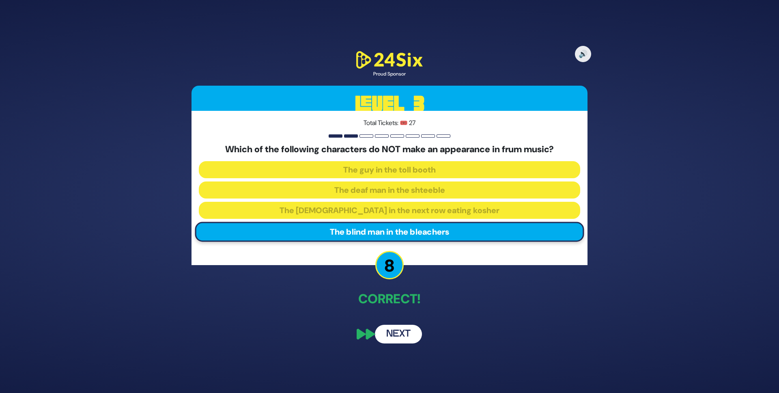
click at [381, 331] on button "Next" at bounding box center [398, 333] width 47 height 19
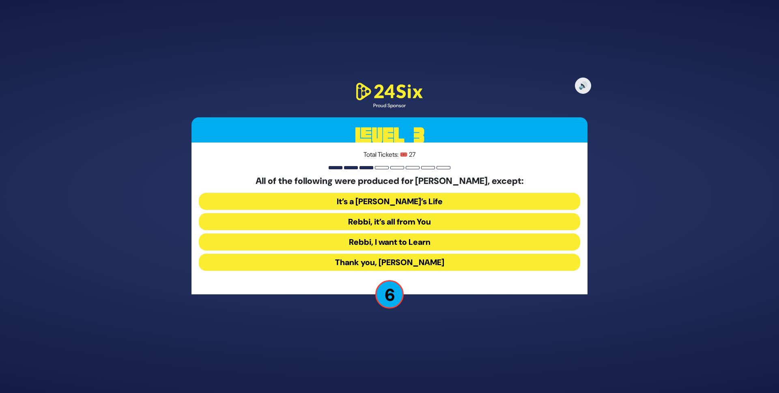
click at [391, 245] on button "Rebbi, I want to Learn" at bounding box center [389, 241] width 381 height 17
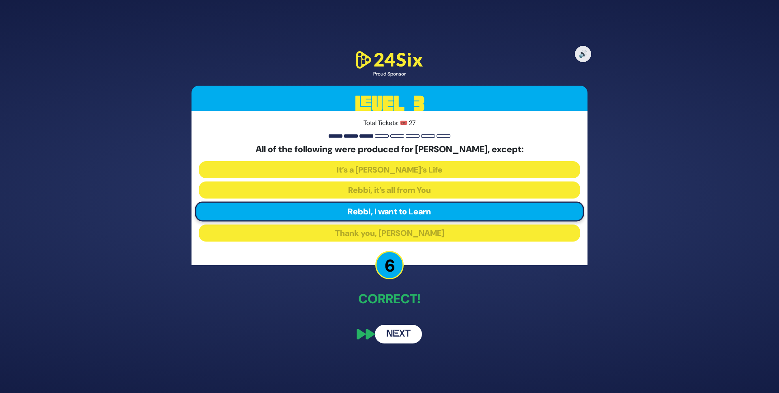
click at [401, 335] on button "Next" at bounding box center [398, 333] width 47 height 19
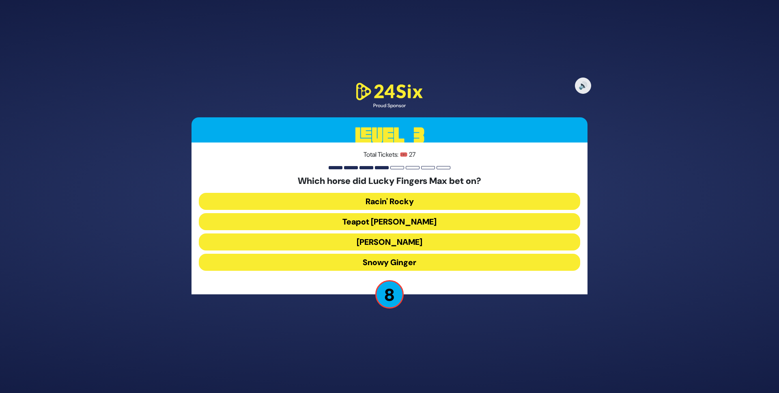
click at [386, 223] on button "Teapot Kelly" at bounding box center [389, 221] width 381 height 17
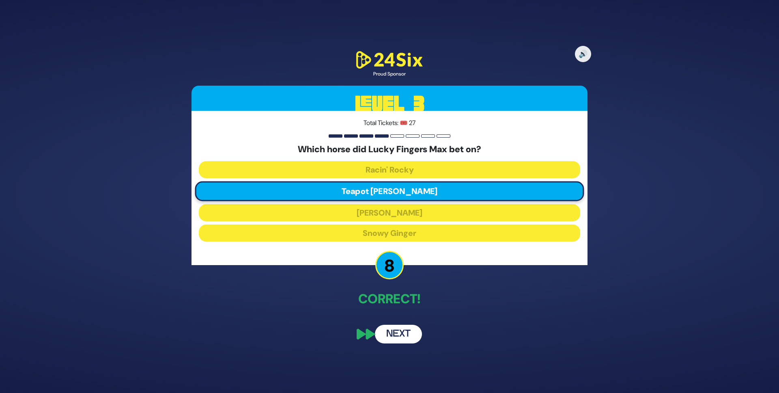
click at [409, 332] on button "Next" at bounding box center [398, 333] width 47 height 19
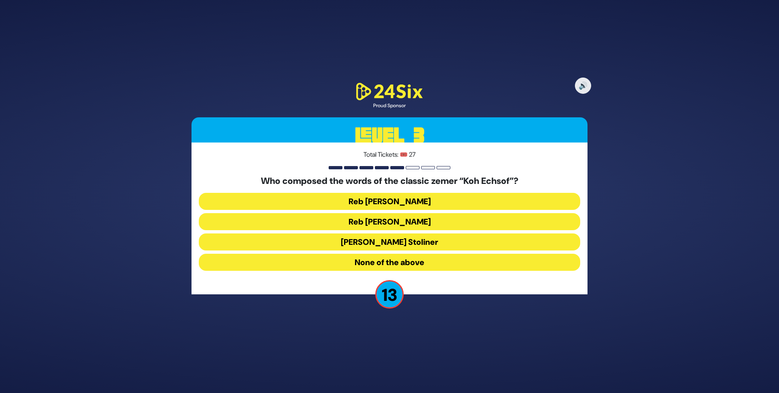
click at [392, 218] on button "Reb Aharon Karliner" at bounding box center [389, 221] width 381 height 17
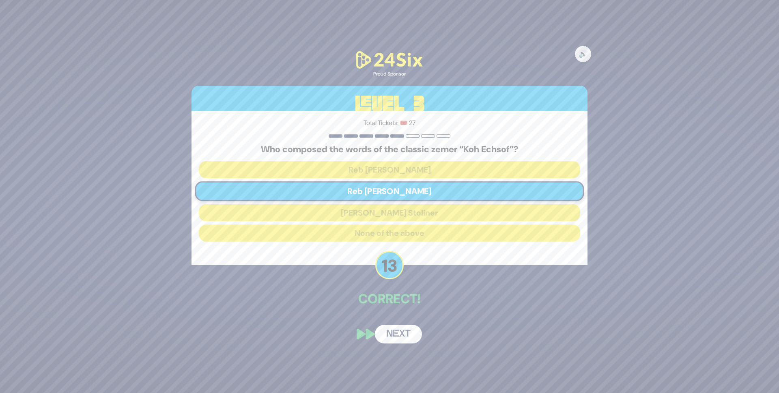
click at [401, 333] on button "Next" at bounding box center [398, 333] width 47 height 19
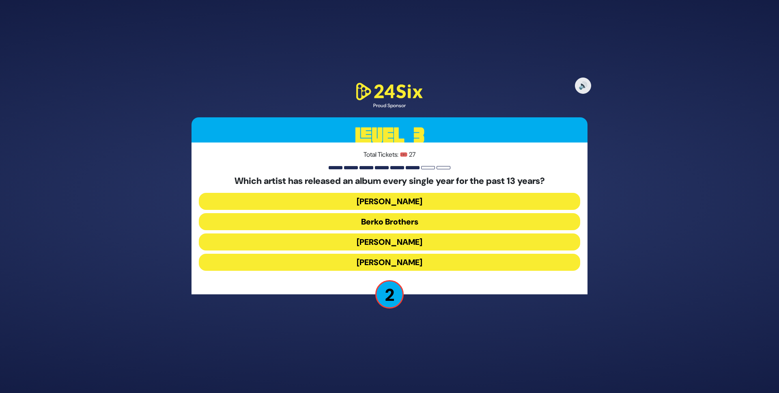
click at [372, 242] on button "Baruch Levine" at bounding box center [389, 241] width 381 height 17
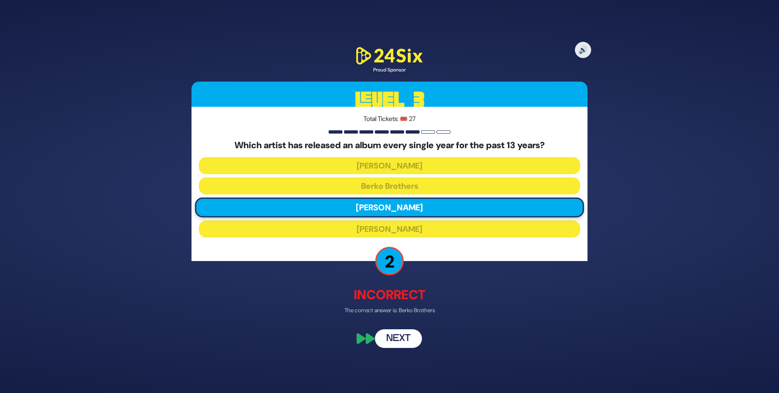
click at [392, 336] on button "Next" at bounding box center [398, 337] width 47 height 19
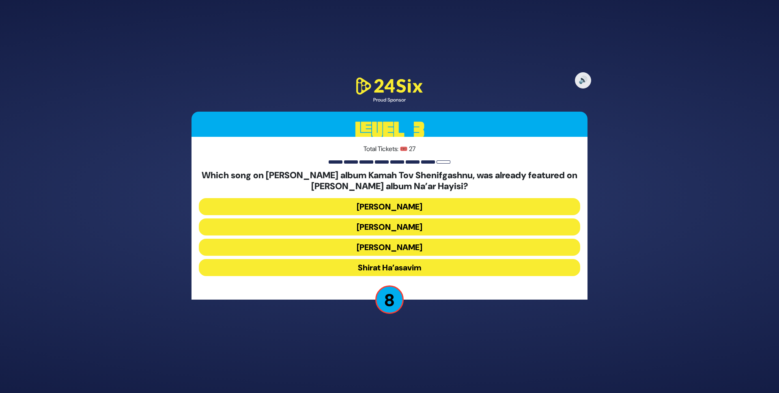
click at [358, 266] on button "Shirat Ha’asavim" at bounding box center [389, 267] width 381 height 17
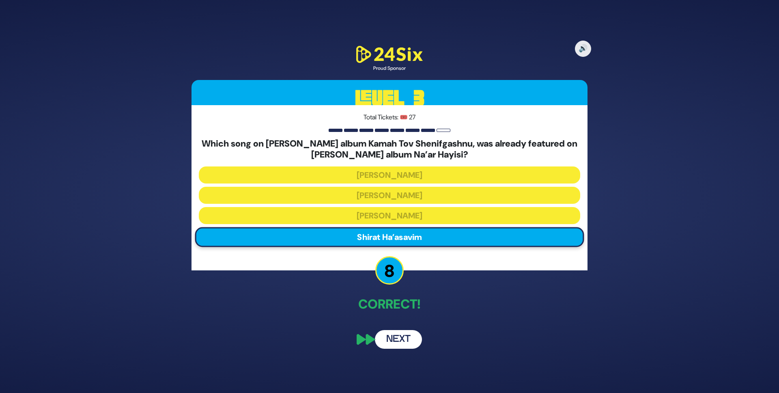
click at [395, 342] on button "Next" at bounding box center [398, 339] width 47 height 19
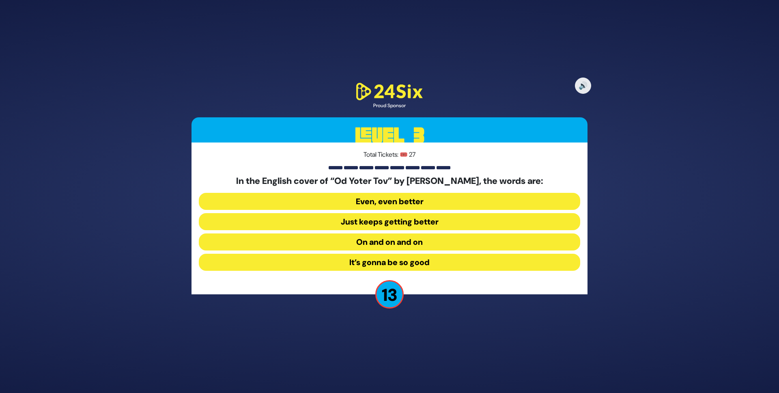
click at [393, 247] on button "On and on and on" at bounding box center [389, 241] width 381 height 17
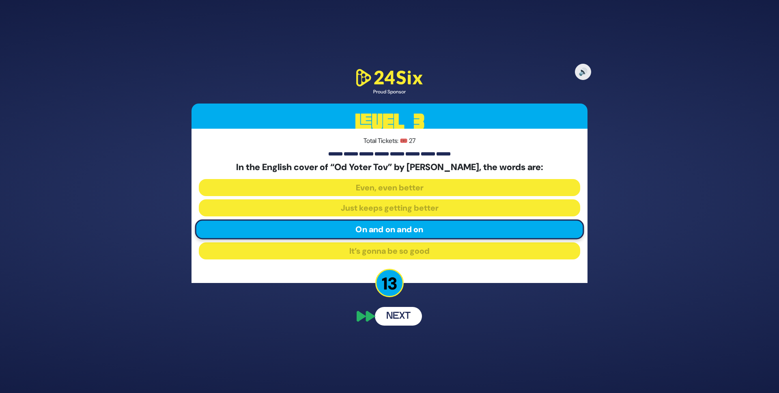
click at [396, 314] on button "Next" at bounding box center [398, 316] width 47 height 19
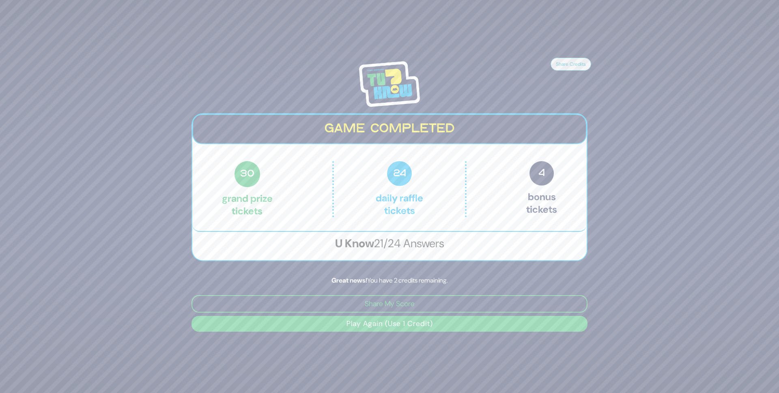
click at [392, 324] on button "Play Again (Use 1 Credit)" at bounding box center [389, 323] width 396 height 16
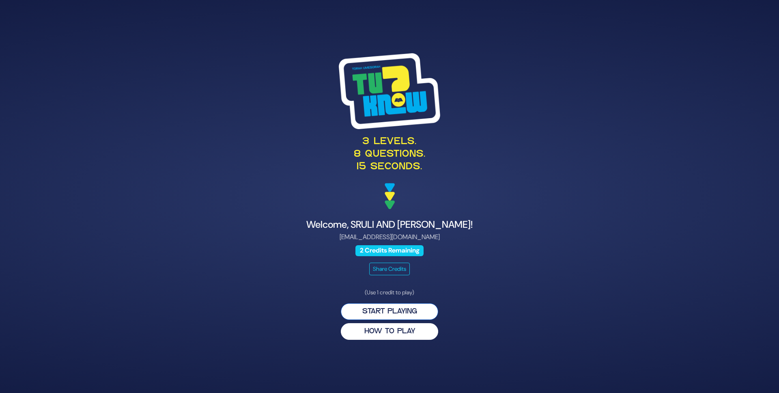
click at [393, 311] on button "Start Playing" at bounding box center [389, 311] width 97 height 17
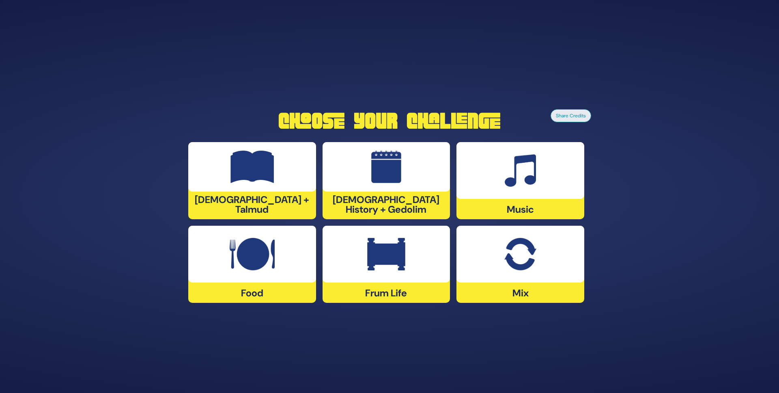
click at [349, 184] on div at bounding box center [386, 166] width 128 height 49
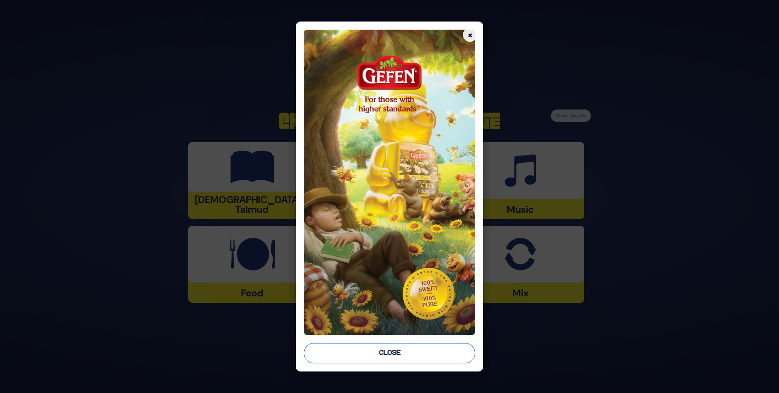
click at [373, 352] on button "Close" at bounding box center [390, 353] width 172 height 20
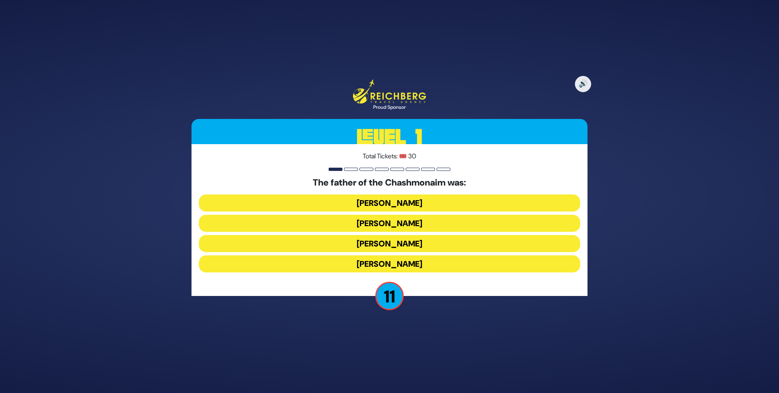
click at [393, 202] on button "[PERSON_NAME]" at bounding box center [389, 202] width 381 height 17
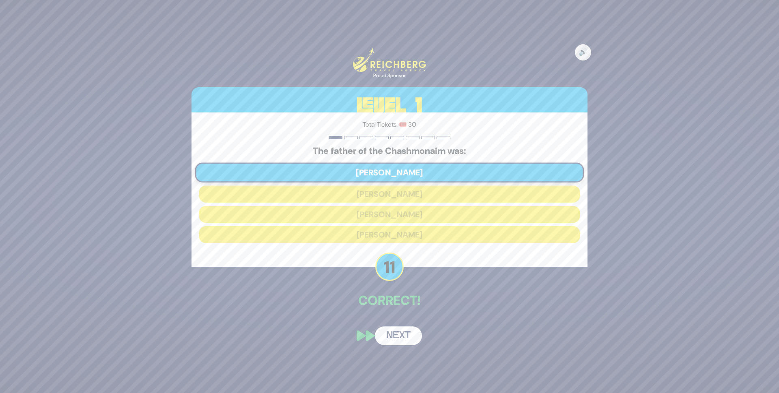
click at [389, 339] on button "Next" at bounding box center [398, 335] width 47 height 19
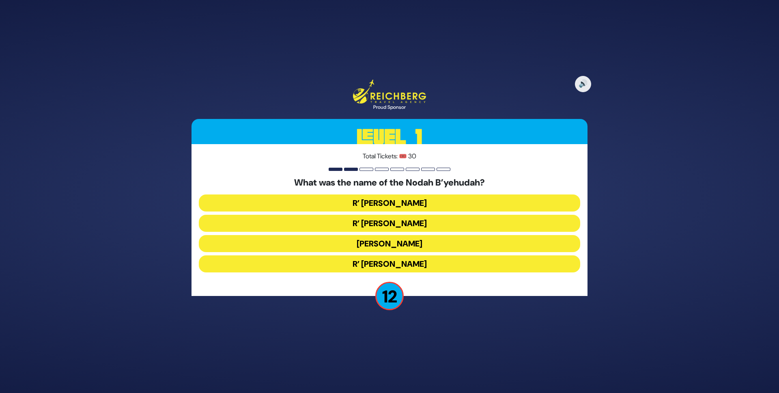
click at [399, 195] on button "R’ Yechezkel" at bounding box center [389, 202] width 381 height 17
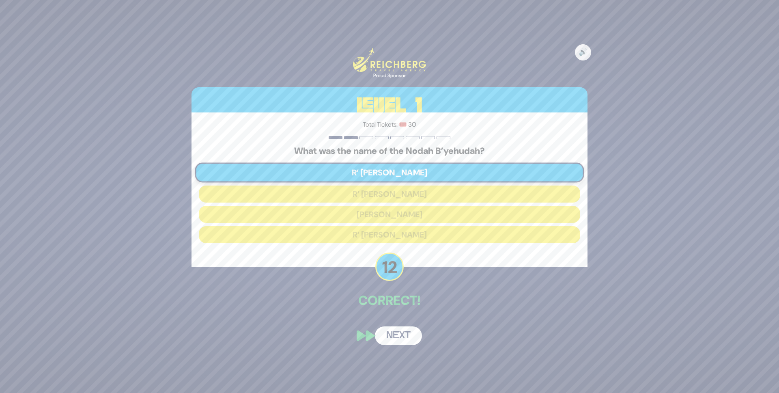
click at [381, 333] on button "Next" at bounding box center [398, 335] width 47 height 19
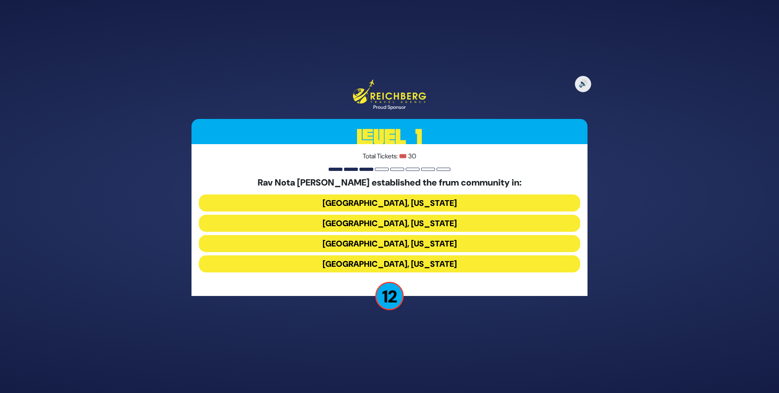
click at [384, 222] on button "Memphis, Tennessee" at bounding box center [389, 223] width 381 height 17
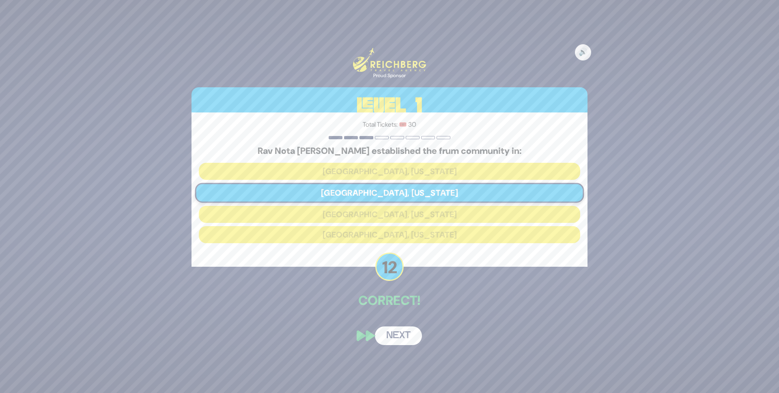
click at [395, 337] on button "Next" at bounding box center [398, 335] width 47 height 19
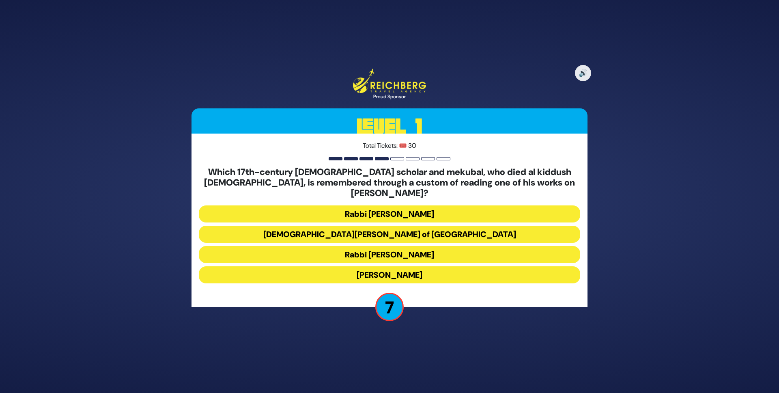
click at [384, 230] on button "Rabbi Shimshon of Ostropoli" at bounding box center [389, 233] width 381 height 17
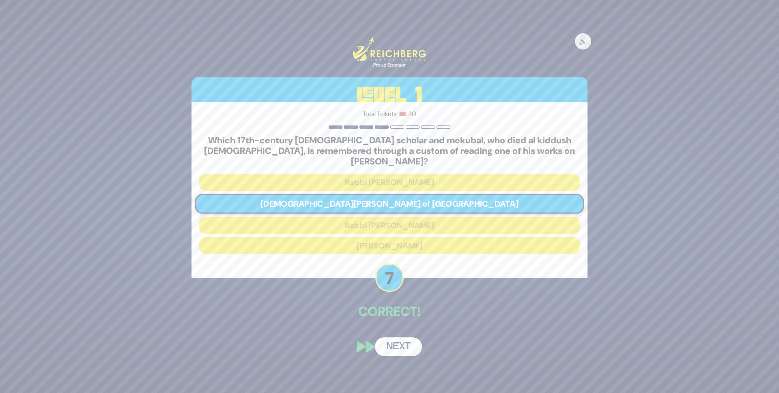
click at [389, 345] on button "Next" at bounding box center [398, 346] width 47 height 19
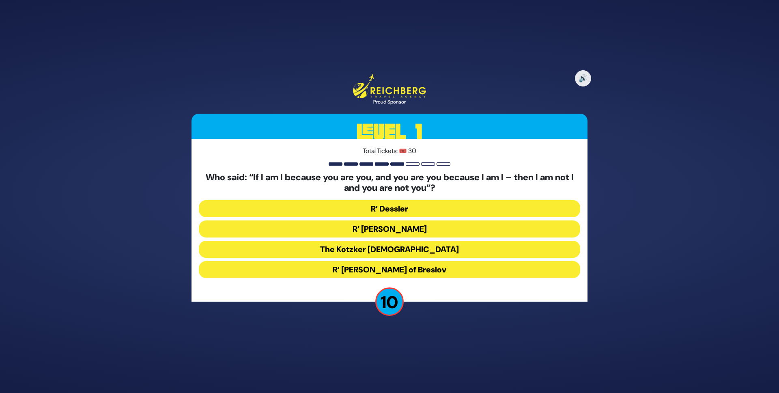
click at [404, 244] on button "The Kotzker Rebbe" at bounding box center [389, 248] width 381 height 17
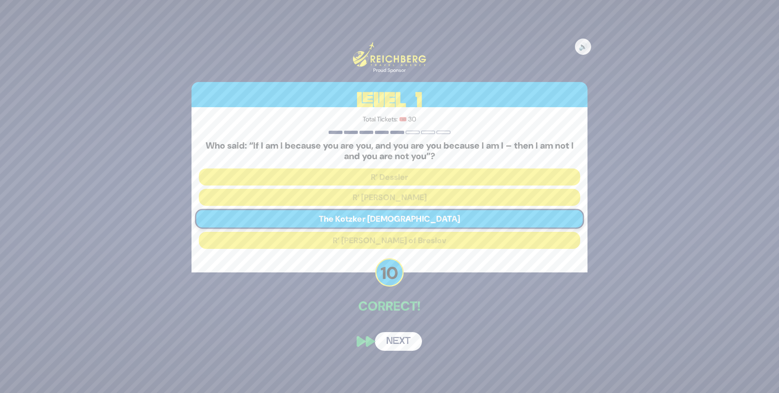
click at [387, 341] on button "Next" at bounding box center [398, 341] width 47 height 19
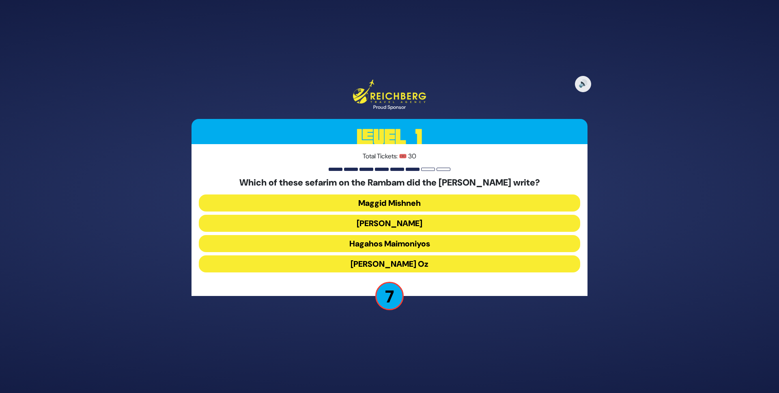
click at [406, 205] on button "Maggid Mishneh" at bounding box center [389, 202] width 381 height 17
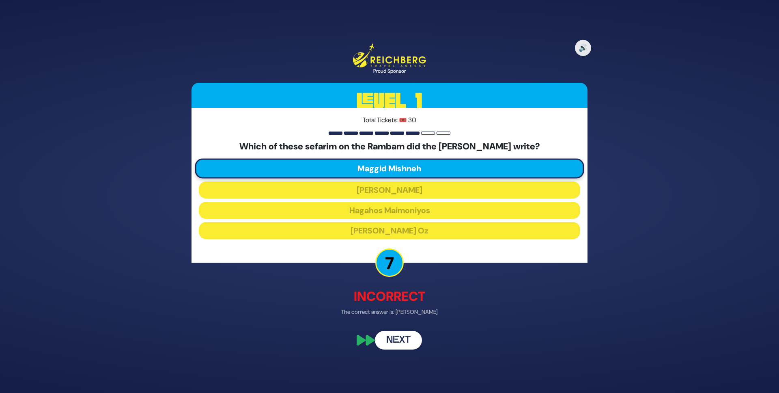
click at [408, 337] on button "Next" at bounding box center [398, 339] width 47 height 19
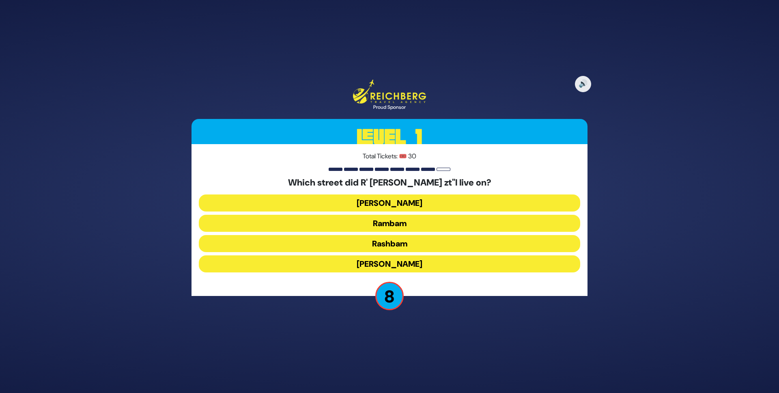
click at [388, 241] on button "Rashbam" at bounding box center [389, 243] width 381 height 17
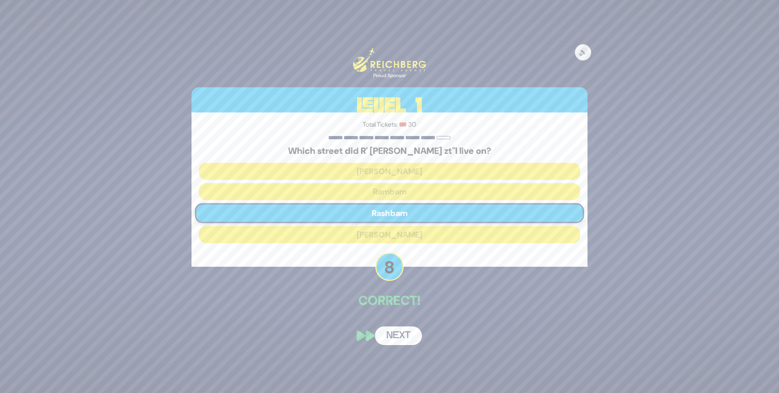
click at [395, 331] on button "Next" at bounding box center [398, 335] width 47 height 19
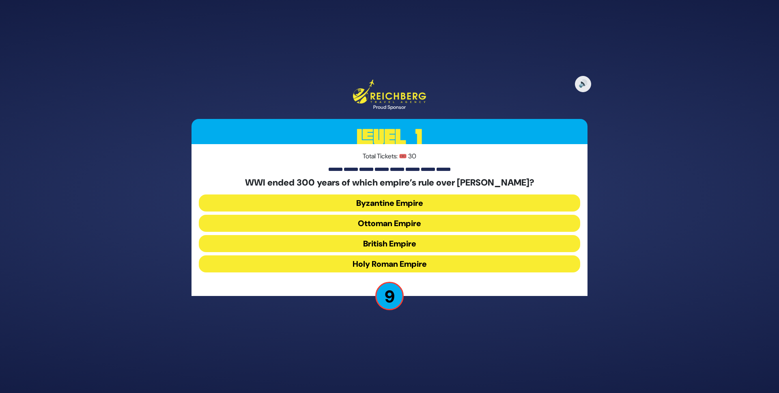
click at [403, 221] on button "Ottoman Empire" at bounding box center [389, 223] width 381 height 17
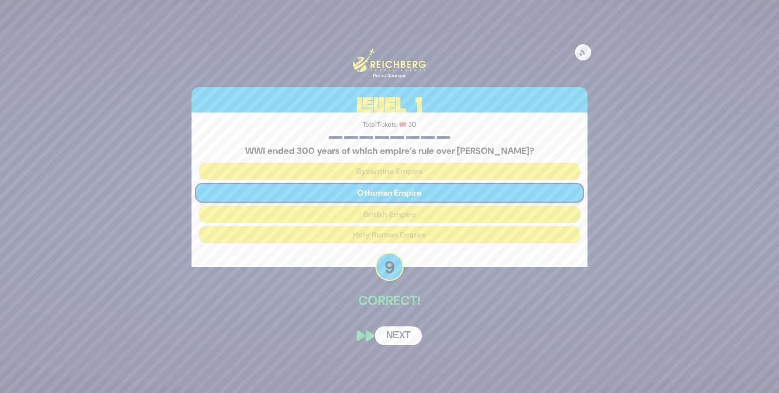
click at [400, 338] on button "Next" at bounding box center [398, 335] width 47 height 19
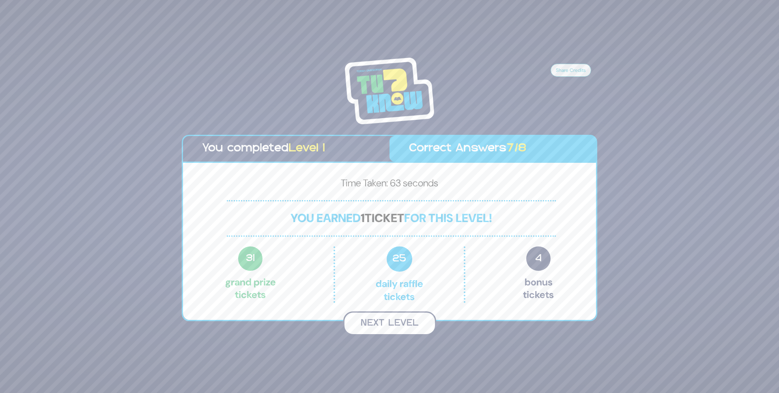
click at [396, 322] on button "Next Level" at bounding box center [389, 323] width 93 height 24
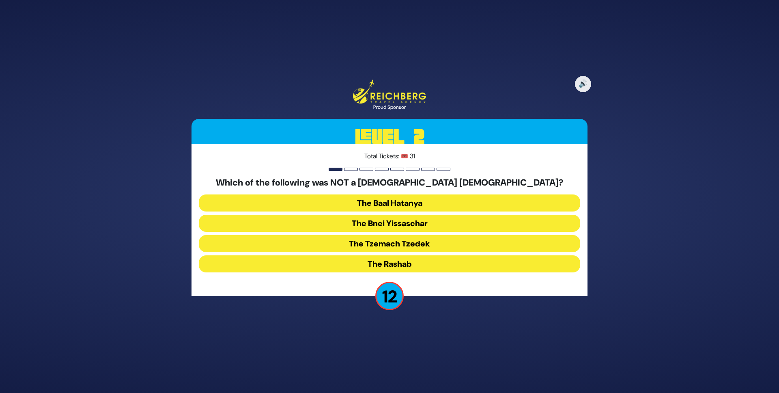
click at [408, 227] on button "The Bnei Yissaschar" at bounding box center [389, 223] width 381 height 17
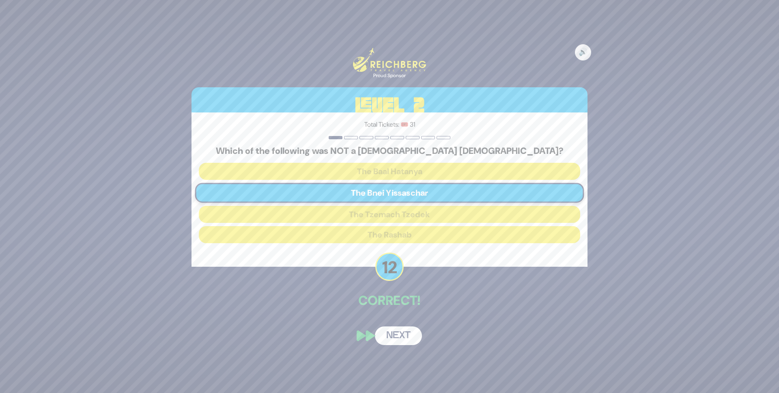
click at [403, 331] on button "Next" at bounding box center [398, 335] width 47 height 19
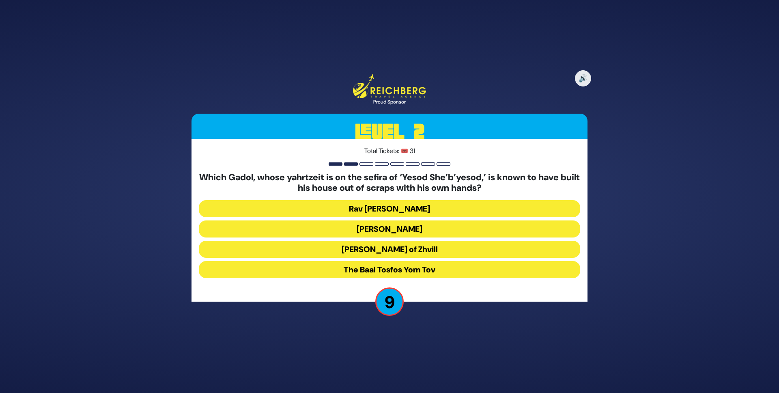
click at [398, 249] on button "Rav Shlomke of Zhvill" at bounding box center [389, 248] width 381 height 17
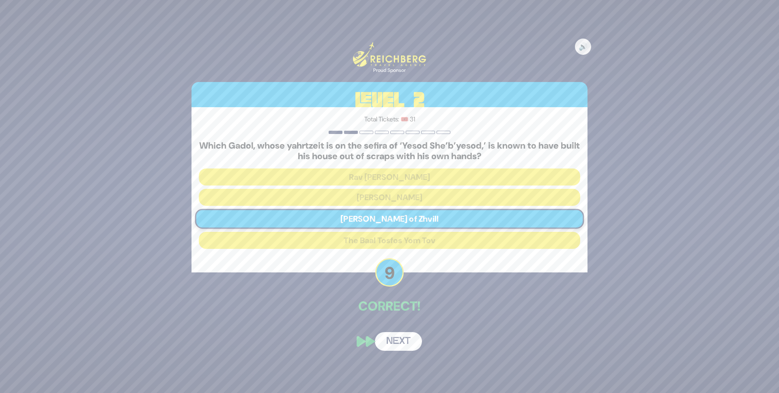
click at [391, 340] on button "Next" at bounding box center [398, 341] width 47 height 19
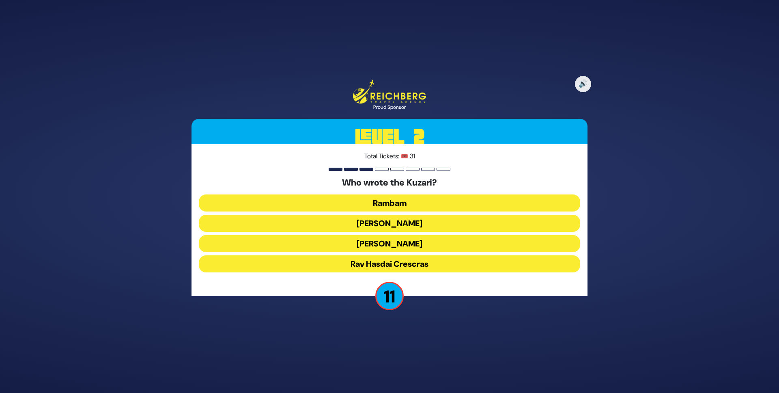
click at [416, 240] on button "Rav Yehudah HaLevi" at bounding box center [389, 243] width 381 height 17
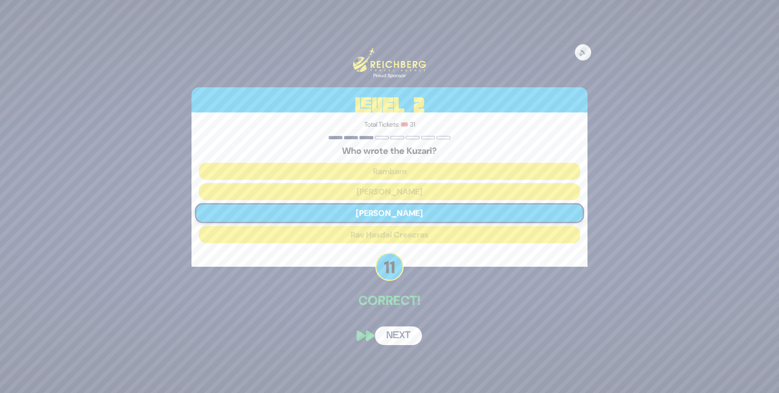
click at [396, 333] on button "Next" at bounding box center [398, 335] width 47 height 19
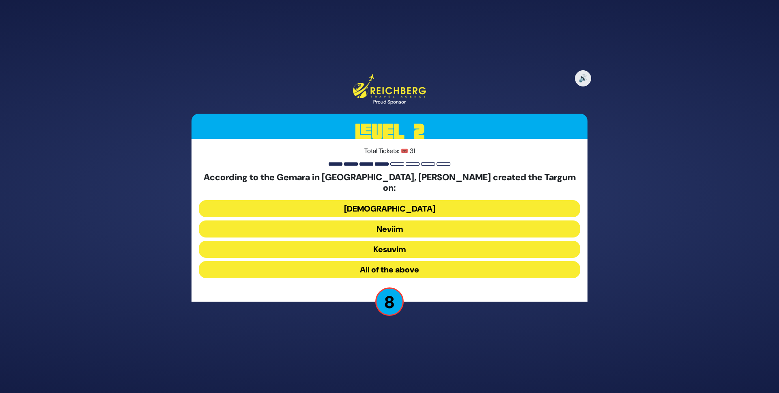
click at [409, 262] on button "All of the above" at bounding box center [389, 269] width 381 height 17
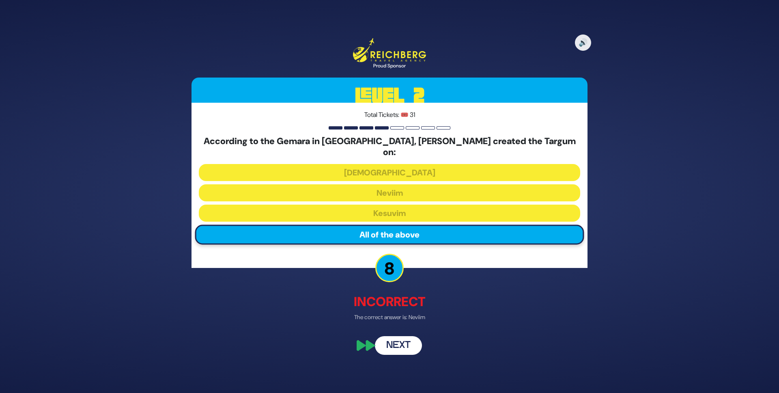
click at [399, 339] on button "Next" at bounding box center [398, 345] width 47 height 19
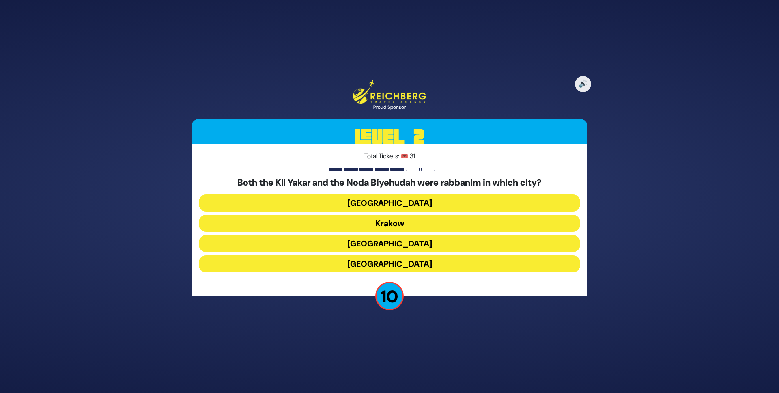
click at [392, 261] on button "Prague" at bounding box center [389, 263] width 381 height 17
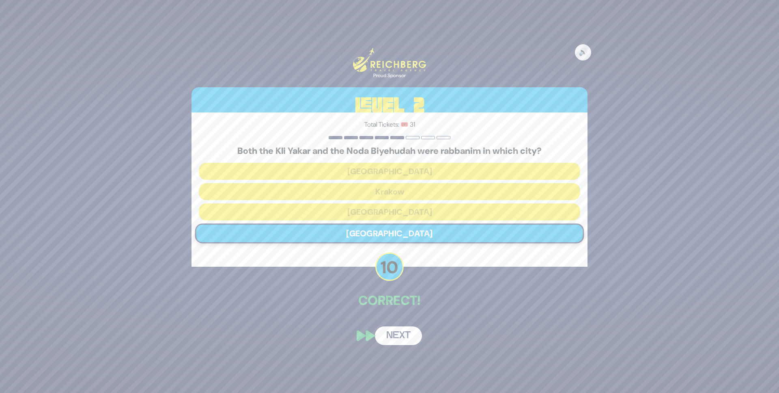
click at [401, 338] on button "Next" at bounding box center [398, 335] width 47 height 19
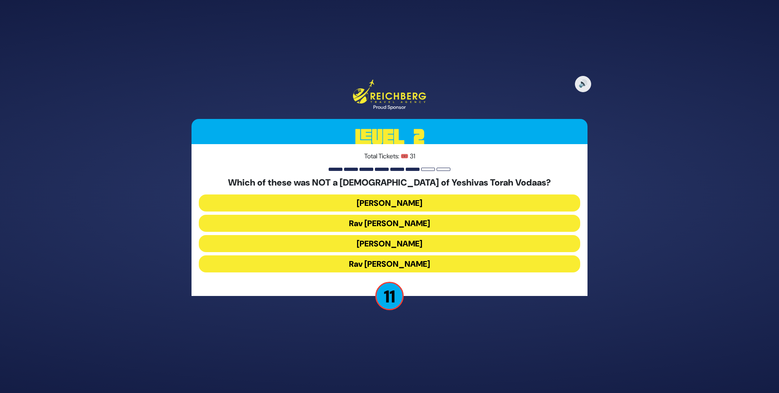
click at [433, 262] on button "Rav Shraga Feivel Mendlowitz" at bounding box center [389, 263] width 381 height 17
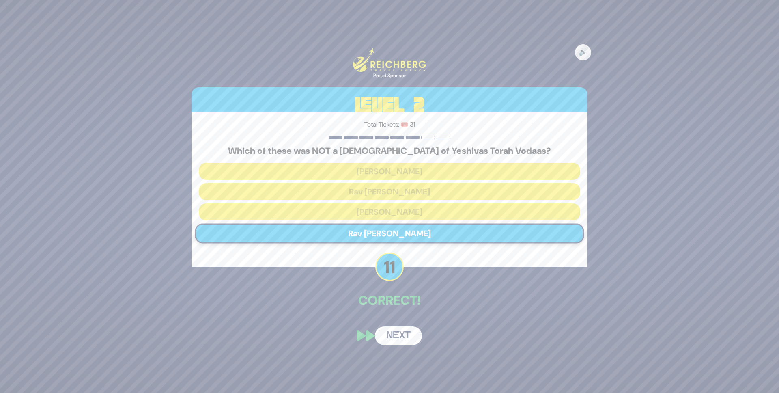
click at [401, 338] on button "Next" at bounding box center [398, 335] width 47 height 19
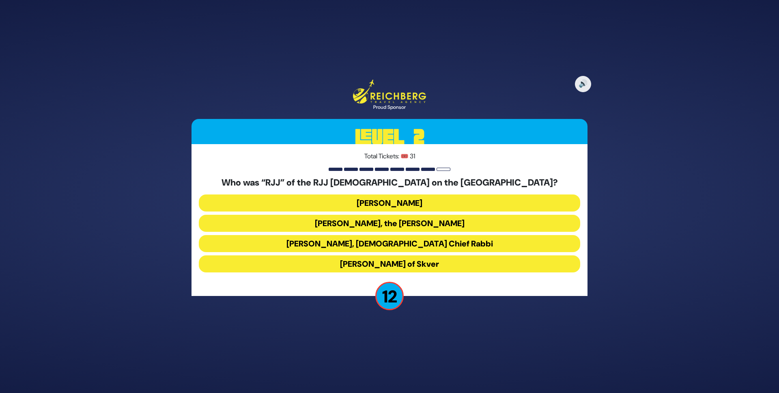
click at [432, 227] on button "Rabbi Yaakov Yosef Yoszef, the Rav HaKolel" at bounding box center [389, 223] width 381 height 17
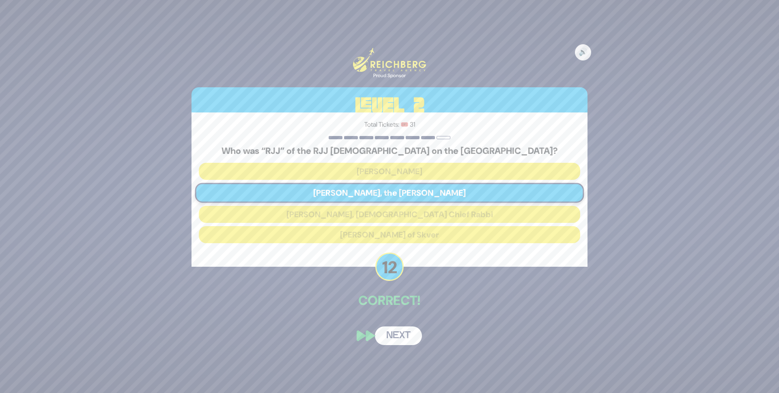
click at [397, 333] on button "Next" at bounding box center [398, 335] width 47 height 19
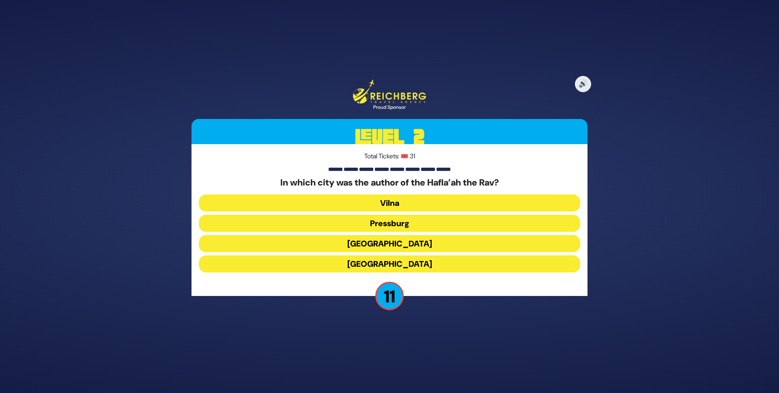
click at [419, 242] on button "Frankfurt" at bounding box center [389, 243] width 381 height 17
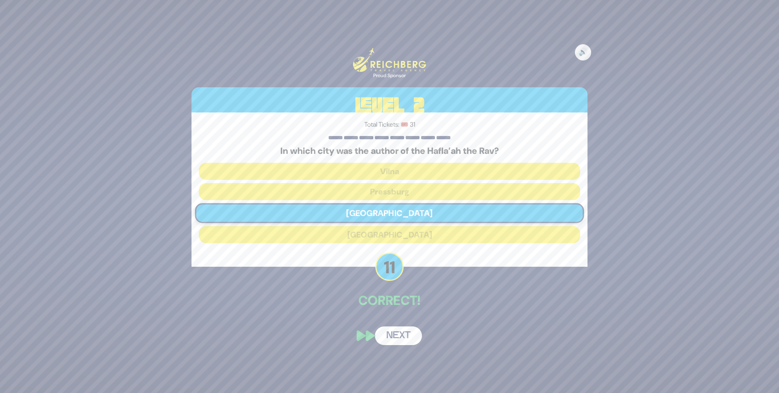
click at [405, 316] on div "🔊 Proud Sponsor Level 2 Total Tickets: 🎟️ 31 In which city was the author of th…" at bounding box center [389, 196] width 415 height 317
click at [402, 332] on button "Next" at bounding box center [398, 335] width 47 height 19
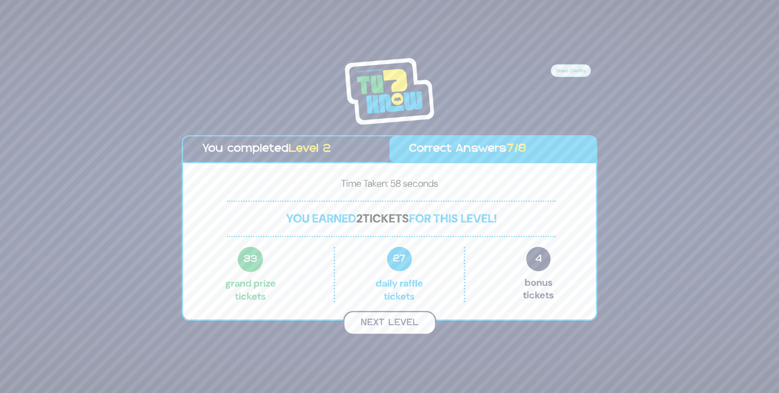
click at [397, 326] on button "Next Level" at bounding box center [389, 323] width 93 height 24
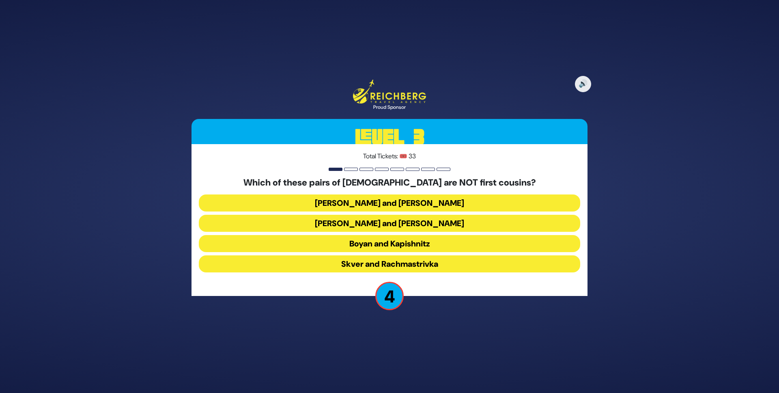
click at [416, 223] on button "Satmar and Klausenberg" at bounding box center [389, 223] width 381 height 17
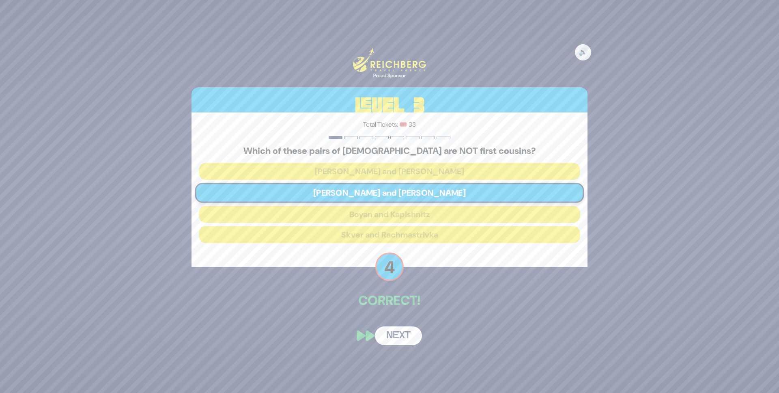
click at [406, 332] on button "Next" at bounding box center [398, 335] width 47 height 19
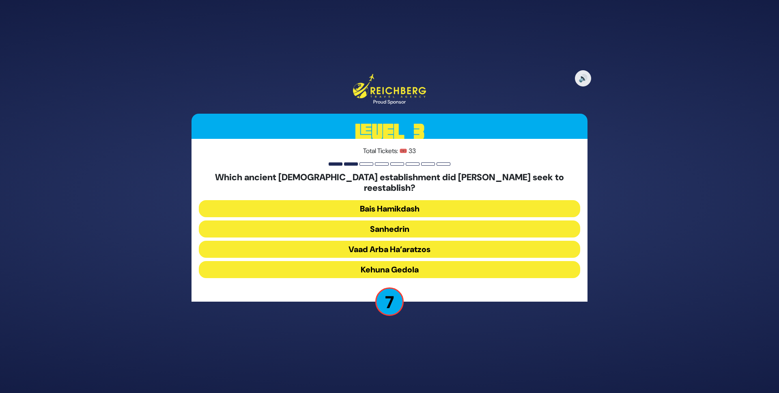
click at [383, 223] on button "Sanhedrin" at bounding box center [389, 228] width 381 height 17
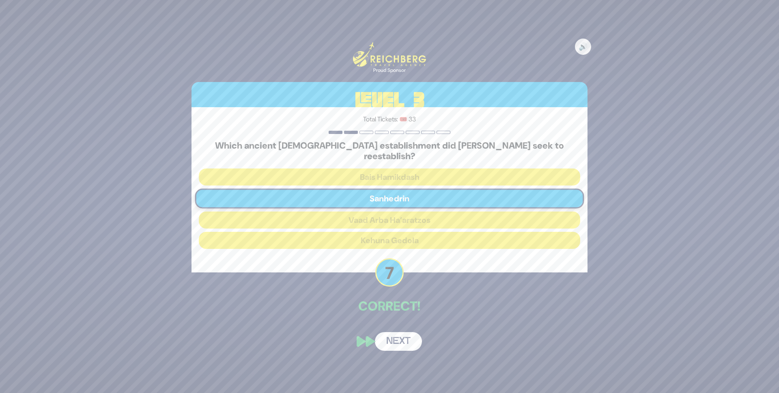
click at [410, 334] on button "Next" at bounding box center [398, 341] width 47 height 19
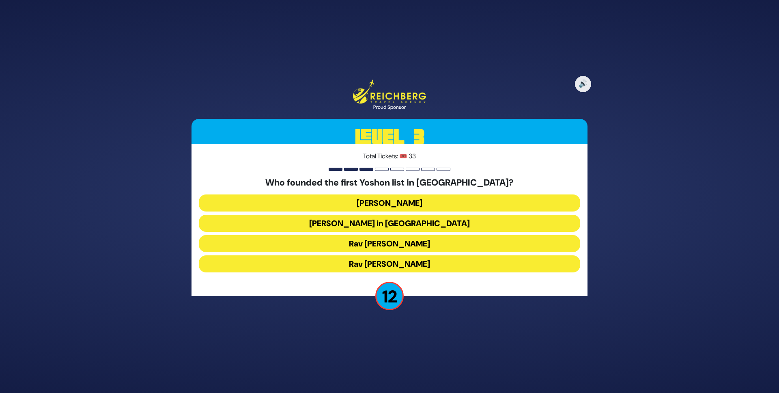
click at [422, 200] on button "Rabbi Yosef Herman" at bounding box center [389, 202] width 381 height 17
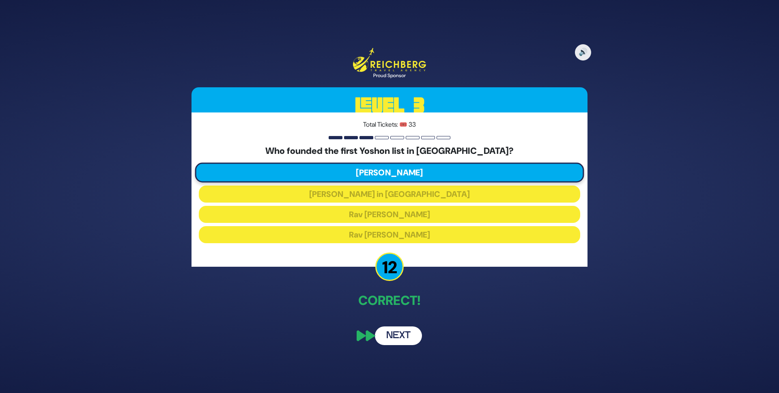
click at [408, 335] on button "Next" at bounding box center [398, 335] width 47 height 19
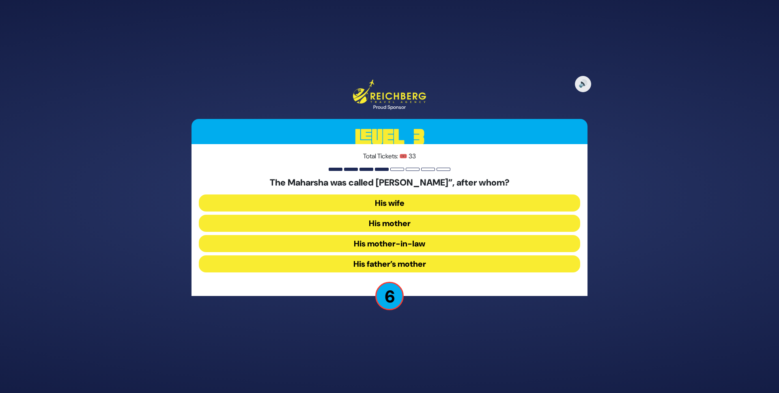
click at [418, 245] on button "His mother-in-law" at bounding box center [389, 243] width 381 height 17
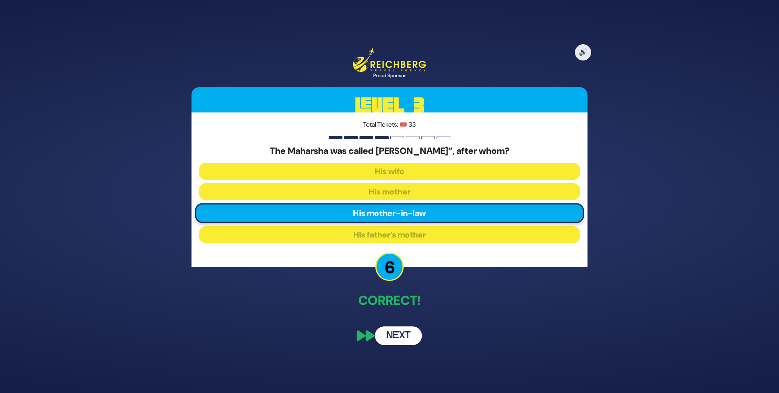
click at [397, 331] on button "Next" at bounding box center [398, 335] width 47 height 19
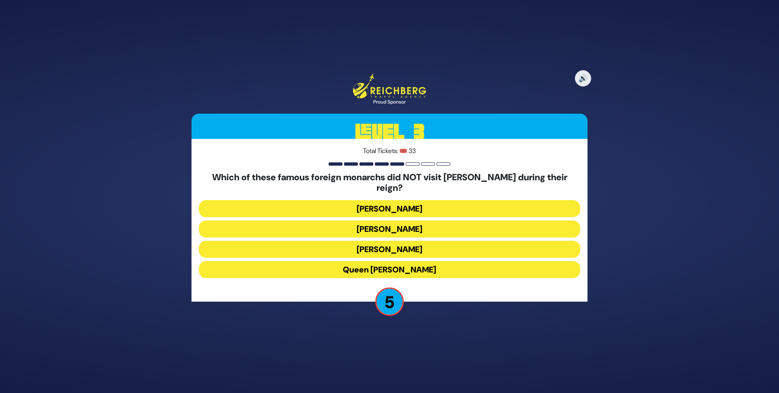
click at [438, 226] on button "Franz Joseph" at bounding box center [389, 228] width 381 height 17
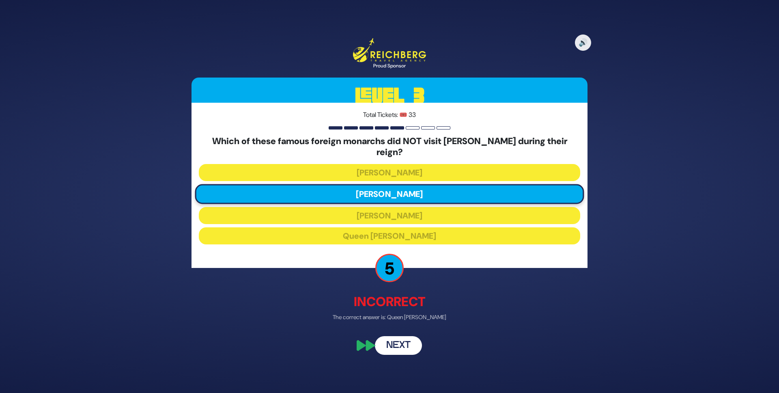
click at [413, 336] on button "Next" at bounding box center [398, 345] width 47 height 19
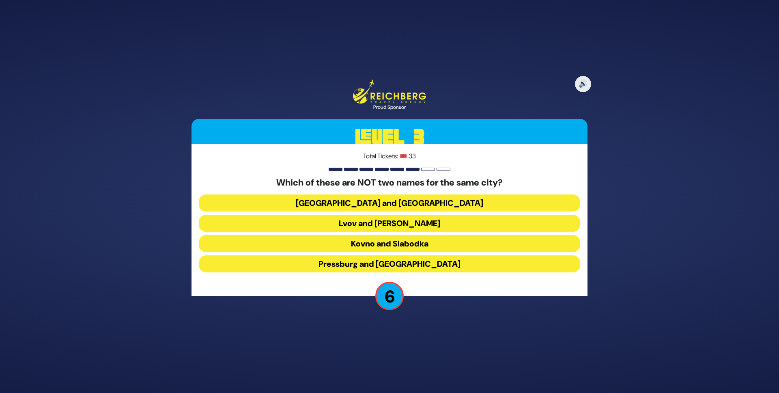
click at [406, 243] on button "Kovno and Slabodka" at bounding box center [389, 243] width 381 height 17
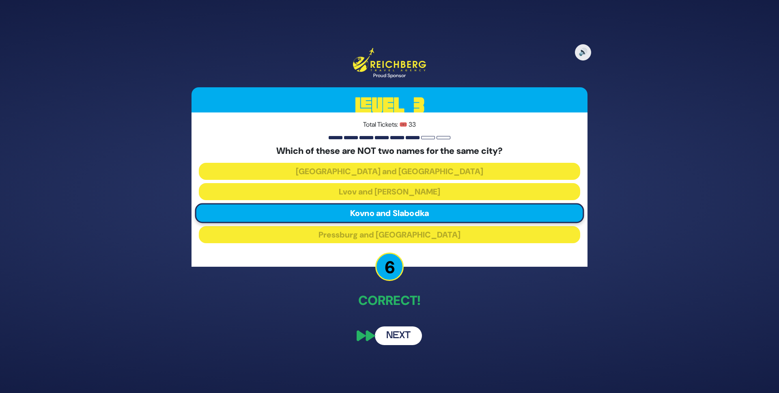
click at [403, 335] on button "Next" at bounding box center [398, 335] width 47 height 19
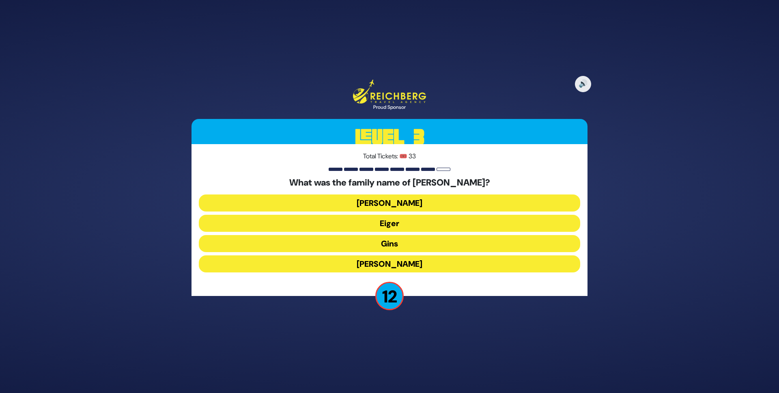
click at [391, 240] on button "Gins" at bounding box center [389, 243] width 381 height 17
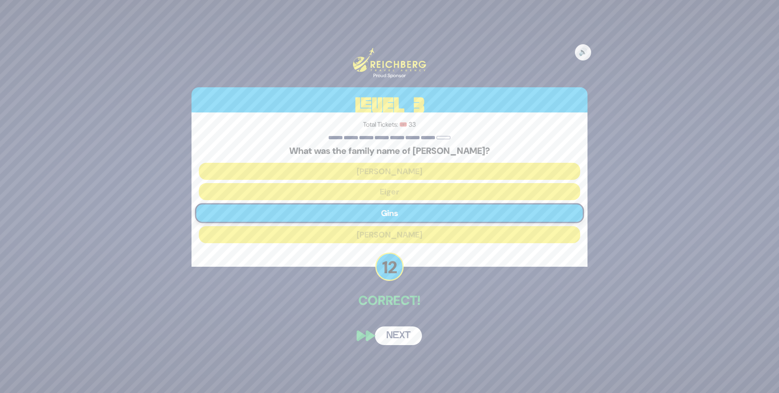
click at [401, 339] on button "Next" at bounding box center [398, 335] width 47 height 19
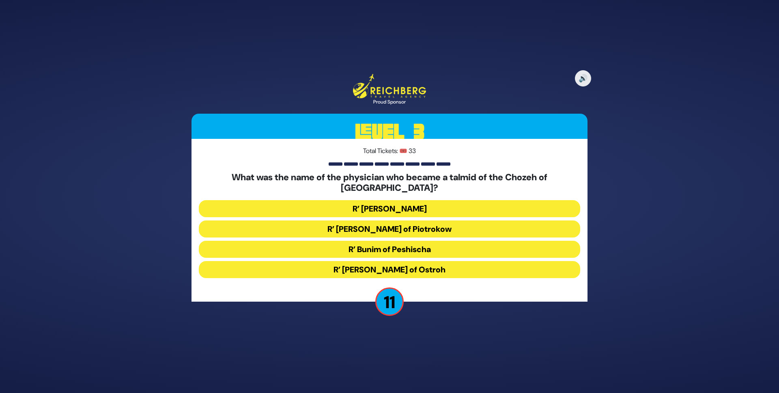
click at [406, 228] on button "R’ Chaim David Bernhard of Piotrokow" at bounding box center [389, 228] width 381 height 17
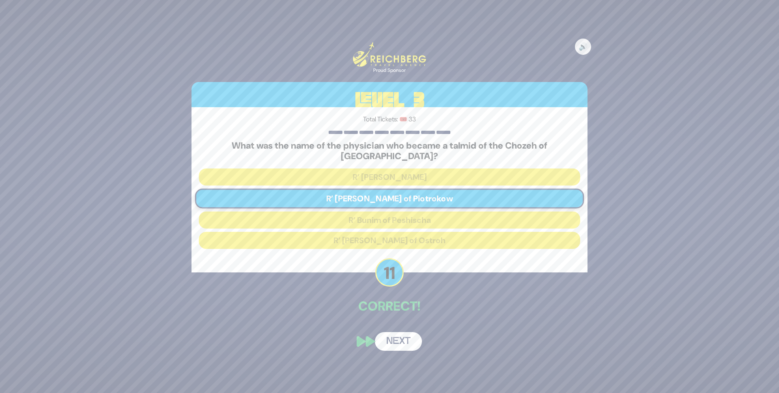
click at [402, 316] on div "🔊 Proud Sponsor Level 3 Total Tickets: 🎟️ 33 What was the name of the physician…" at bounding box center [389, 195] width 415 height 327
click at [400, 332] on button "Next" at bounding box center [398, 341] width 47 height 19
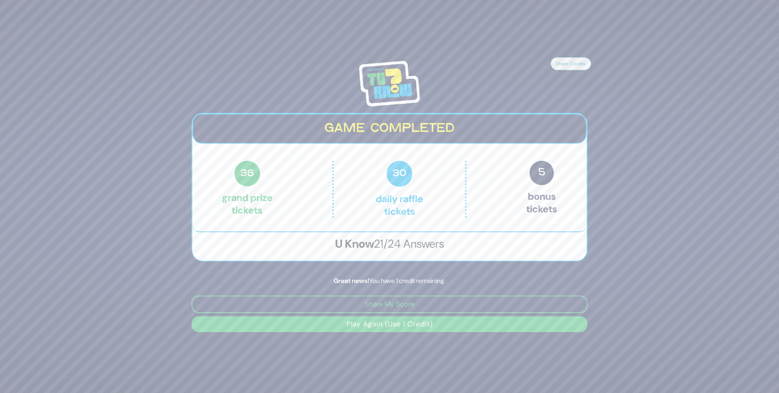
click at [399, 328] on button "Play Again (Use 1 Credit)" at bounding box center [389, 324] width 396 height 16
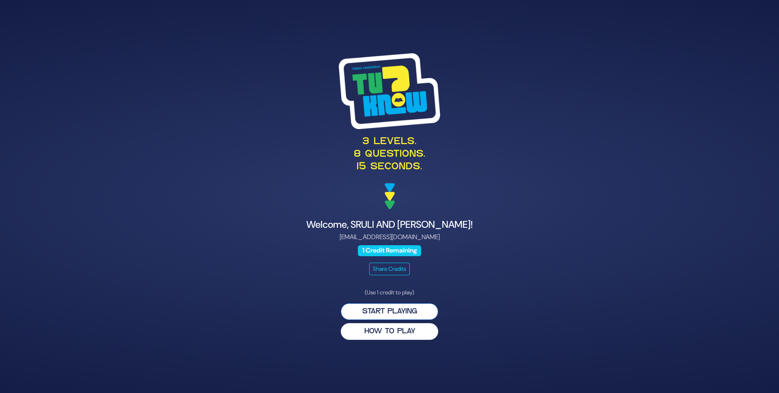
click at [399, 308] on button "Start Playing" at bounding box center [389, 311] width 97 height 17
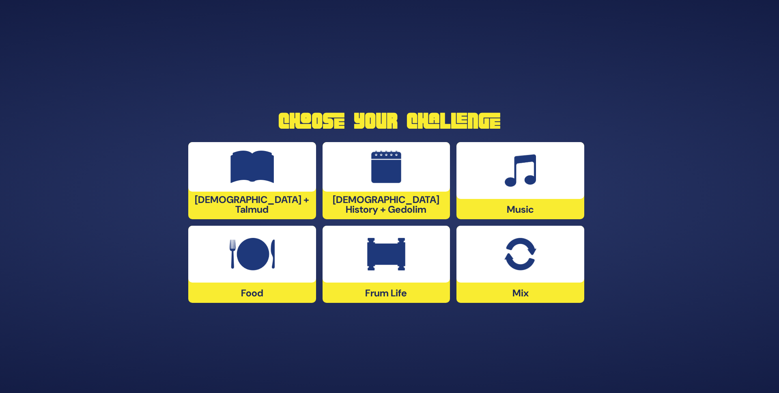
click at [240, 165] on img at bounding box center [252, 166] width 44 height 32
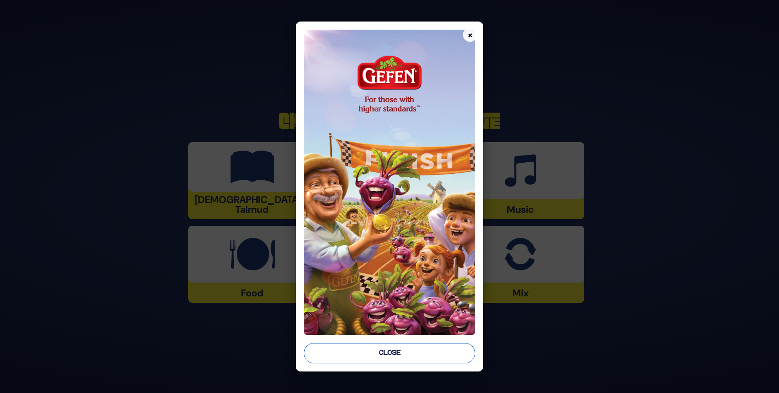
click at [348, 354] on button "Close" at bounding box center [390, 353] width 172 height 20
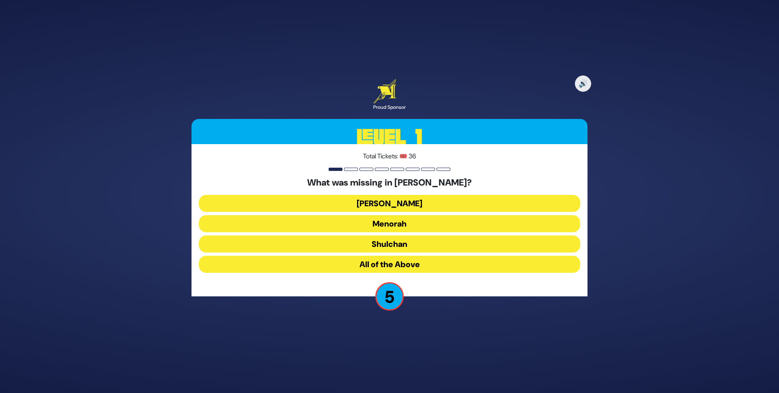
click at [387, 207] on button "[PERSON_NAME]" at bounding box center [389, 203] width 381 height 17
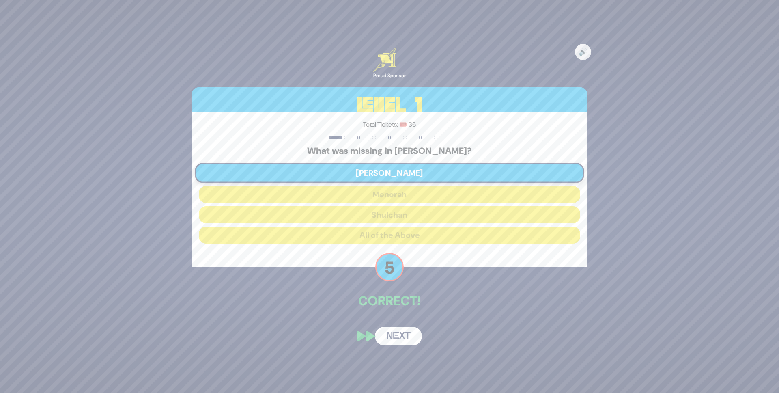
click at [390, 343] on button "Next" at bounding box center [398, 335] width 47 height 19
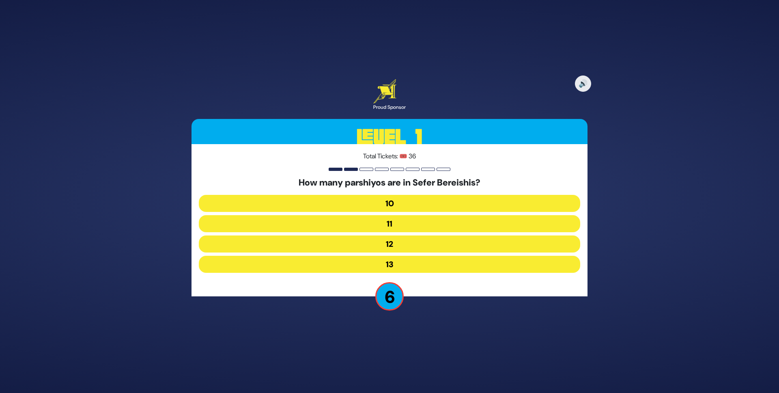
click at [388, 240] on button "12" at bounding box center [389, 243] width 381 height 17
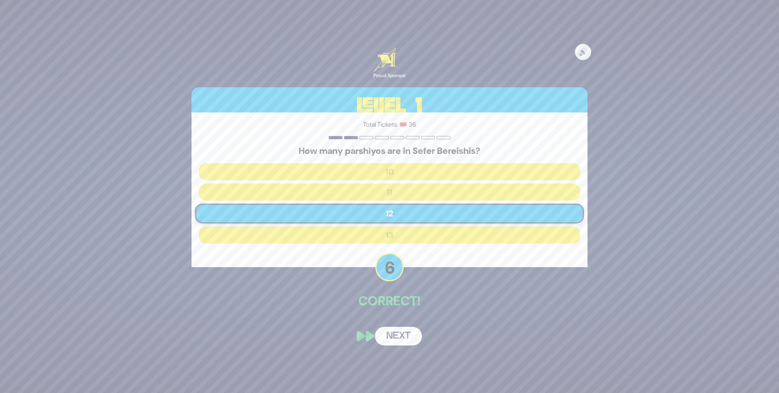
click at [391, 331] on button "Next" at bounding box center [398, 335] width 47 height 19
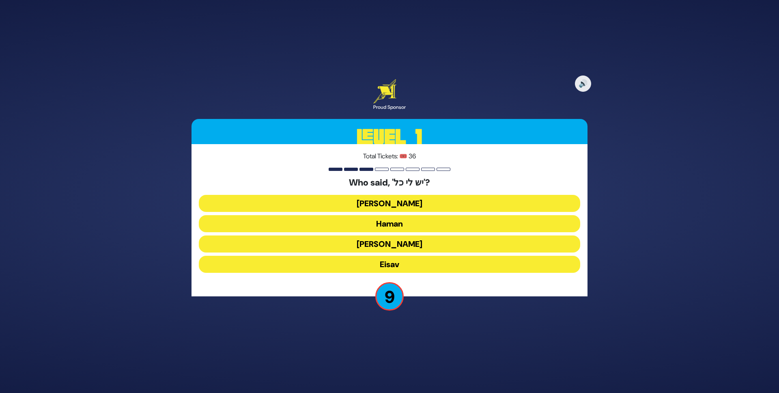
click at [400, 202] on button "[PERSON_NAME]" at bounding box center [389, 203] width 381 height 17
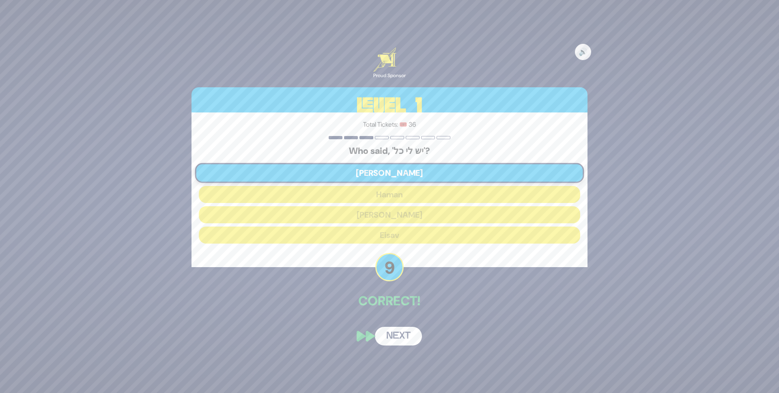
click at [391, 344] on button "Next" at bounding box center [398, 335] width 47 height 19
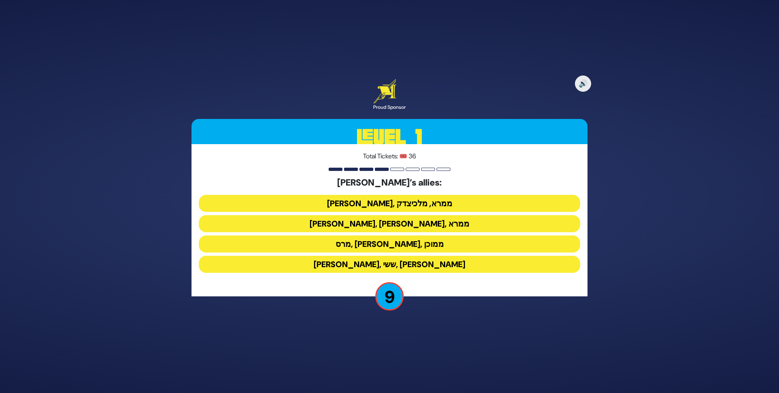
click at [416, 230] on button "[PERSON_NAME], [PERSON_NAME], ממרא" at bounding box center [389, 223] width 381 height 17
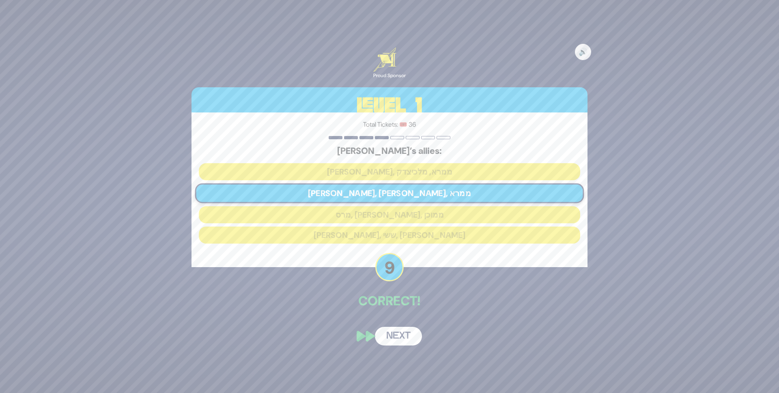
click at [398, 335] on button "Next" at bounding box center [398, 335] width 47 height 19
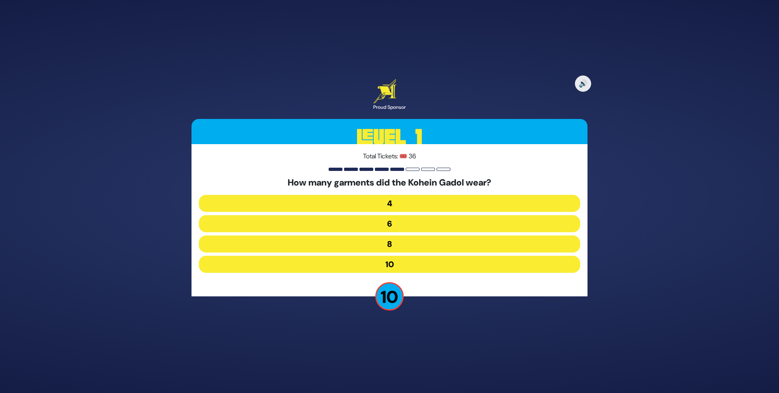
click at [388, 242] on button "8" at bounding box center [389, 243] width 381 height 17
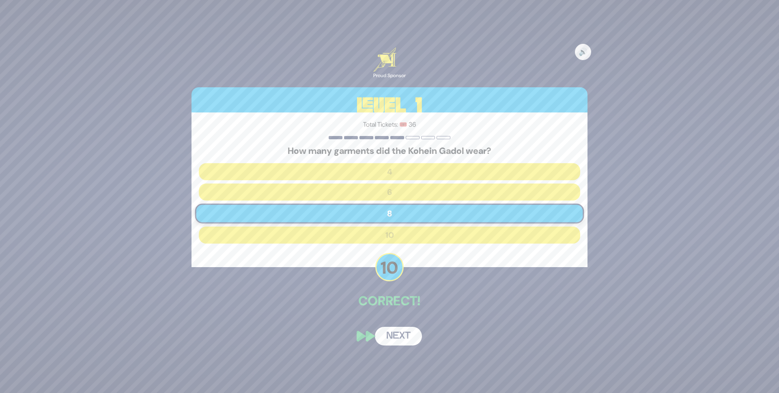
click at [397, 335] on button "Next" at bounding box center [398, 335] width 47 height 19
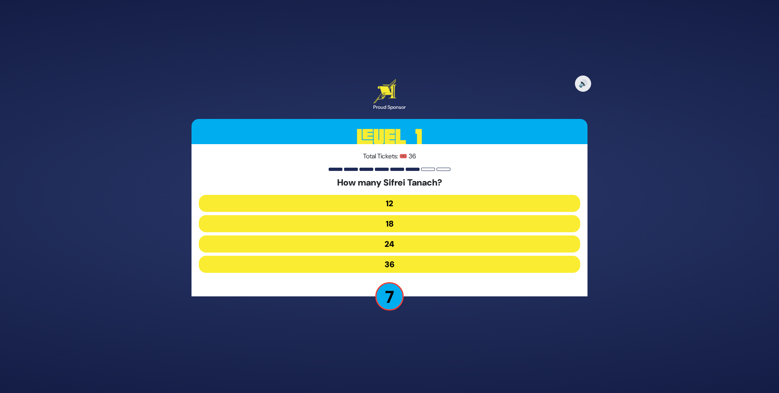
click at [396, 241] on button "24" at bounding box center [389, 243] width 381 height 17
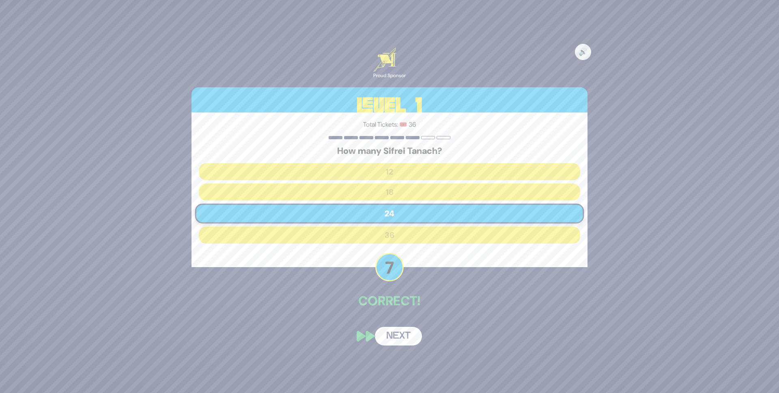
click at [393, 340] on button "Next" at bounding box center [398, 335] width 47 height 19
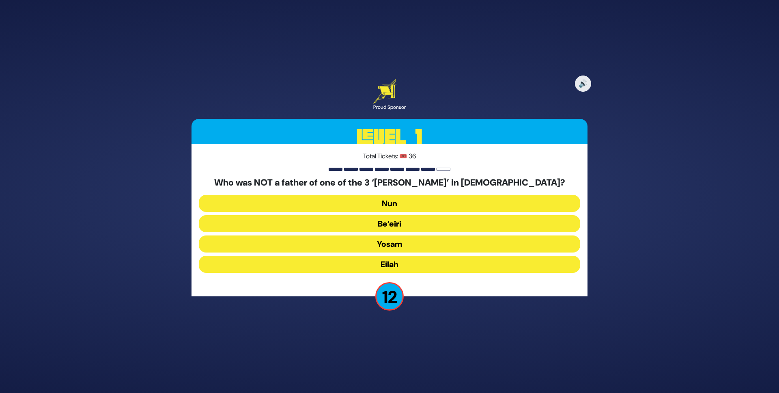
click at [404, 241] on button "Yosam" at bounding box center [389, 243] width 381 height 17
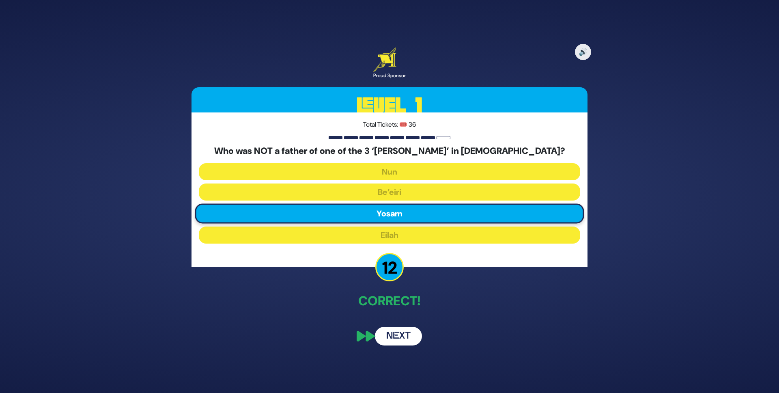
click at [398, 332] on button "Next" at bounding box center [398, 335] width 47 height 19
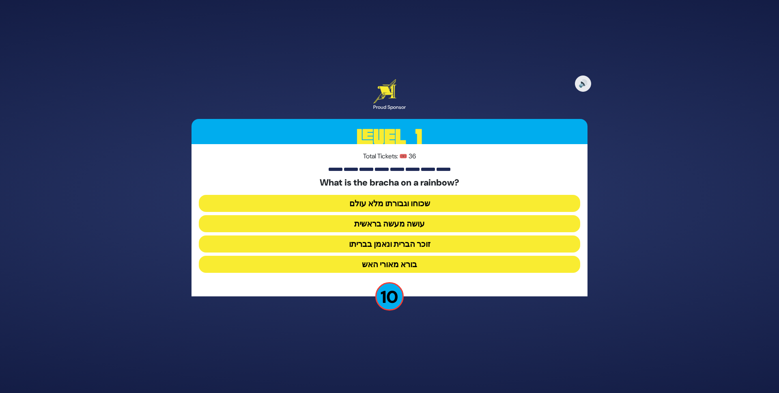
click at [426, 247] on button "זוכר הברית ונאמן בבריתו" at bounding box center [389, 243] width 381 height 17
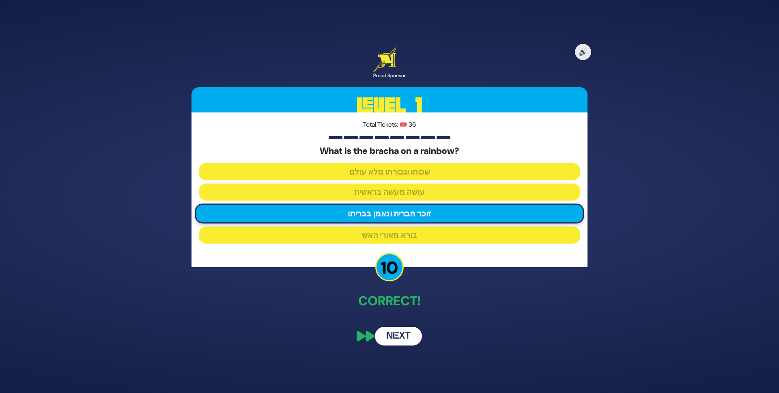
click at [395, 339] on button "Next" at bounding box center [398, 335] width 47 height 19
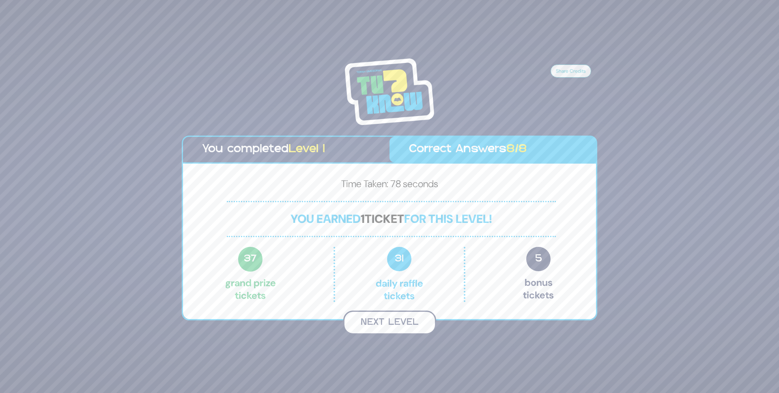
click at [397, 331] on button "Next Level" at bounding box center [389, 322] width 93 height 24
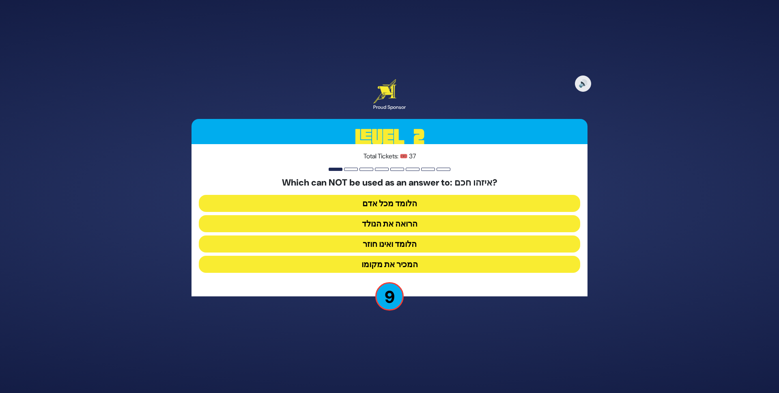
click at [388, 247] on button "הלומד ואינו חוזר" at bounding box center [389, 243] width 381 height 17
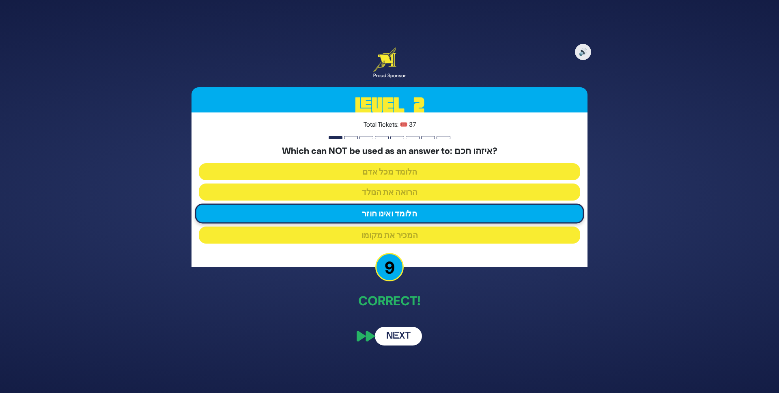
click at [393, 335] on button "Next" at bounding box center [398, 335] width 47 height 19
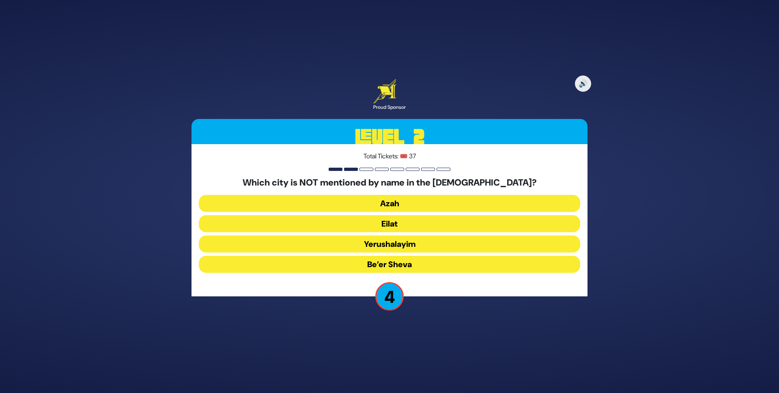
click at [389, 223] on button "Eilat" at bounding box center [389, 223] width 381 height 17
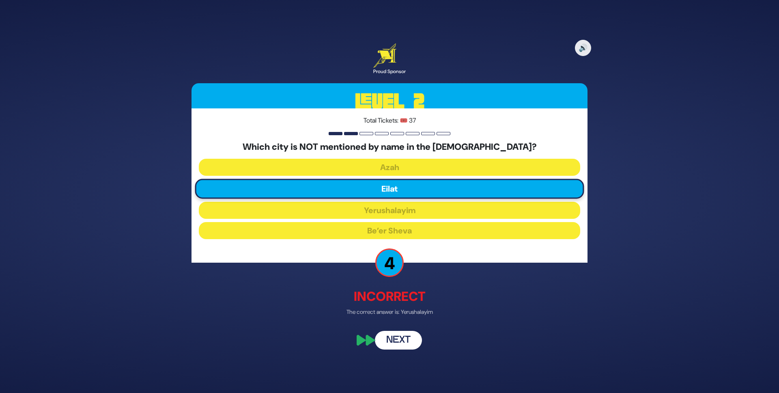
click at [386, 343] on button "Next" at bounding box center [398, 339] width 47 height 19
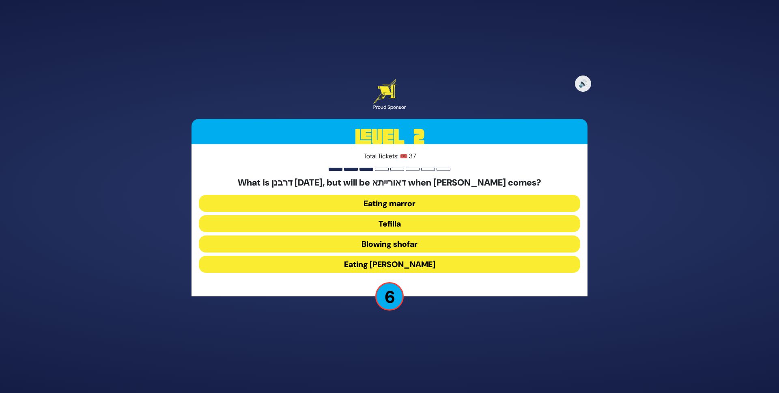
click at [395, 222] on button "Tefilla" at bounding box center [389, 223] width 381 height 17
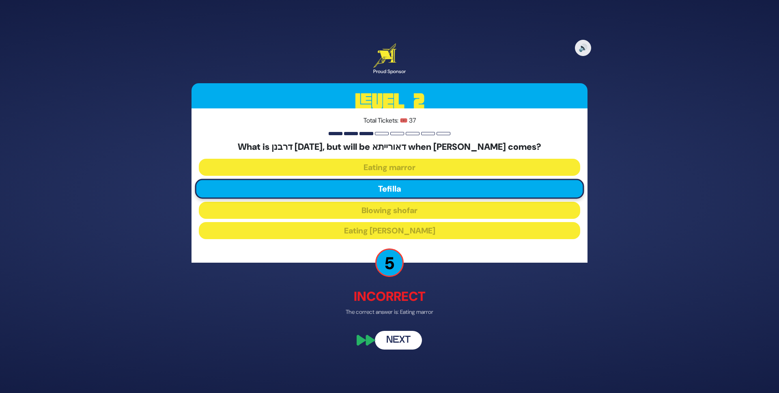
click at [403, 340] on button "Next" at bounding box center [398, 339] width 47 height 19
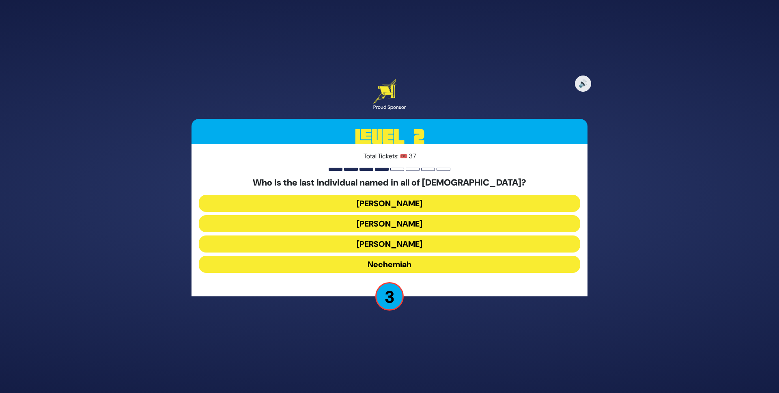
click at [404, 223] on button "[PERSON_NAME]" at bounding box center [389, 223] width 381 height 17
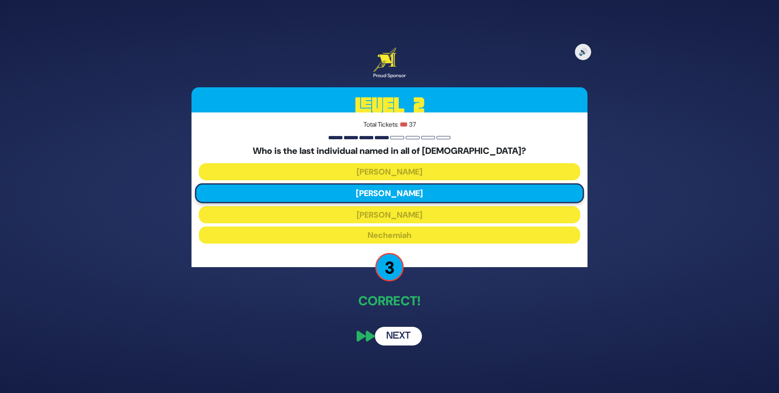
click at [402, 337] on button "Next" at bounding box center [398, 335] width 47 height 19
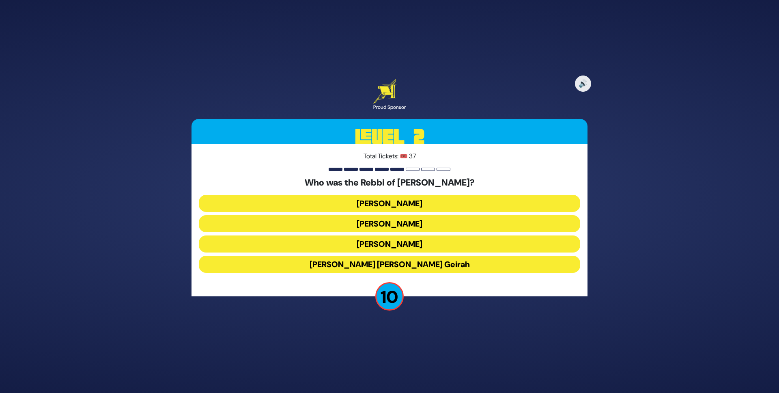
click at [392, 223] on button "[PERSON_NAME]" at bounding box center [389, 223] width 381 height 17
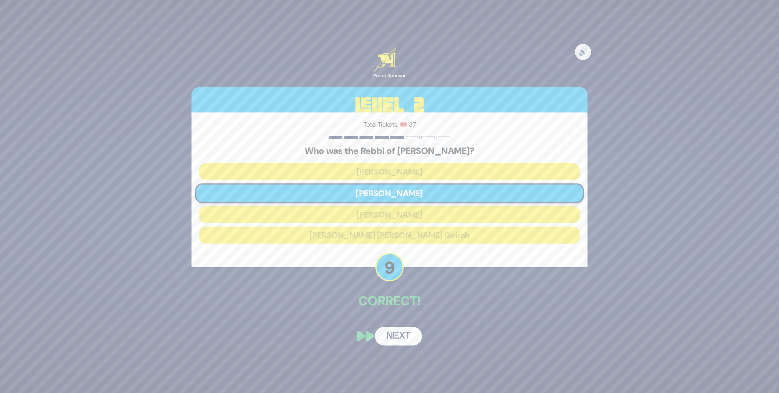
click at [395, 342] on button "Next" at bounding box center [398, 335] width 47 height 19
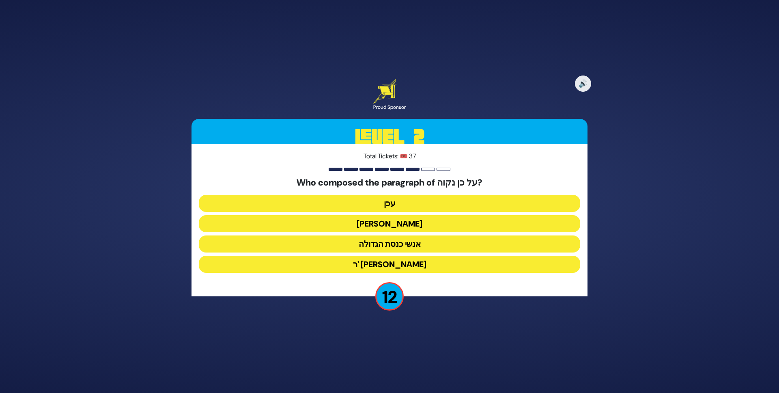
click at [394, 200] on button "עכן" at bounding box center [389, 203] width 381 height 17
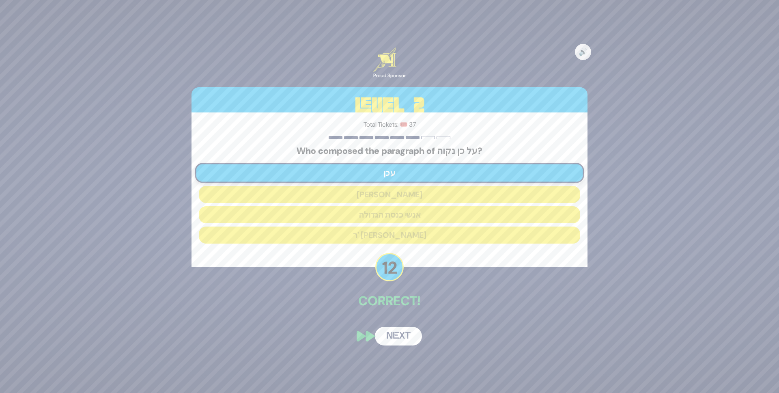
click at [402, 334] on button "Next" at bounding box center [398, 335] width 47 height 19
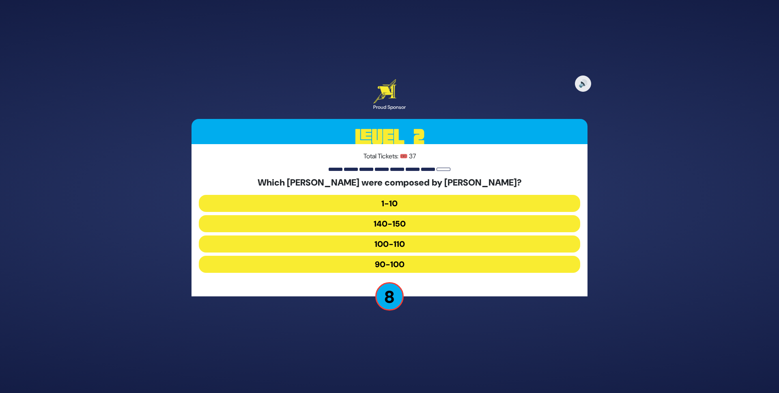
click at [399, 264] on button "90-100" at bounding box center [389, 263] width 381 height 17
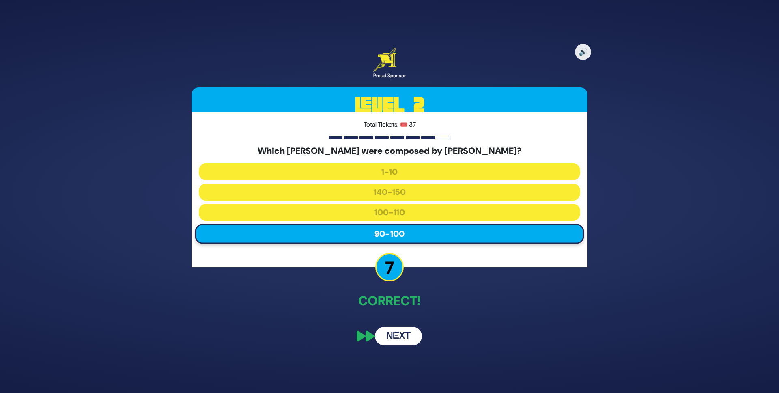
click at [397, 337] on button "Next" at bounding box center [398, 335] width 47 height 19
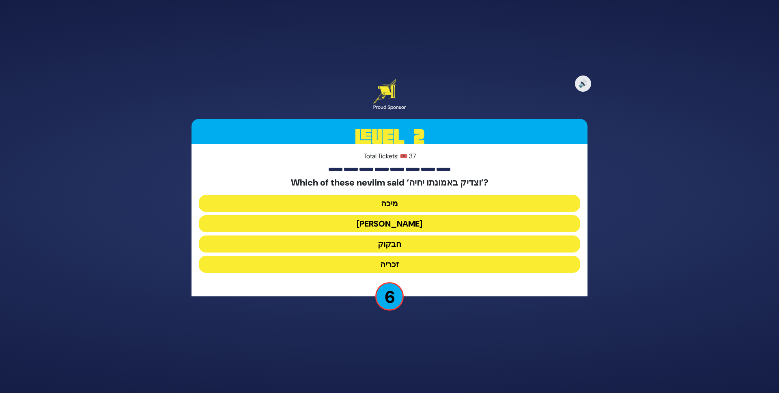
click at [423, 247] on button "חבקוק" at bounding box center [389, 243] width 381 height 17
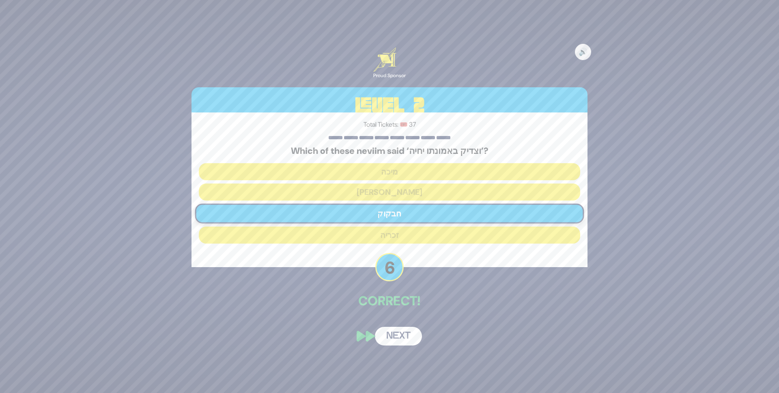
click at [410, 316] on div "🔊 Proud Sponsor Level 2 Total Tickets: 🎟️ 37 Which of these neviim said ‘וצדיק …" at bounding box center [389, 196] width 415 height 317
click at [408, 330] on button "Next" at bounding box center [398, 335] width 47 height 19
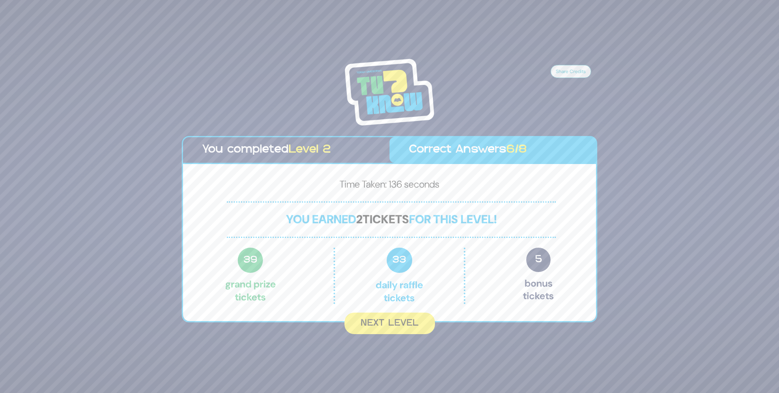
click at [408, 330] on button "Next Level" at bounding box center [389, 322] width 90 height 21
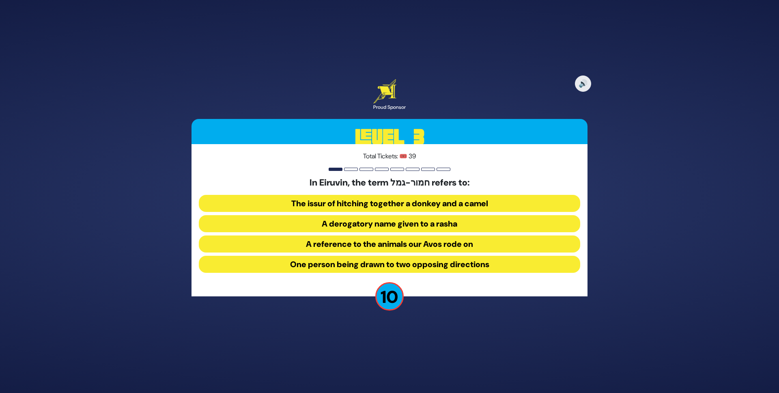
click at [452, 265] on button "One person being drawn to two opposing directions" at bounding box center [389, 263] width 381 height 17
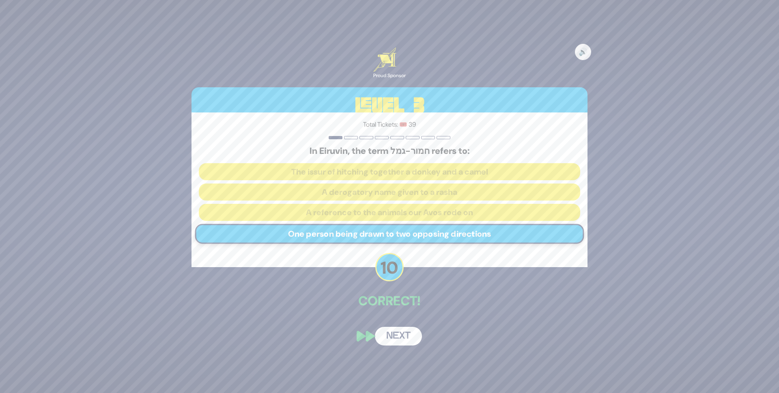
click at [401, 333] on button "Next" at bounding box center [398, 335] width 47 height 19
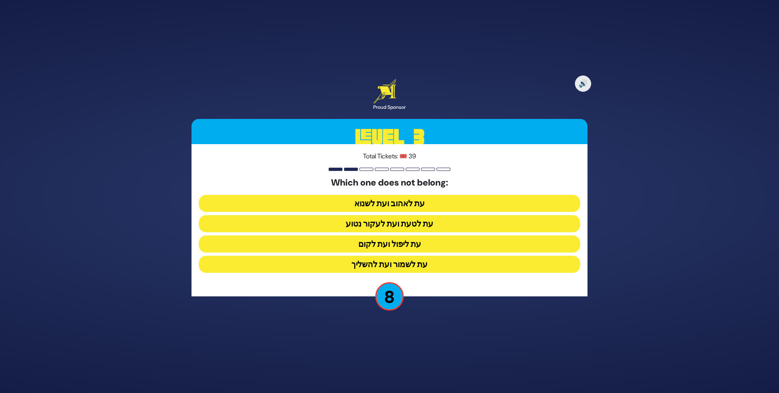
click at [414, 243] on button "עת ליפול ועת לקום" at bounding box center [389, 243] width 381 height 17
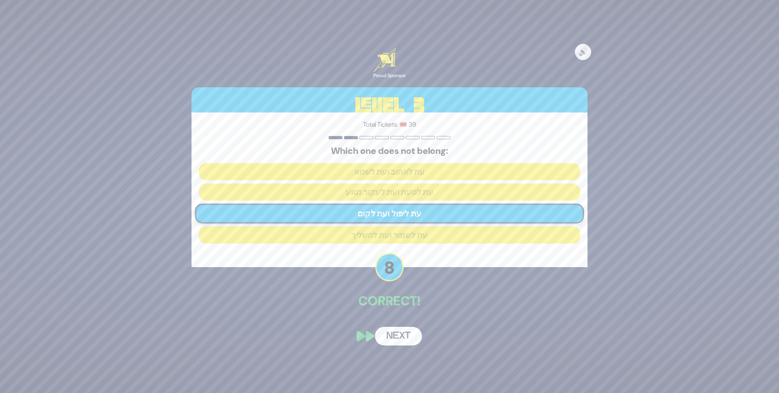
click at [405, 335] on button "Next" at bounding box center [398, 335] width 47 height 19
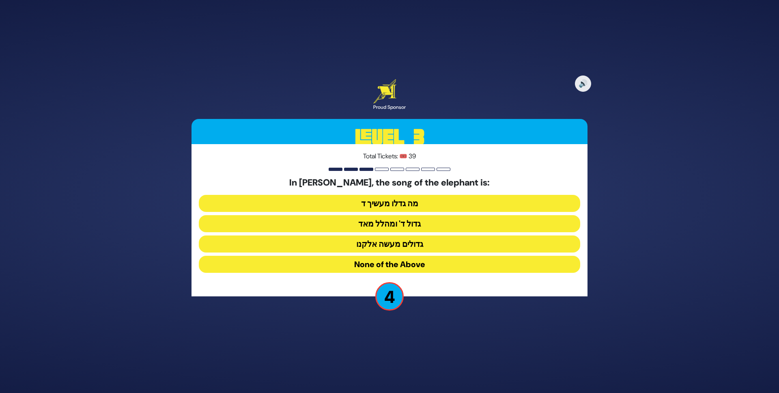
click at [435, 264] on button "None of the Above" at bounding box center [389, 263] width 381 height 17
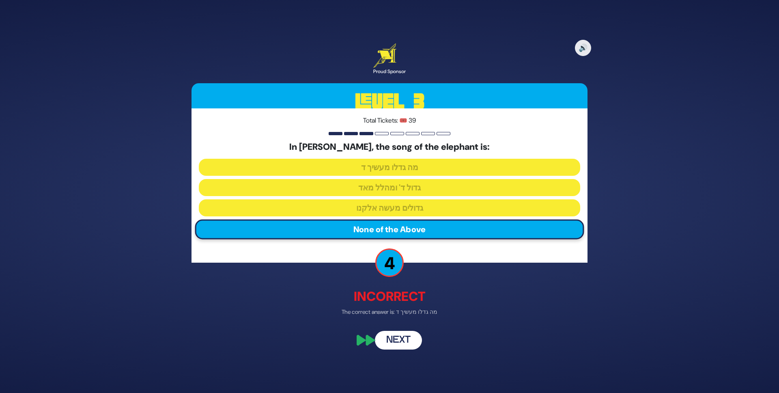
click at [399, 342] on button "Next" at bounding box center [398, 339] width 47 height 19
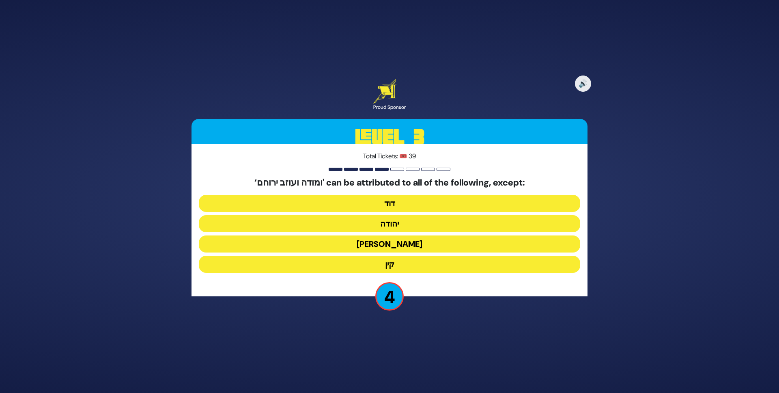
click at [386, 242] on button "[PERSON_NAME]" at bounding box center [389, 243] width 381 height 17
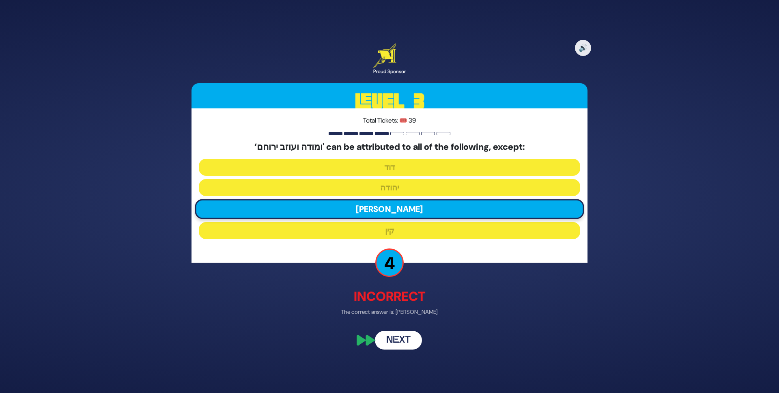
click at [403, 341] on button "Next" at bounding box center [398, 339] width 47 height 19
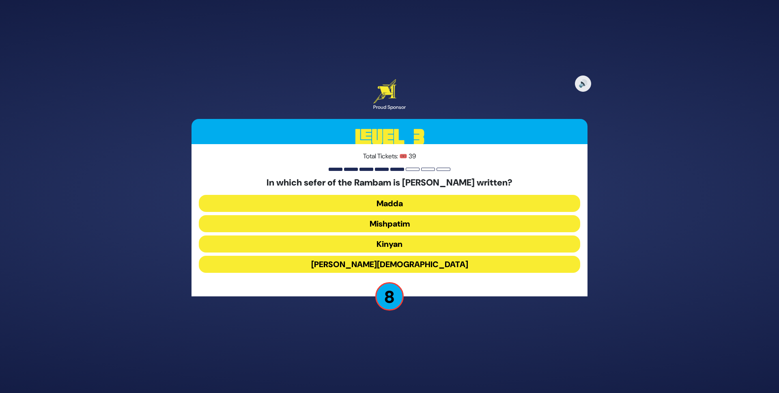
click at [404, 227] on button "Mishpatim" at bounding box center [389, 223] width 381 height 17
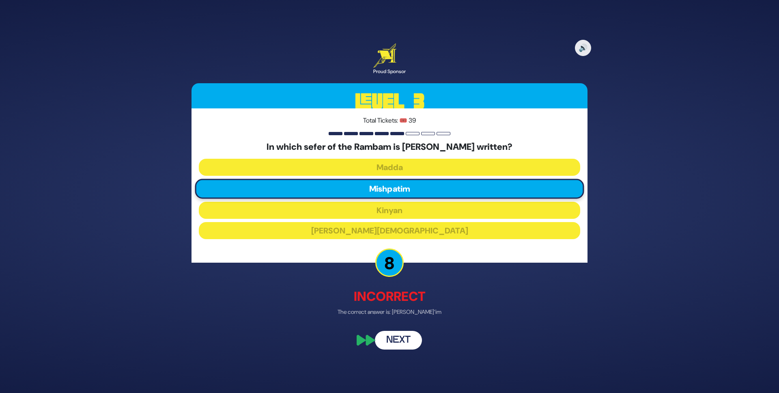
click at [402, 343] on button "Next" at bounding box center [398, 339] width 47 height 19
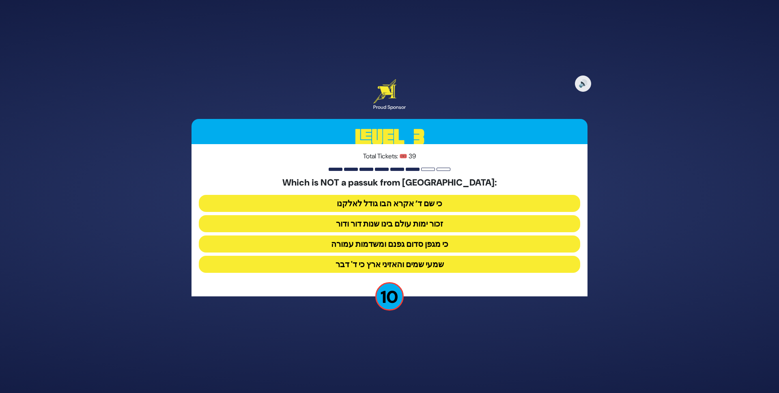
click at [427, 266] on button "שמעי שמים והאזיני ארץ כי ד' דבר" at bounding box center [389, 263] width 381 height 17
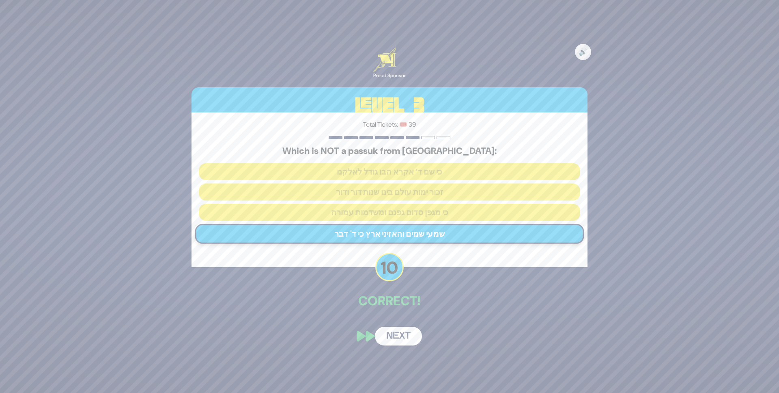
click at [402, 335] on button "Next" at bounding box center [398, 335] width 47 height 19
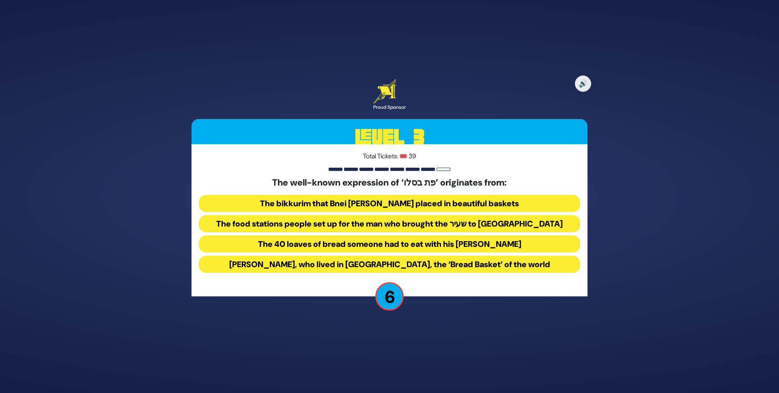
click at [431, 225] on button "The food stations people set up for the man who brought the שעיר to [GEOGRAPHIC…" at bounding box center [389, 223] width 381 height 17
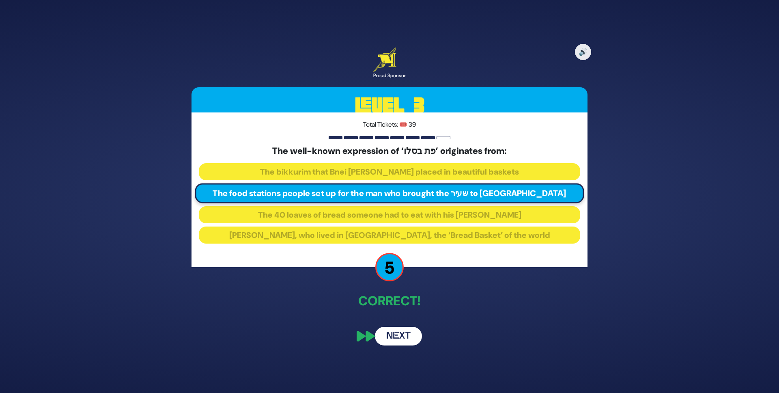
click at [401, 336] on button "Next" at bounding box center [398, 335] width 47 height 19
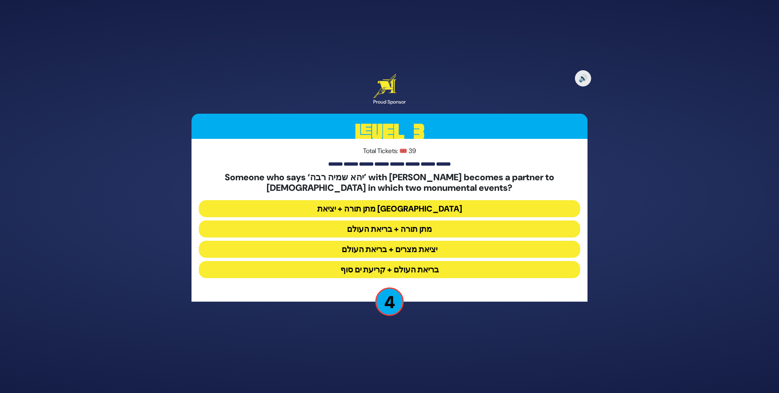
click at [406, 231] on button "מתן תורה + בריאת העולם" at bounding box center [389, 228] width 381 height 17
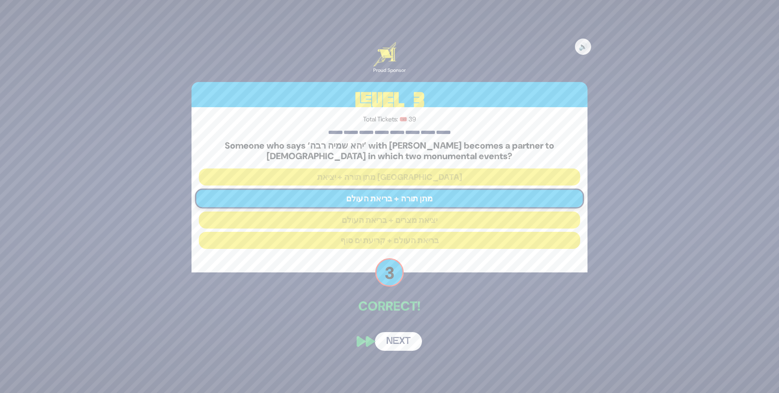
click at [400, 336] on button "Next" at bounding box center [398, 341] width 47 height 19
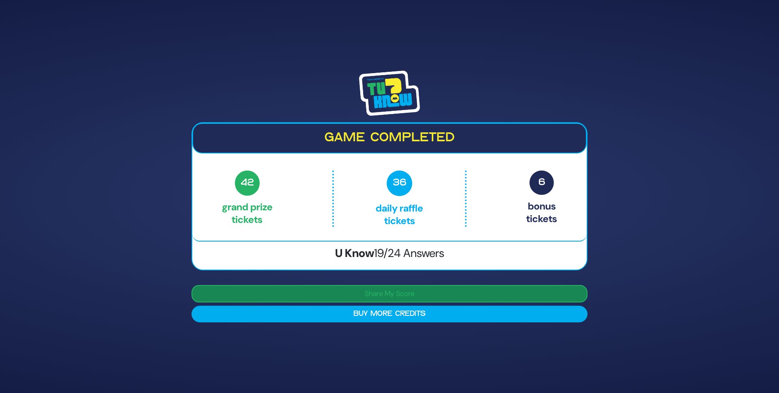
click at [398, 291] on button "Share My Score" at bounding box center [389, 293] width 396 height 17
